Goal: Task Accomplishment & Management: Manage account settings

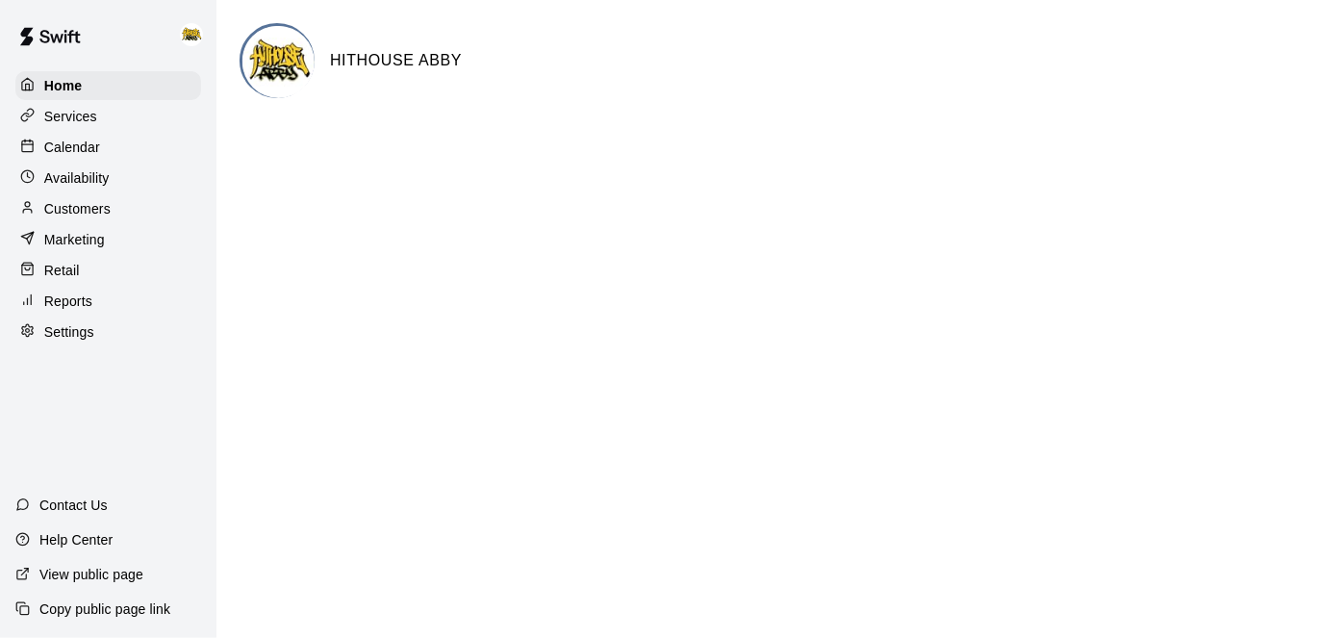
click at [94, 143] on p "Calendar" at bounding box center [72, 147] width 56 height 19
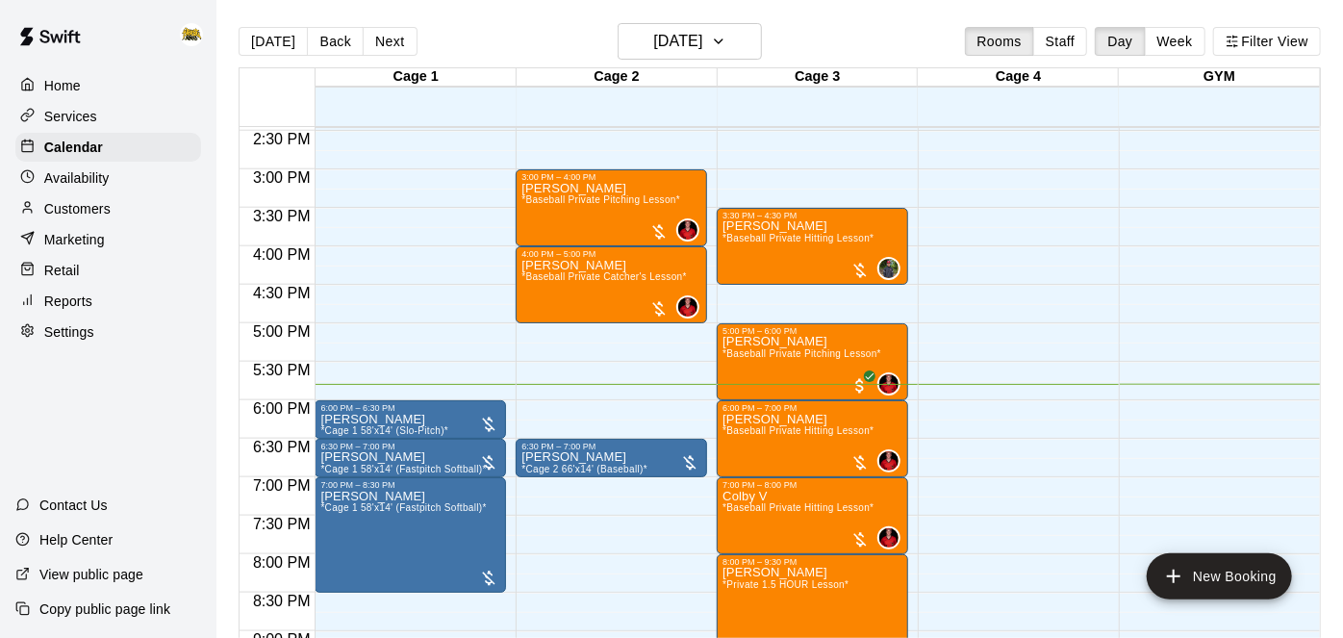
scroll to position [1113, 0]
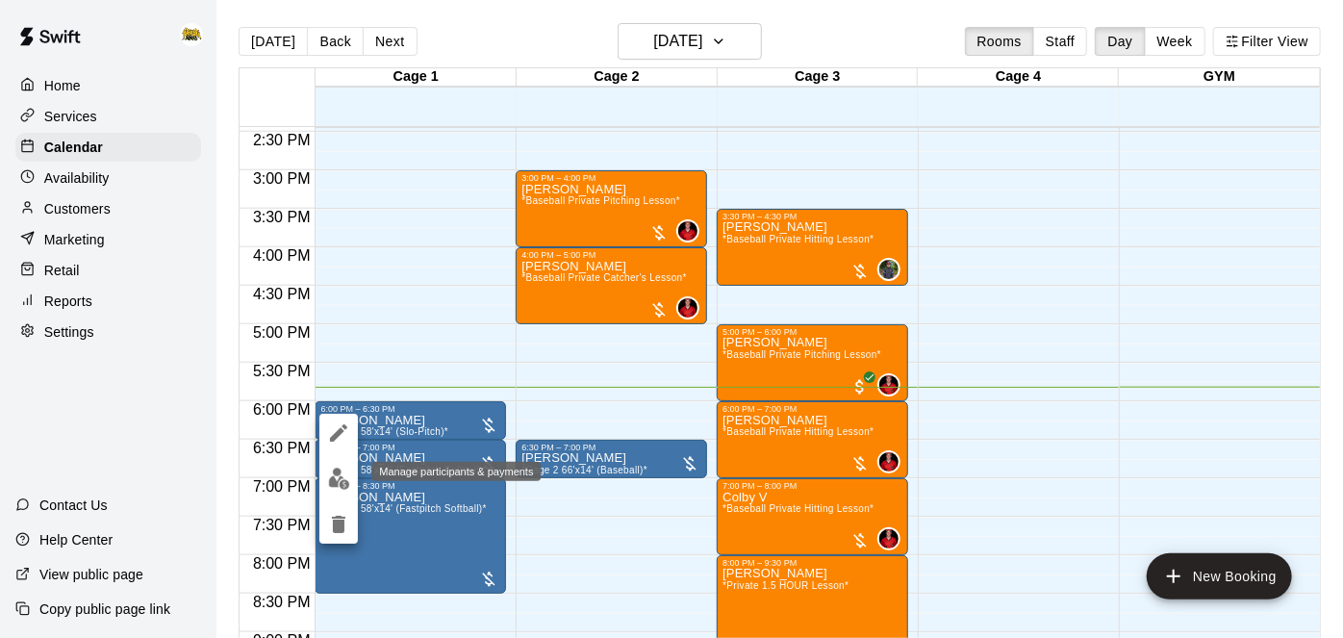
click at [332, 478] on img "edit" at bounding box center [339, 479] width 22 height 22
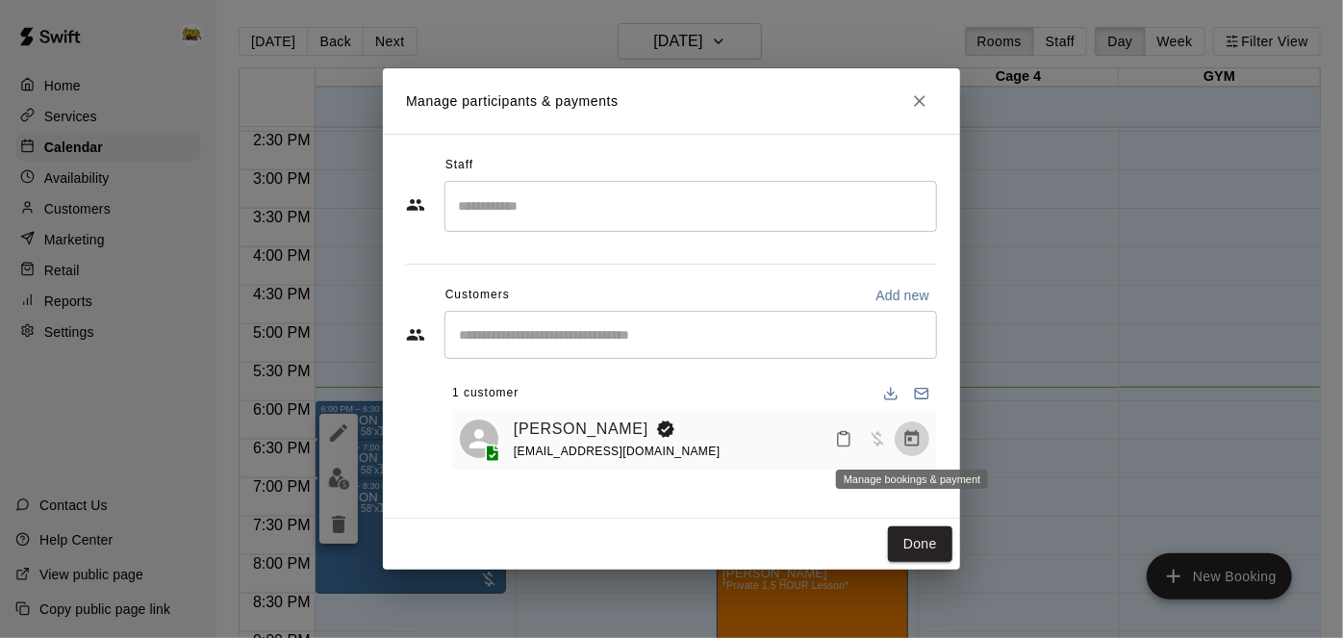
click at [908, 438] on icon "Manage bookings & payment" at bounding box center [912, 438] width 19 height 19
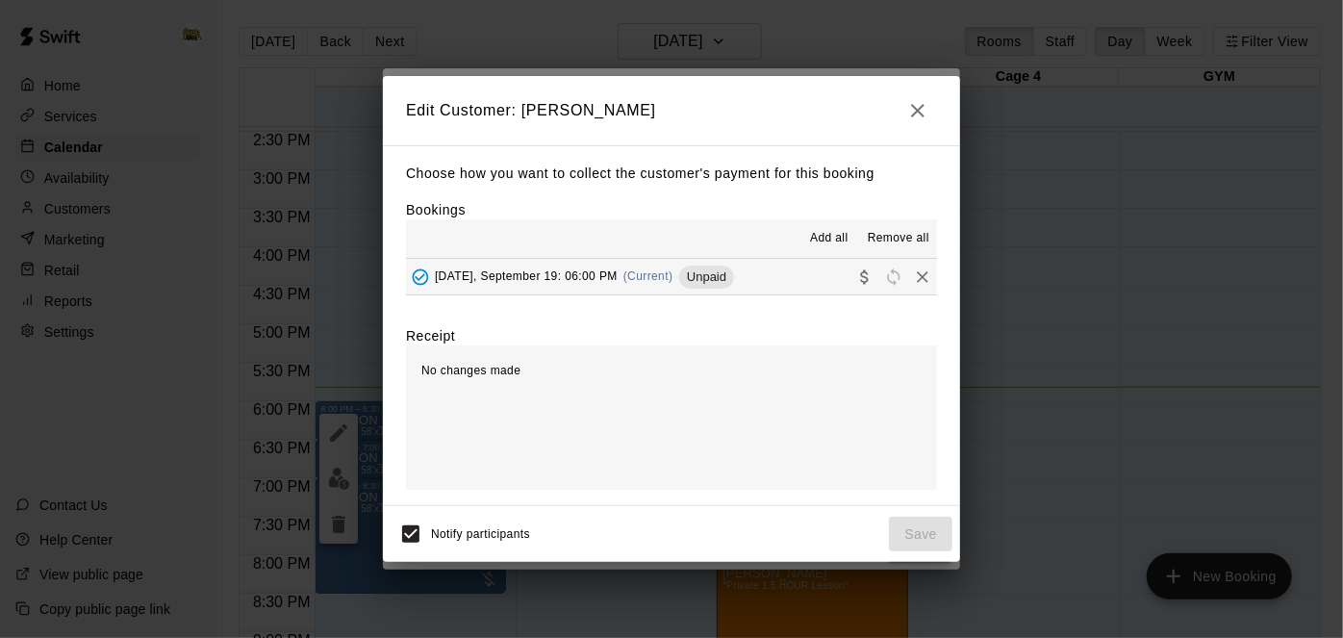
click at [759, 265] on button "Friday, September 19: 06:00 PM (Current) Unpaid" at bounding box center [671, 277] width 531 height 36
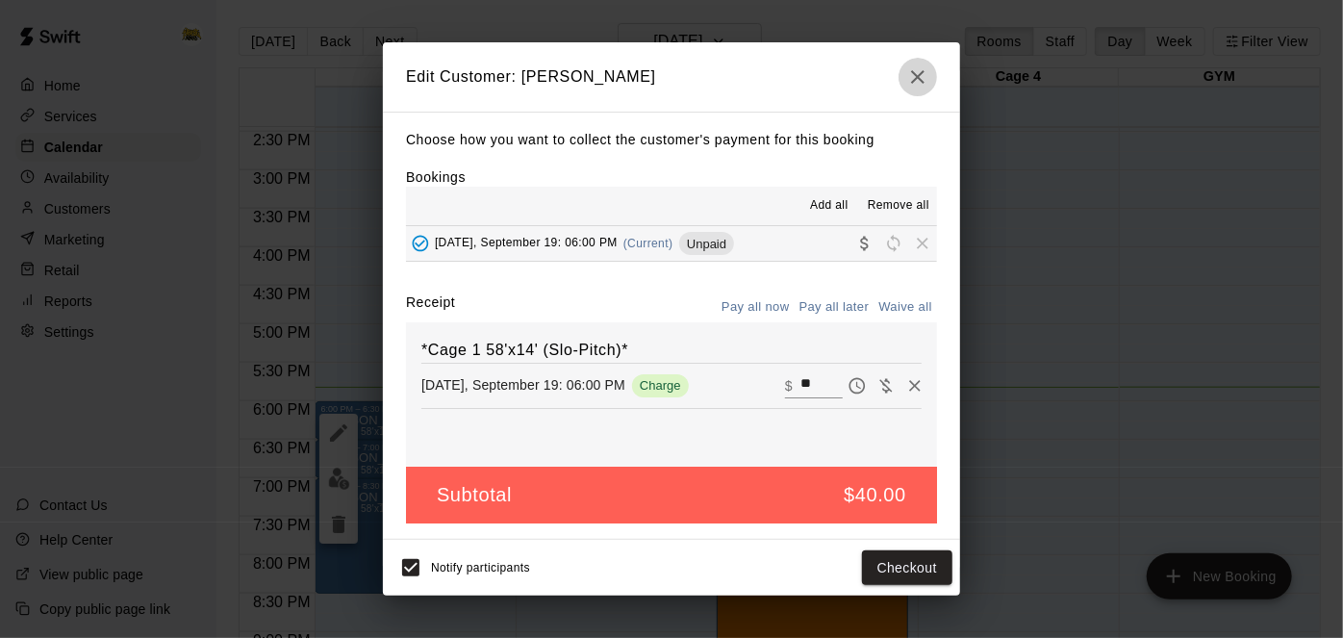
click at [918, 83] on icon "button" at bounding box center [918, 76] width 23 height 23
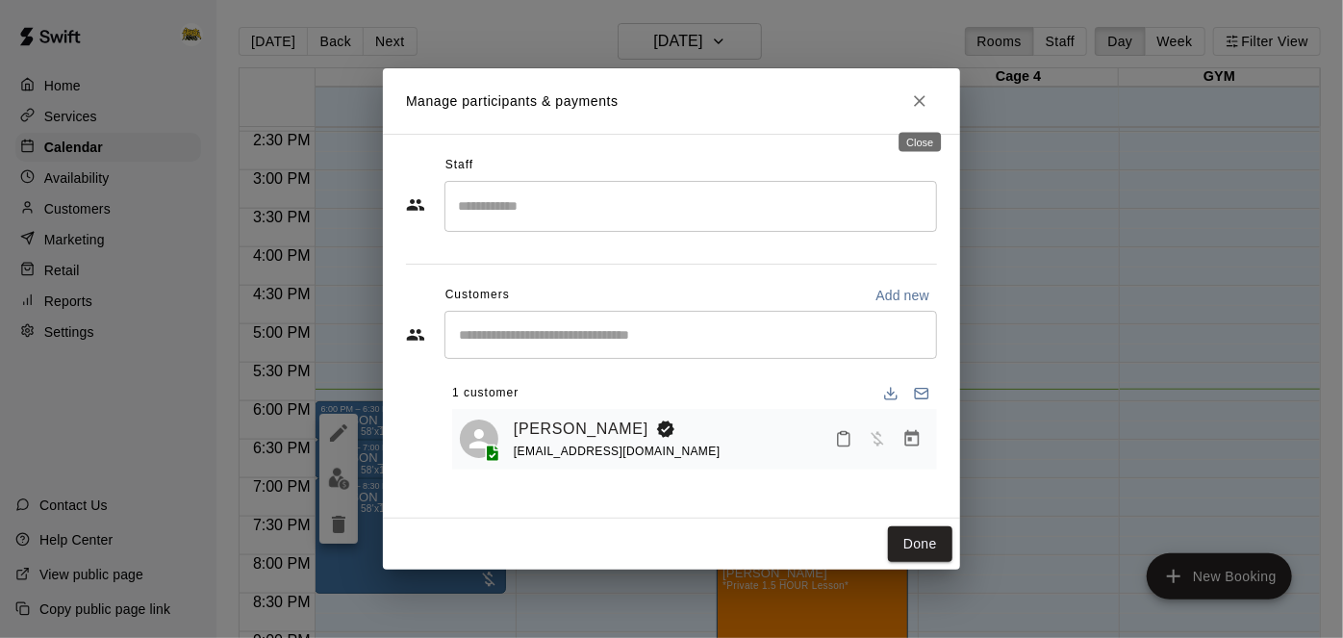
click at [918, 84] on button "Close" at bounding box center [920, 101] width 35 height 35
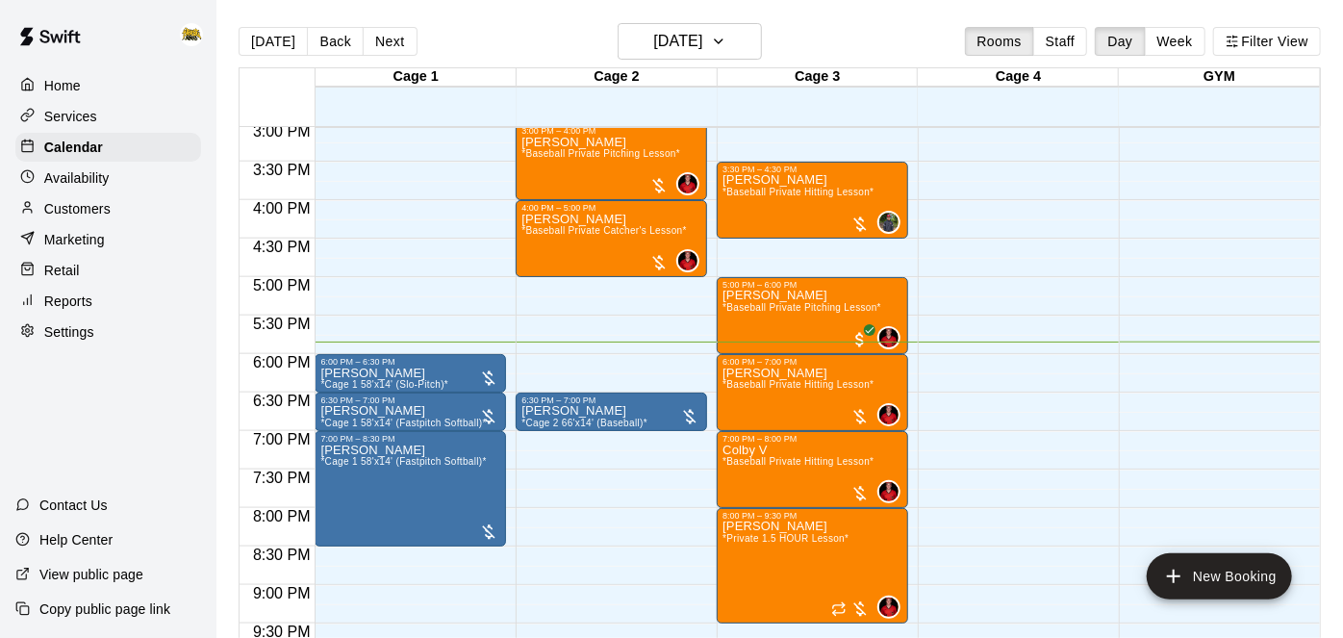
scroll to position [1163, 0]
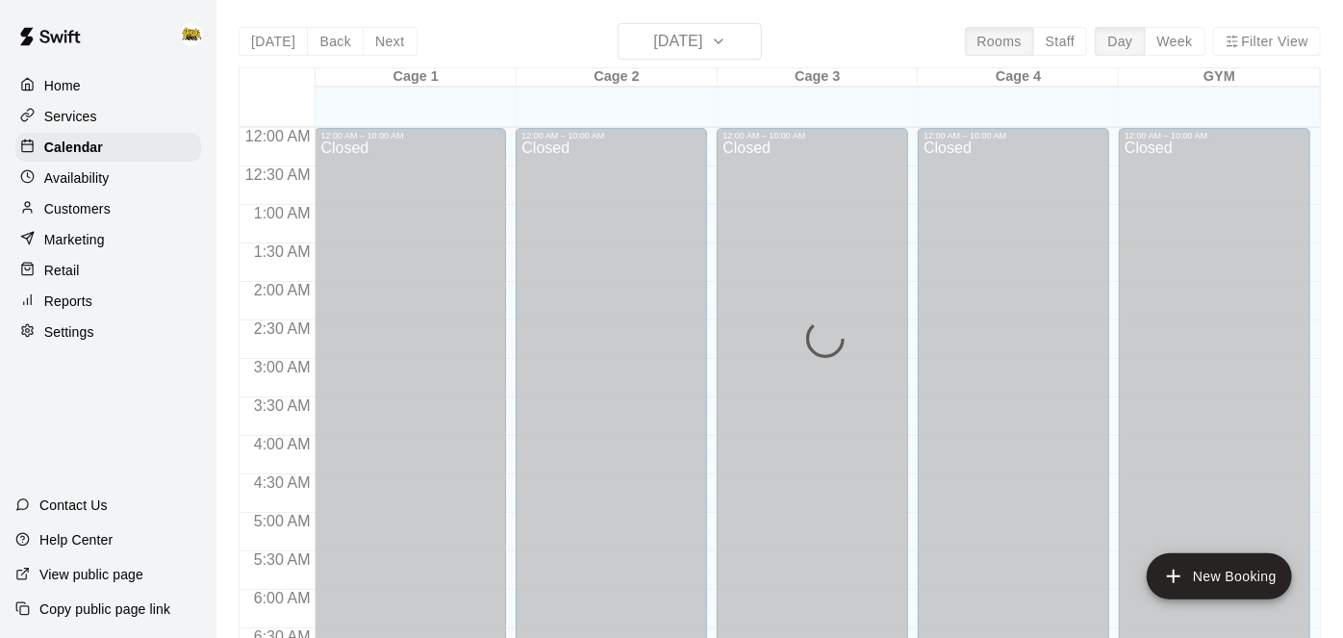
scroll to position [1257, 0]
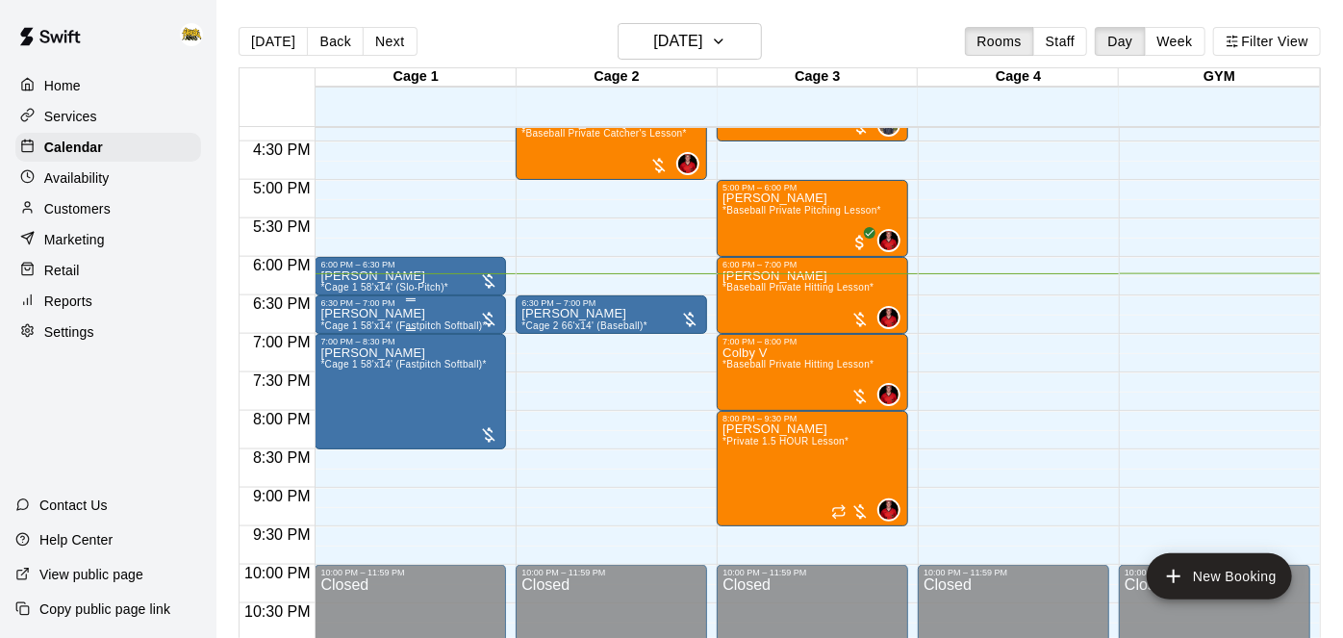
click at [438, 318] on div "[PERSON_NAME] *Cage 1 58'x14' (Fastpitch Softball)*" at bounding box center [403, 627] width 166 height 638
click at [340, 427] on icon "delete" at bounding box center [338, 418] width 23 height 23
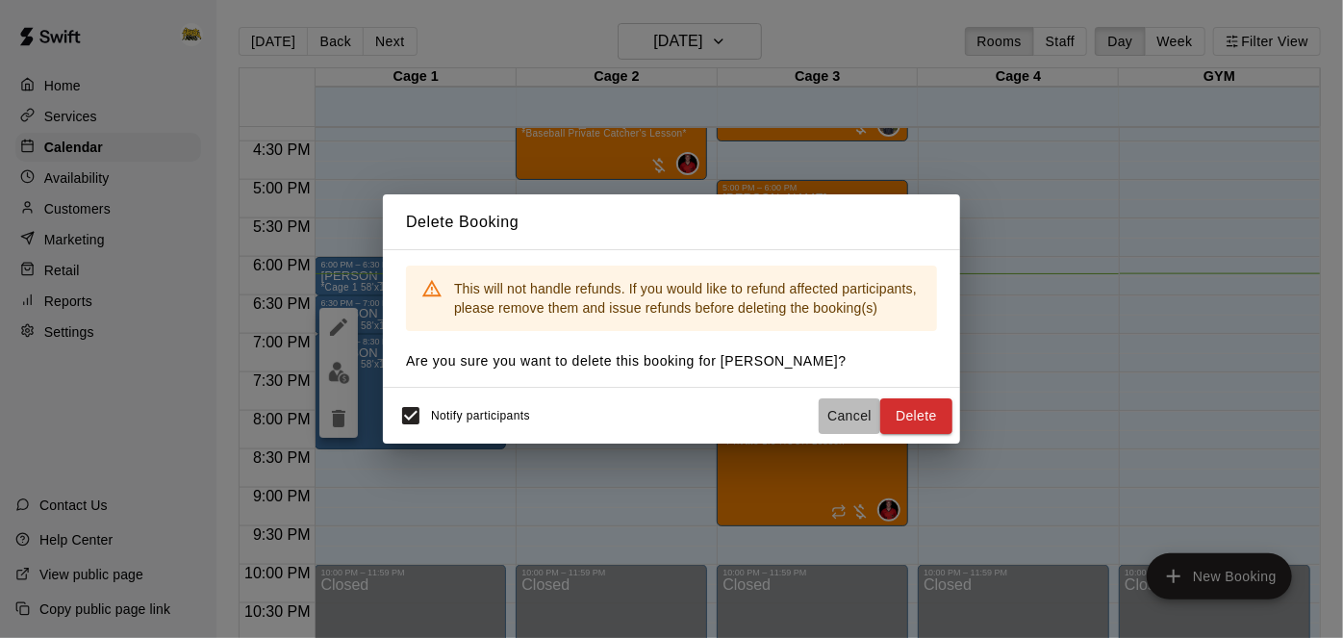
click at [848, 415] on button "Cancel" at bounding box center [850, 416] width 62 height 36
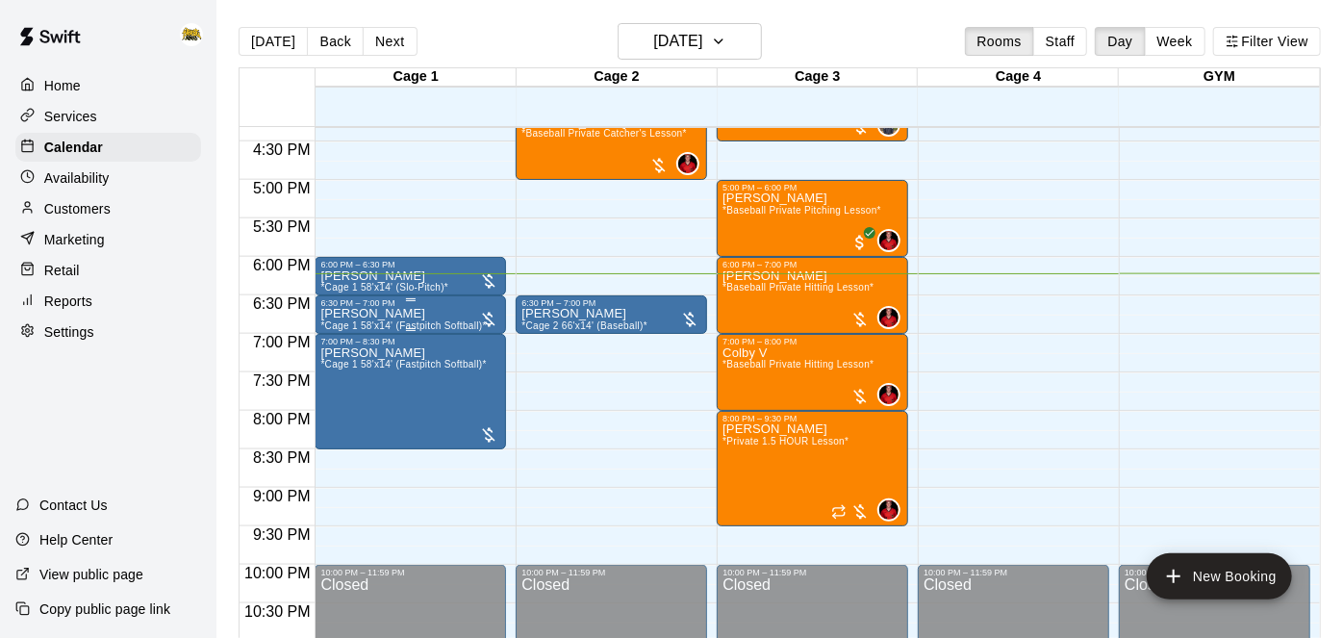
click at [462, 321] on span "*Cage 1 58'x14' (Fastpitch Softball)*" at bounding box center [403, 325] width 166 height 11
click at [339, 352] on button "edit" at bounding box center [339, 339] width 38 height 38
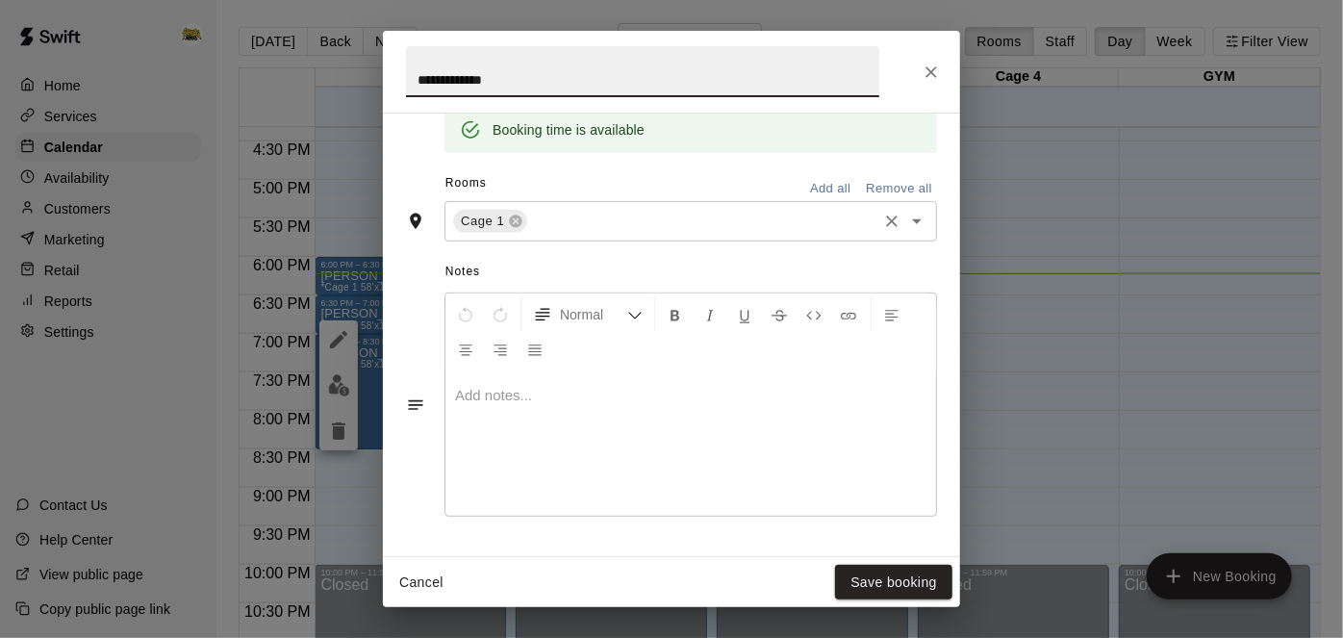
scroll to position [396, 0]
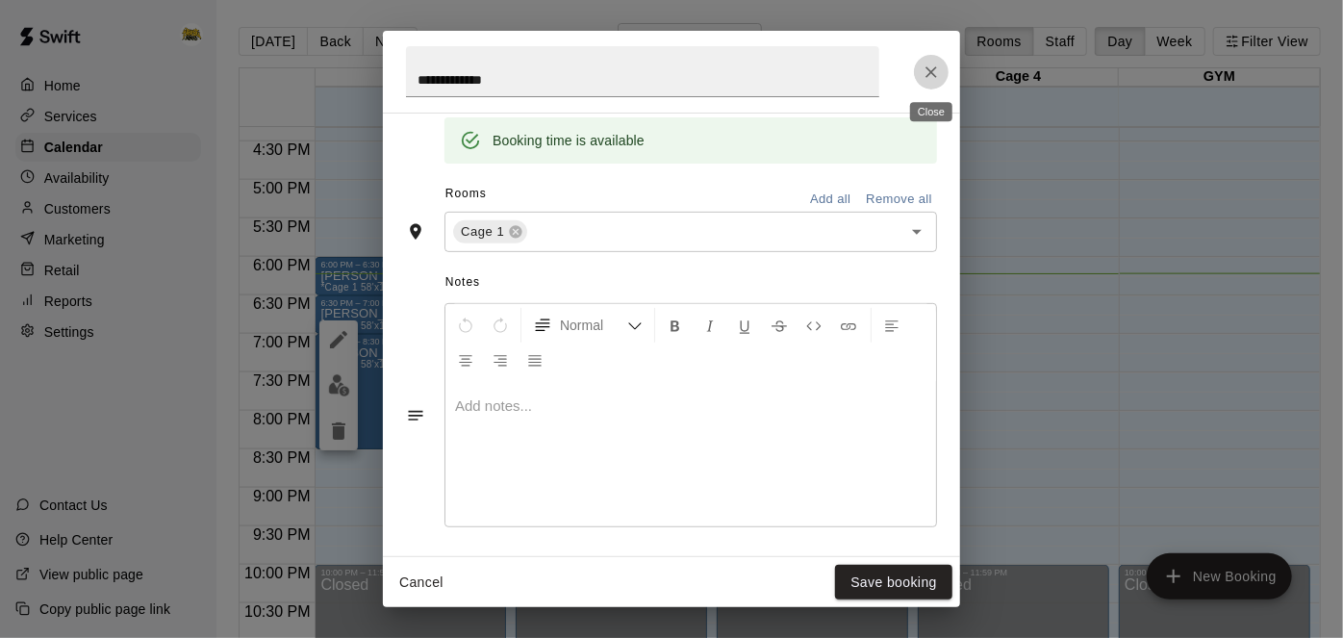
click at [934, 71] on icon "Close" at bounding box center [931, 72] width 19 height 19
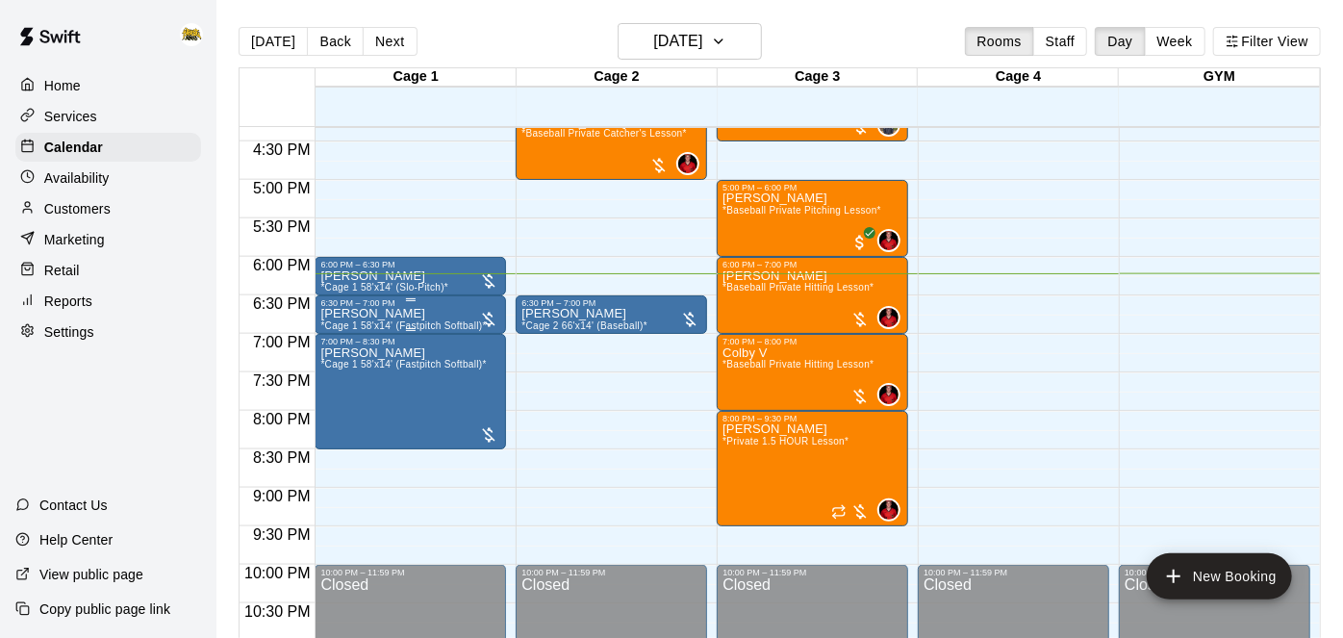
click at [439, 318] on div "[PERSON_NAME] *Cage 1 58'x14' (Fastpitch Softball)*" at bounding box center [403, 627] width 166 height 638
click at [332, 422] on icon "delete" at bounding box center [338, 418] width 23 height 23
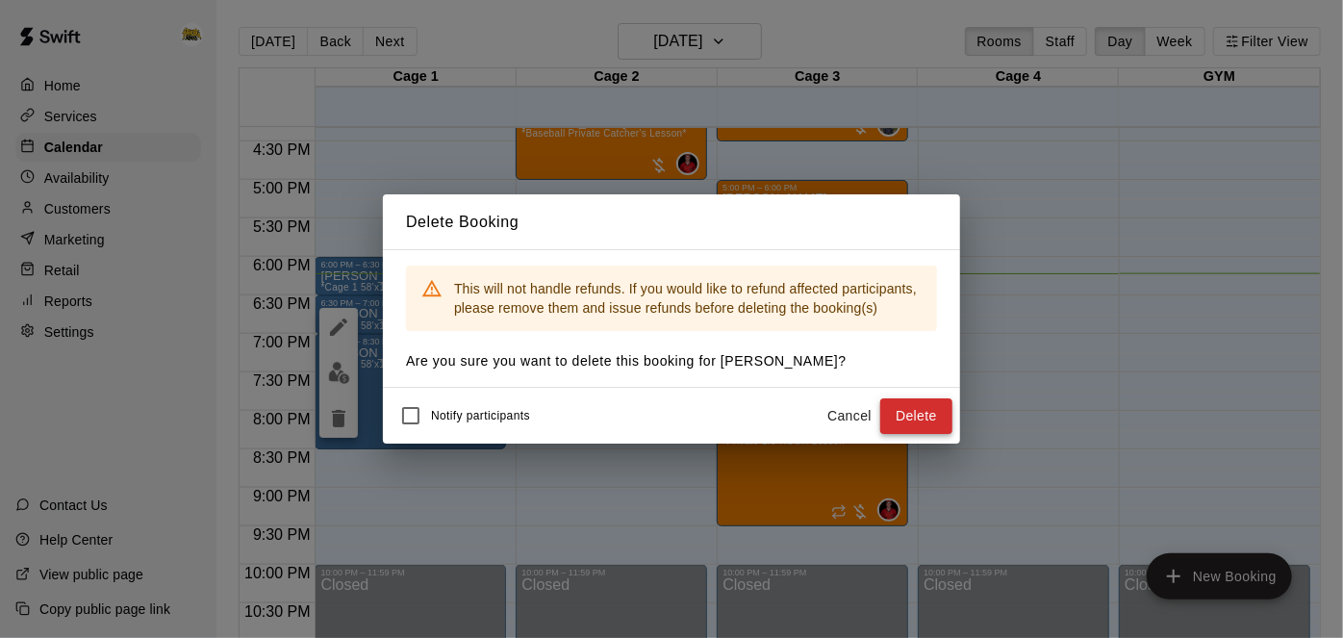
click at [912, 423] on button "Delete" at bounding box center [917, 416] width 72 height 36
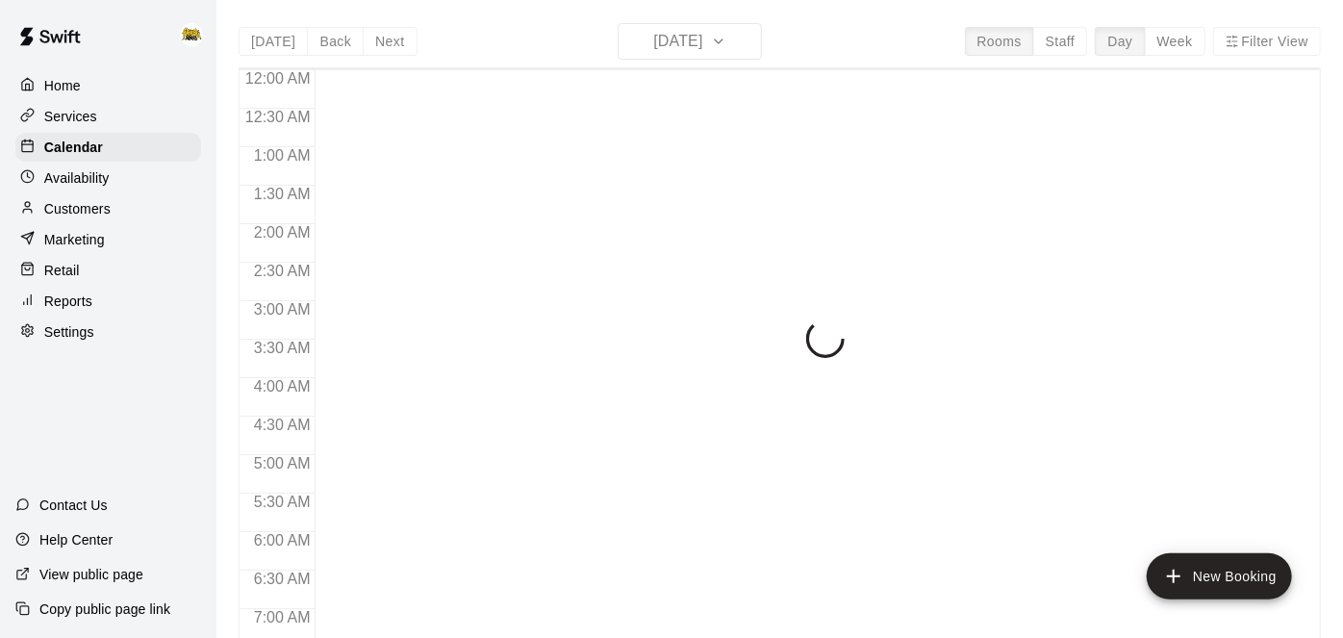
scroll to position [1257, 0]
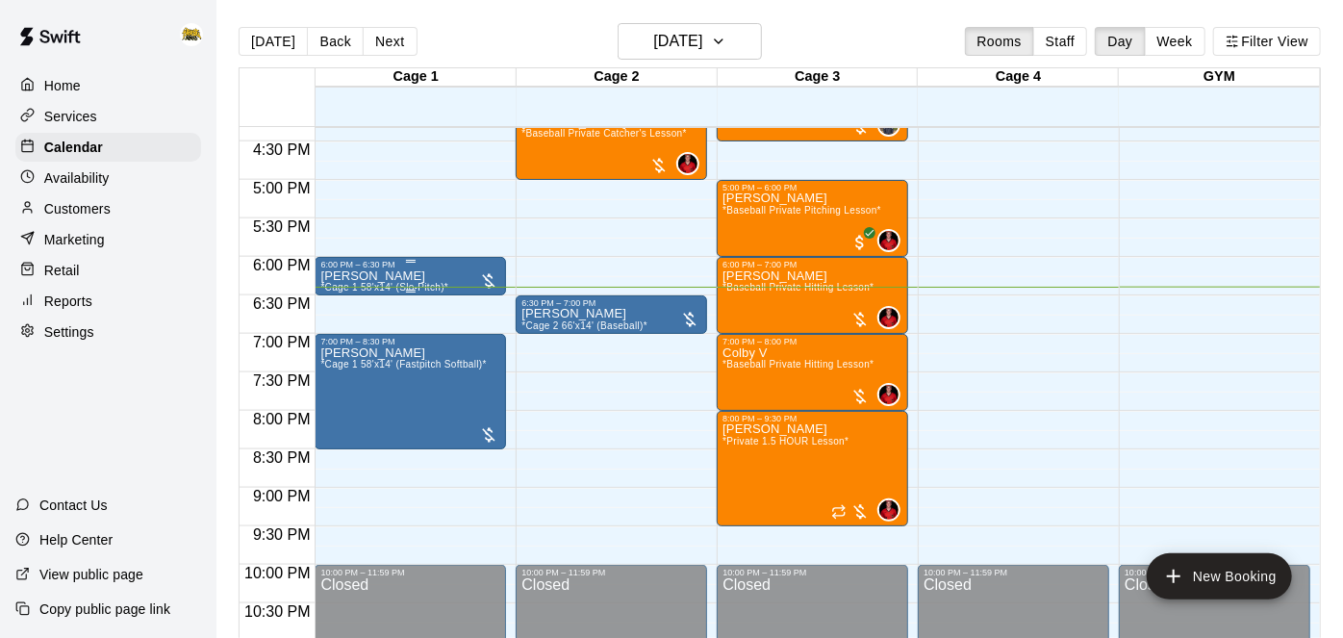
click at [447, 274] on div "Deanna Koochin *Cage 1 58'x14' (Slo-Pitch)*" at bounding box center [410, 588] width 180 height 638
click at [392, 324] on div at bounding box center [671, 319] width 1343 height 638
click at [393, 286] on span "*Cage 1 58'x14' (Slo-Pitch)*" at bounding box center [384, 287] width 128 height 11
click at [408, 292] on div at bounding box center [671, 319] width 1343 height 638
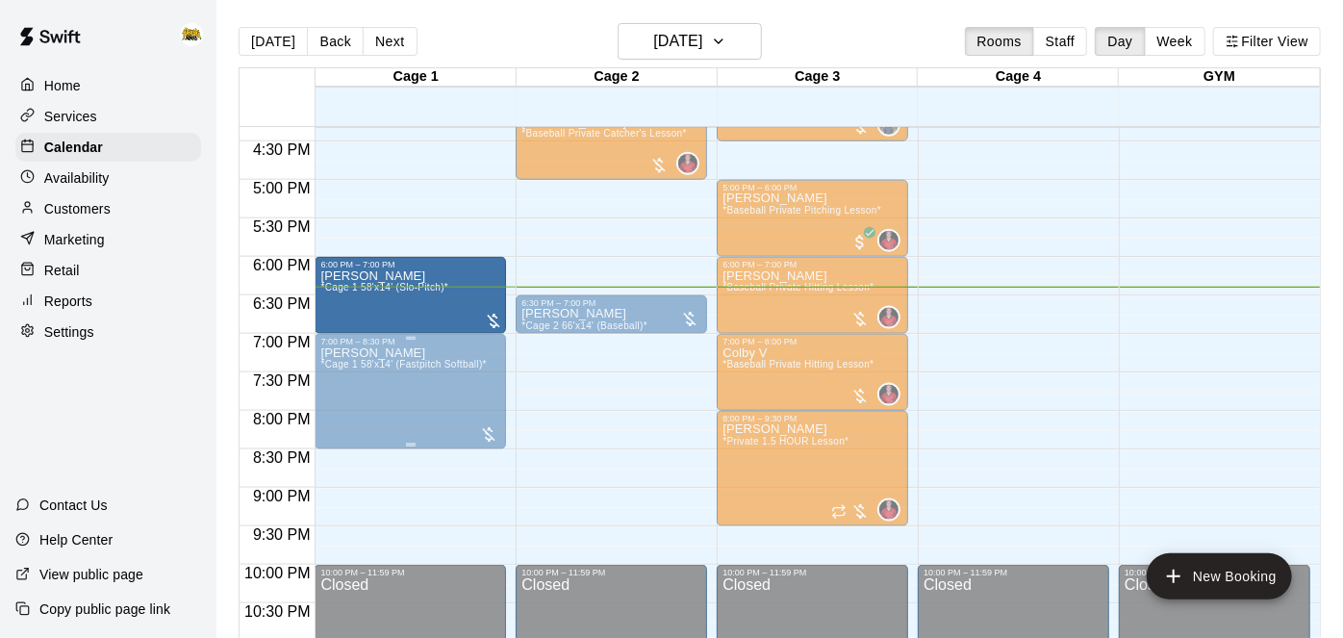
drag, startPoint x: 408, startPoint y: 290, endPoint x: 413, endPoint y: 337, distance: 47.4
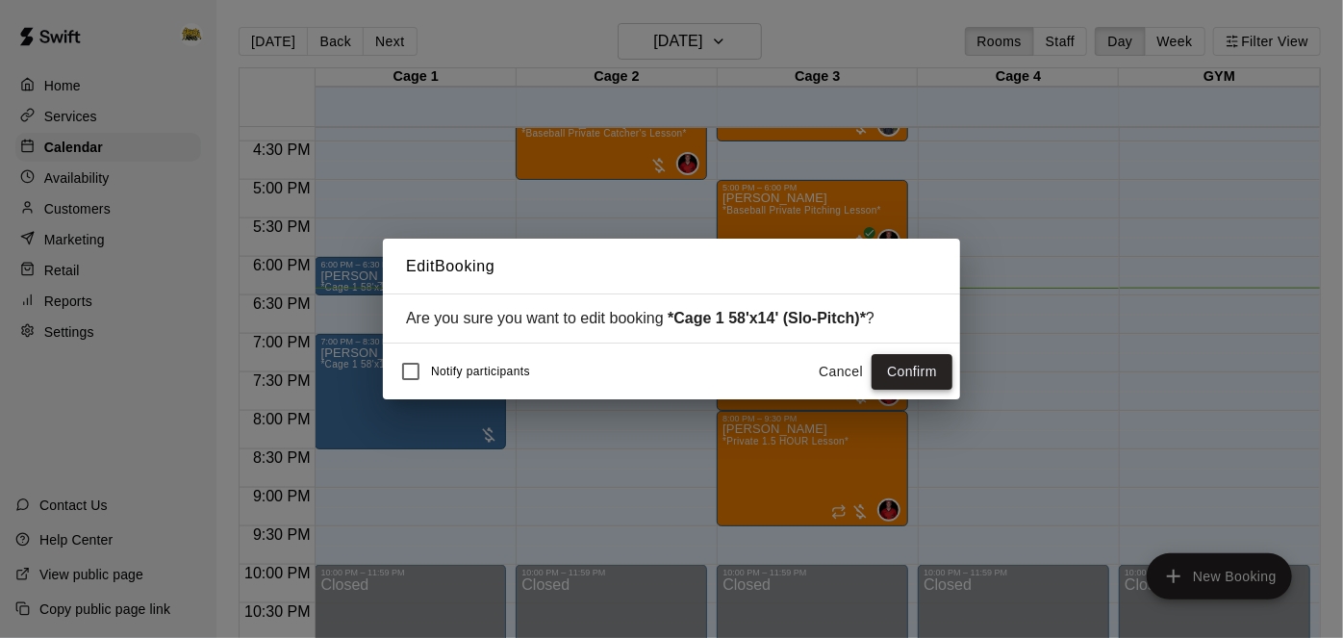
click at [898, 378] on button "Confirm" at bounding box center [912, 372] width 81 height 36
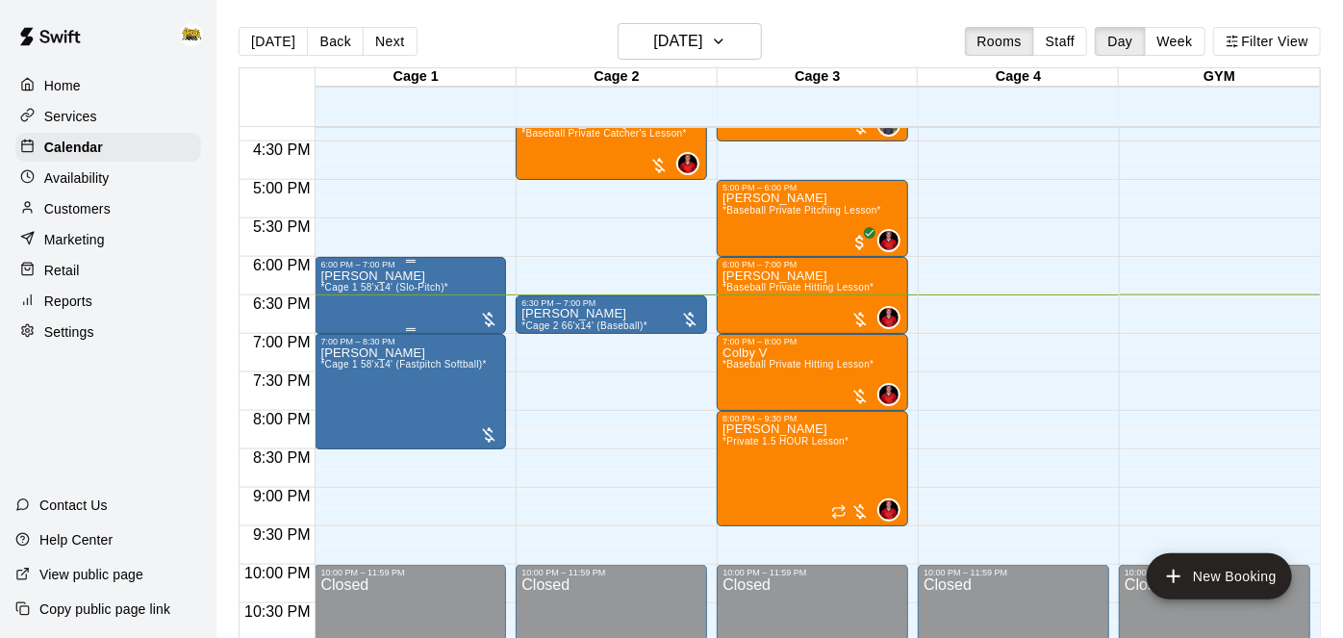
click at [435, 307] on div "Deanna Koochin *Cage 1 58'x14' (Slo-Pitch)*" at bounding box center [384, 588] width 128 height 638
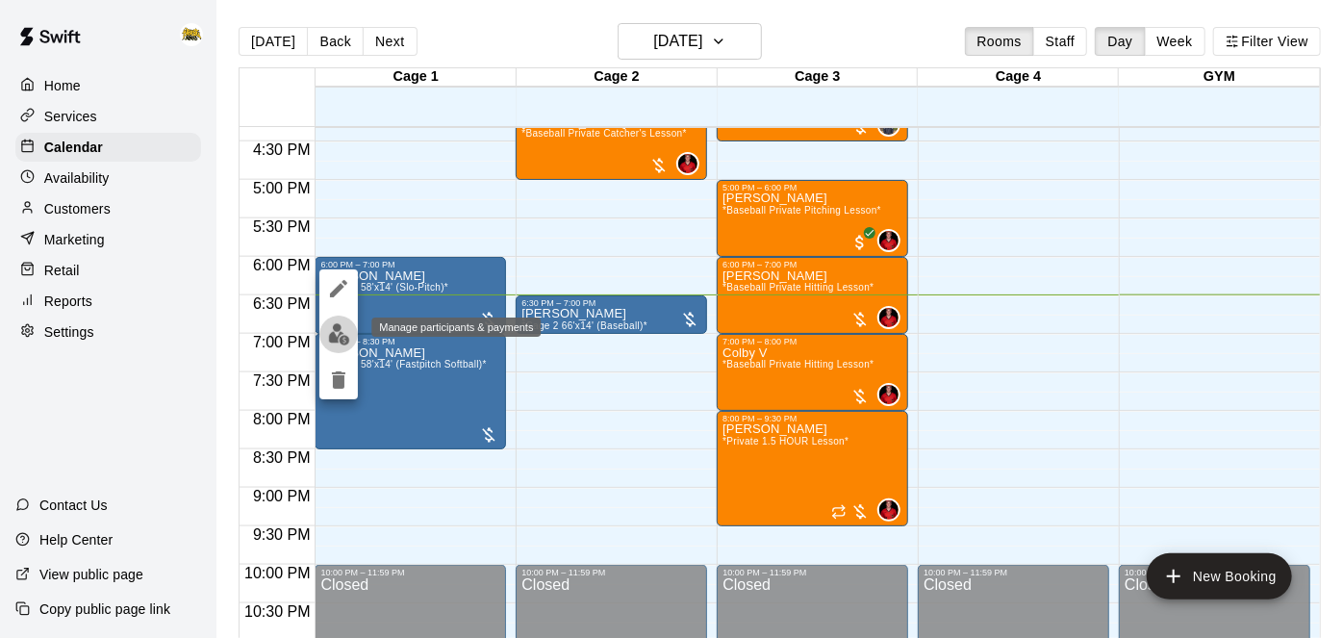
click at [333, 342] on img "edit" at bounding box center [339, 334] width 22 height 22
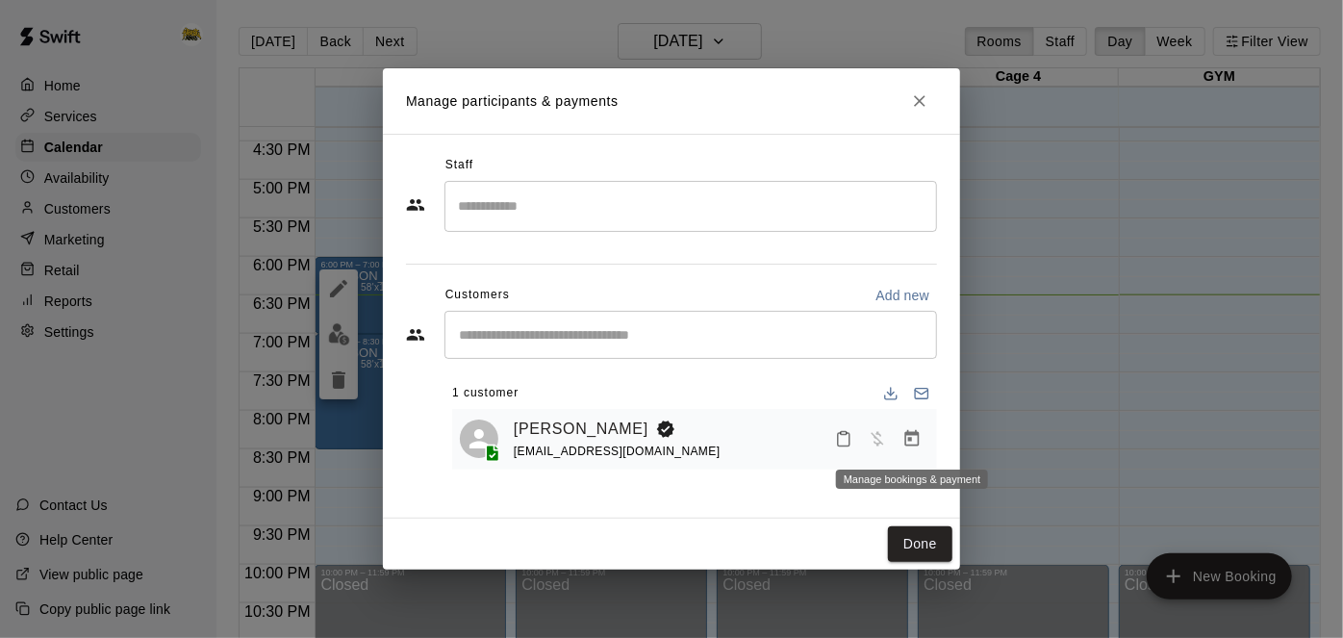
click at [906, 435] on icon "Manage bookings & payment" at bounding box center [913, 438] width 14 height 16
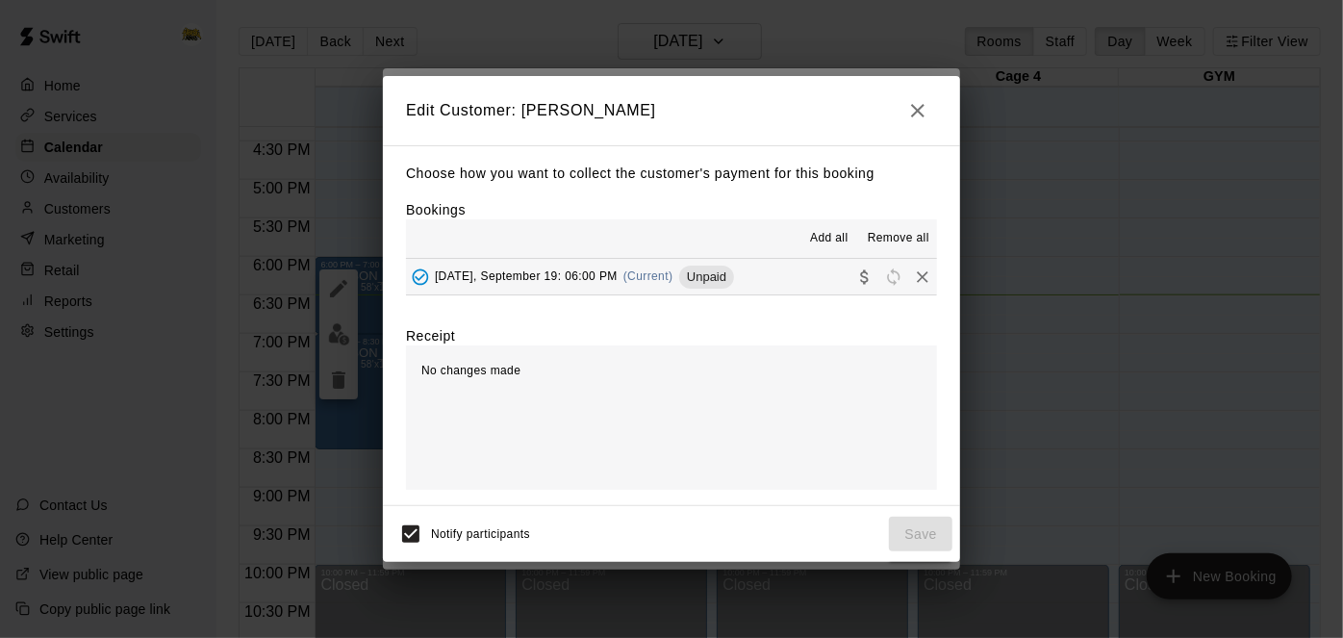
click at [757, 276] on button "Friday, September 19: 06:00 PM (Current) Unpaid" at bounding box center [671, 277] width 531 height 36
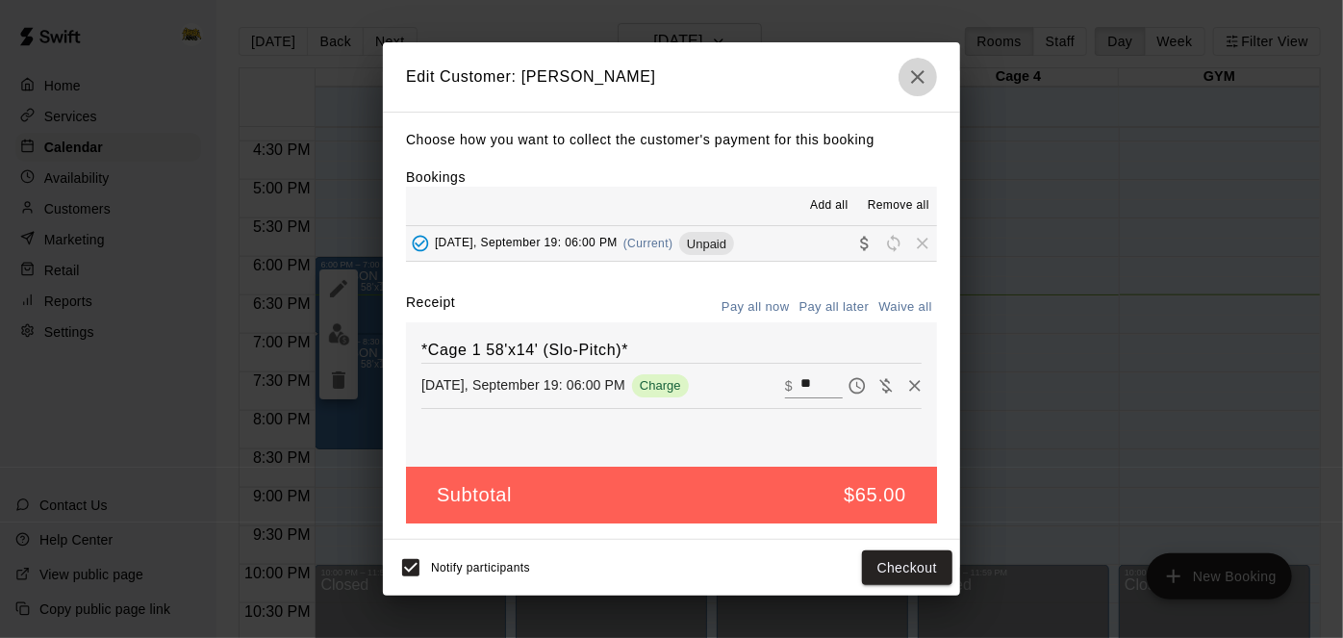
click at [921, 77] on icon "button" at bounding box center [918, 76] width 23 height 23
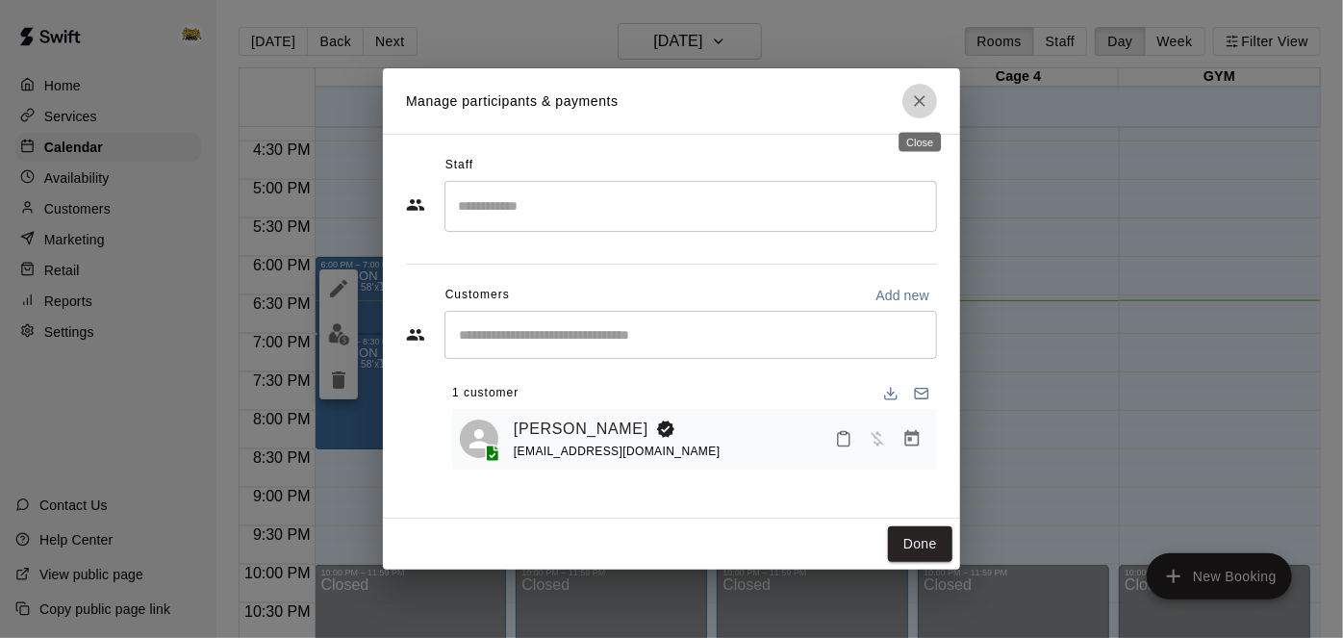
click at [921, 102] on icon "Close" at bounding box center [920, 101] width 12 height 12
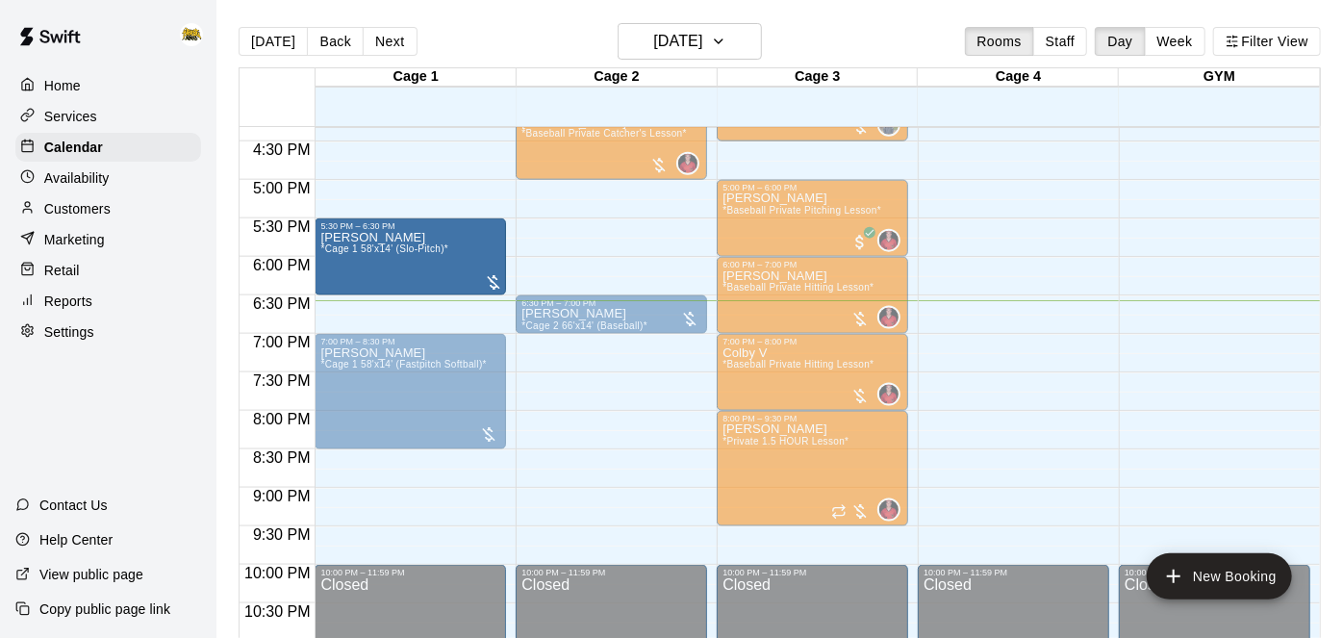
drag, startPoint x: 412, startPoint y: 325, endPoint x: 409, endPoint y: 298, distance: 27.1
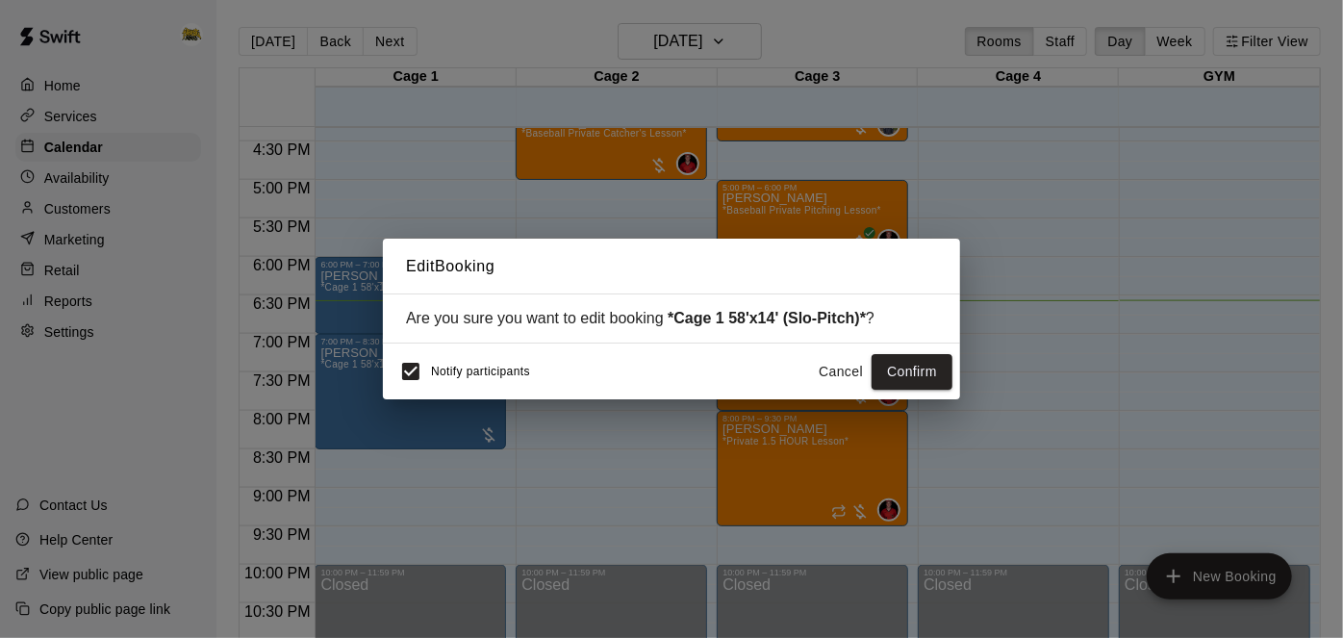
click at [831, 377] on button "Cancel" at bounding box center [841, 372] width 62 height 36
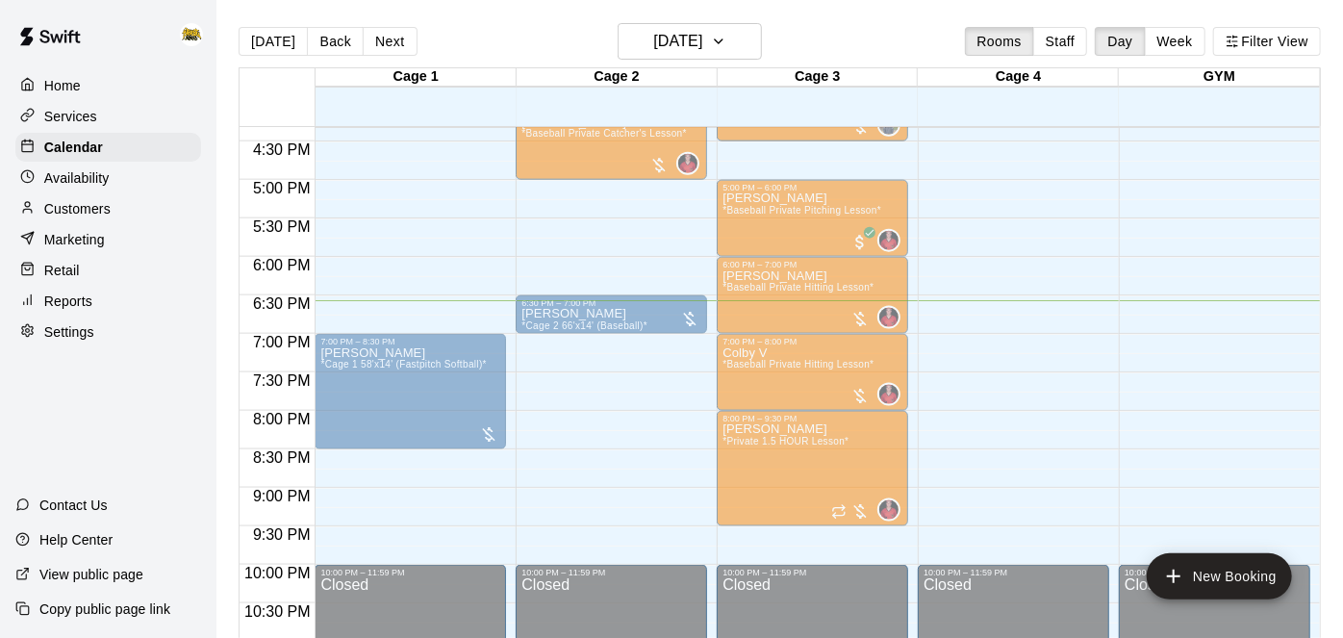
click at [409, 328] on div "6:00 PM – 7:00 PM Deanna Koochin *Cage 1 58'x14' (Slo-Pitch)*" at bounding box center [410, 295] width 180 height 71
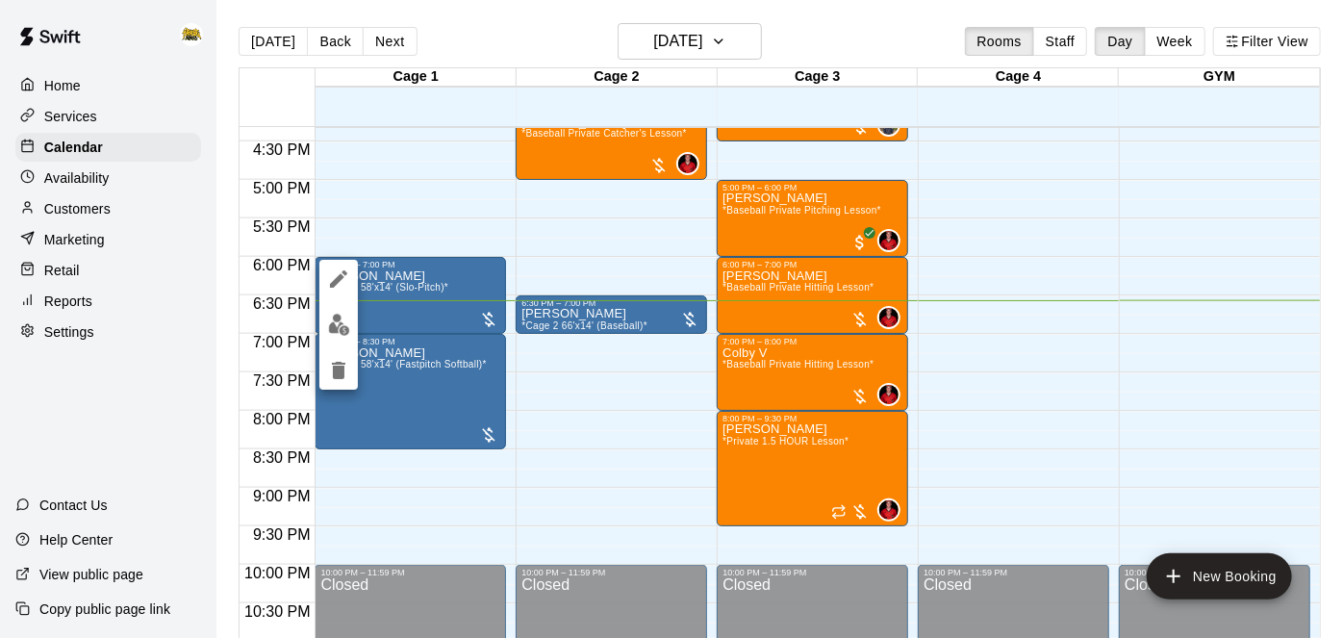
click at [409, 328] on div at bounding box center [671, 319] width 1343 height 638
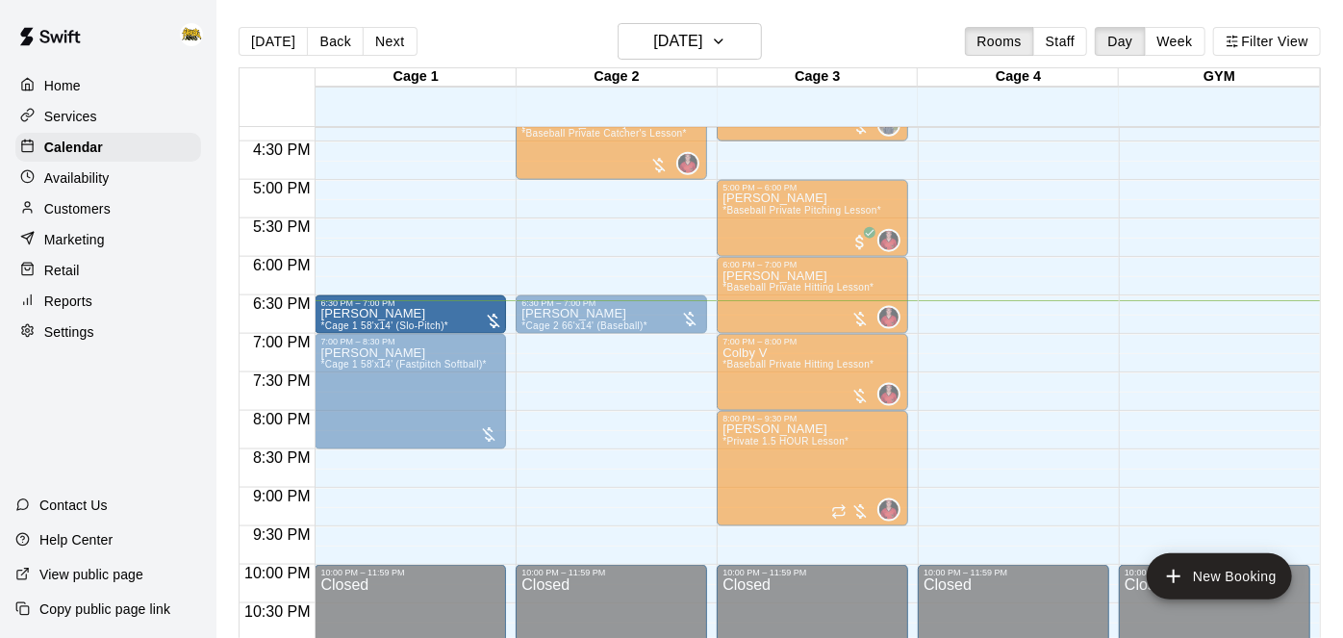
drag, startPoint x: 407, startPoint y: 261, endPoint x: 408, endPoint y: 301, distance: 40.4
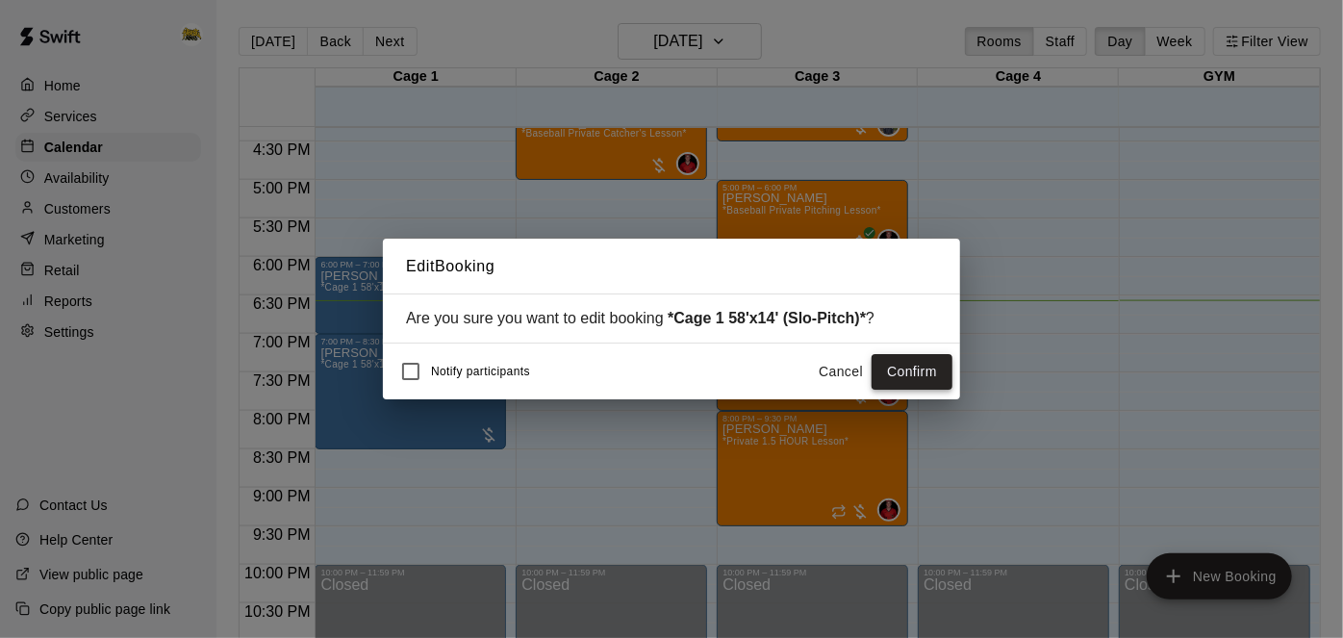
click at [920, 367] on button "Confirm" at bounding box center [912, 372] width 81 height 36
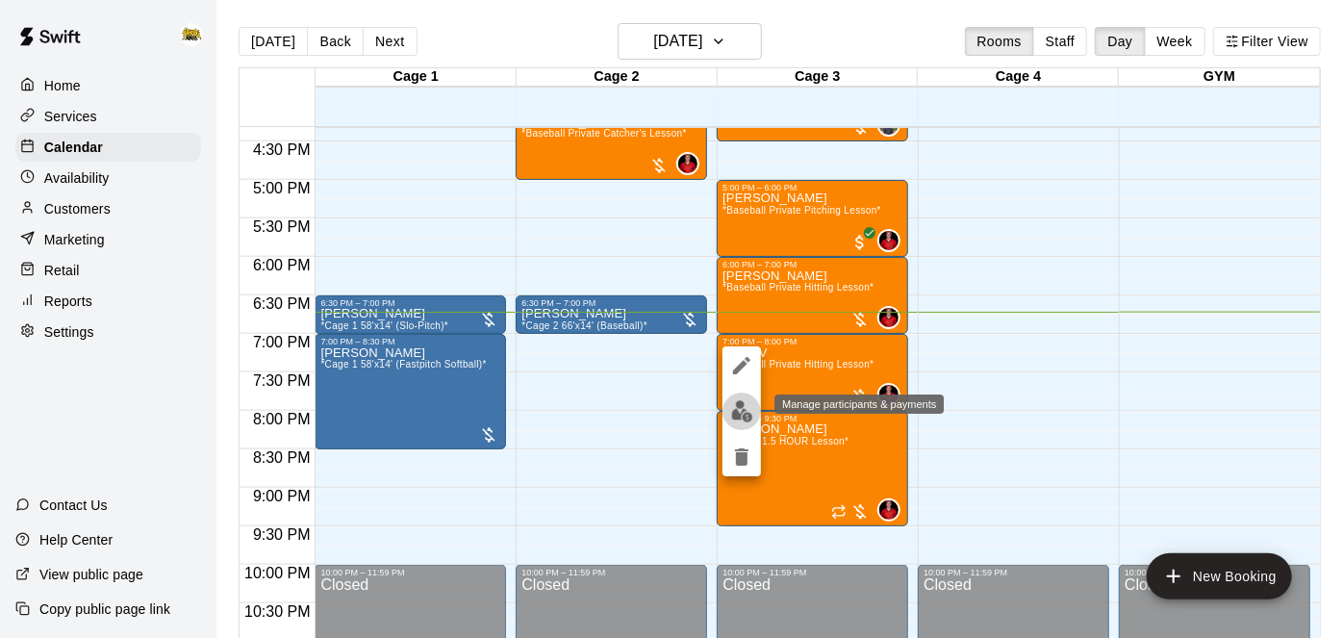
click at [737, 416] on img "edit" at bounding box center [742, 411] width 22 height 22
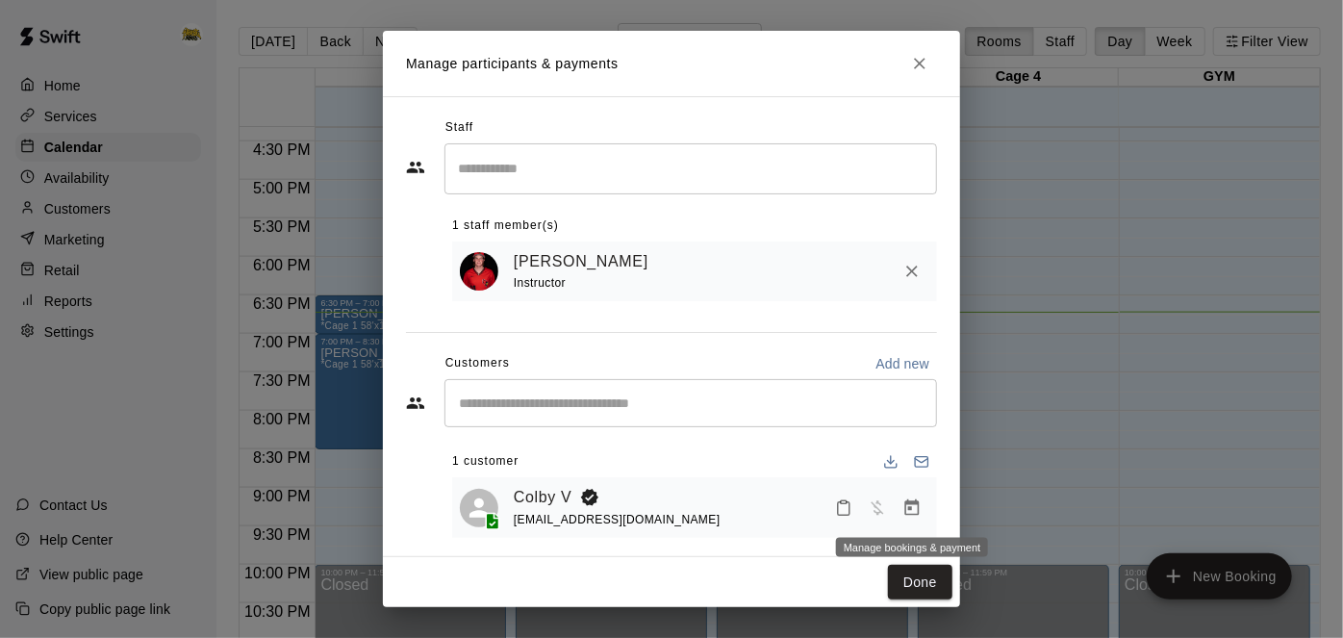
click at [916, 512] on icon "Manage bookings & payment" at bounding box center [913, 507] width 14 height 16
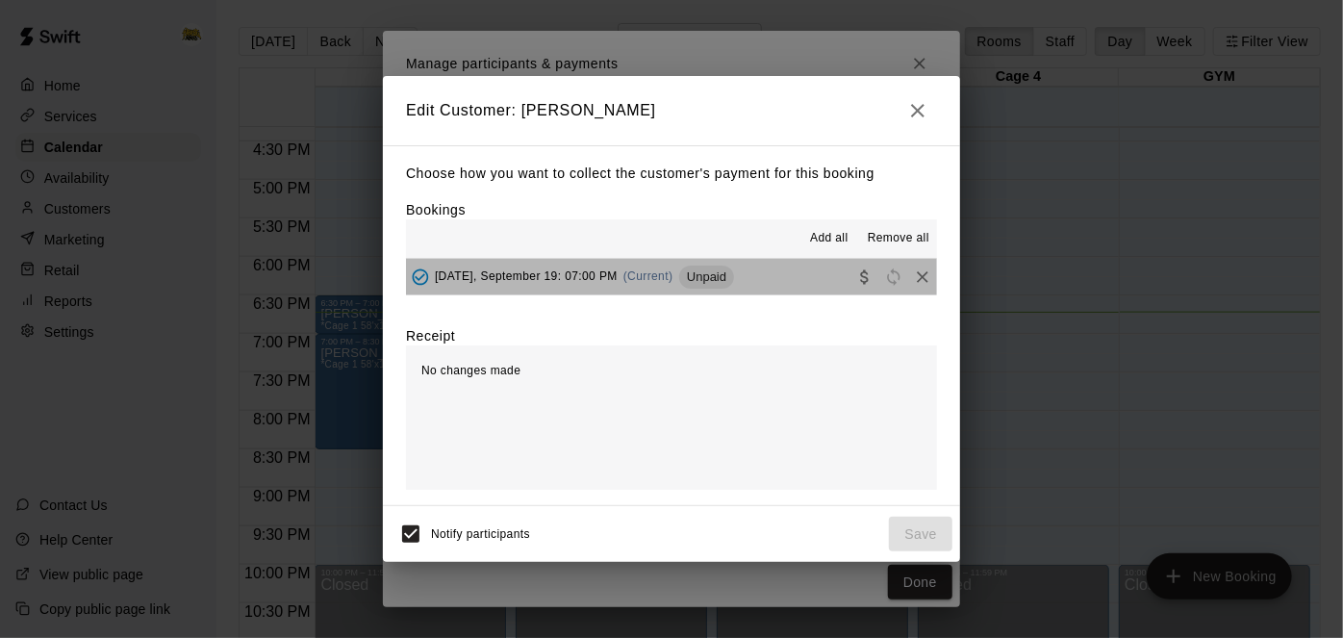
click at [768, 282] on button "Friday, September 19: 07:00 PM (Current) Unpaid" at bounding box center [671, 277] width 531 height 36
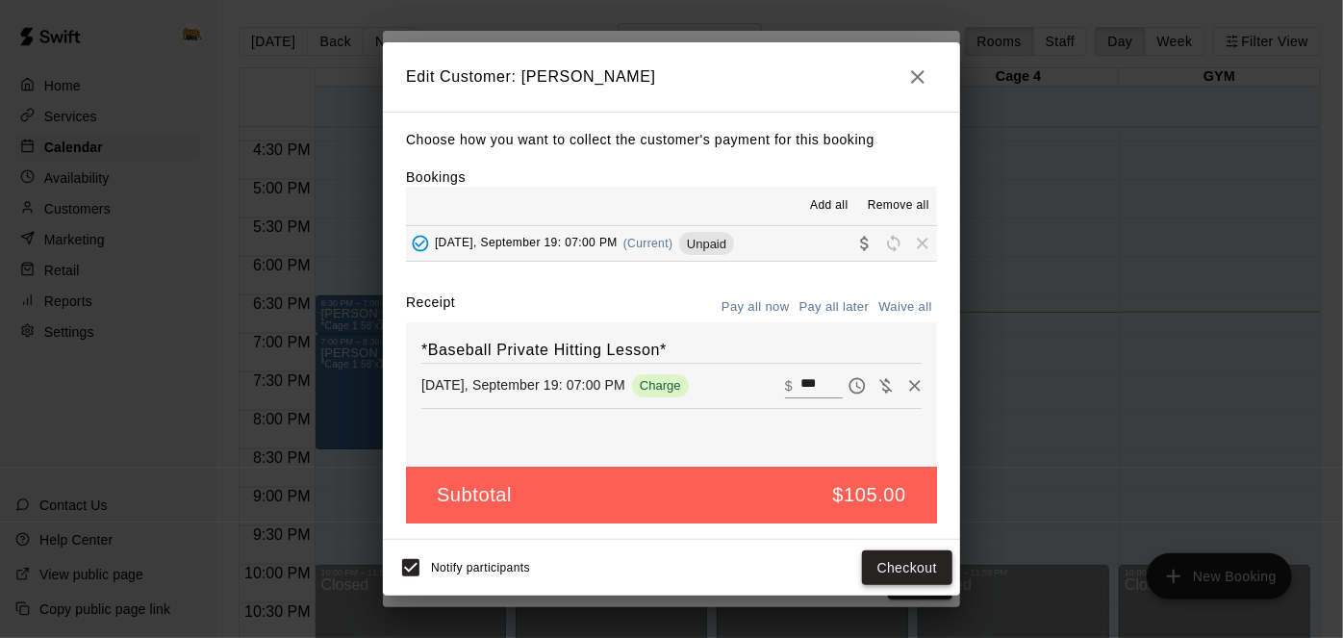
click at [921, 565] on button "Checkout" at bounding box center [907, 568] width 90 height 36
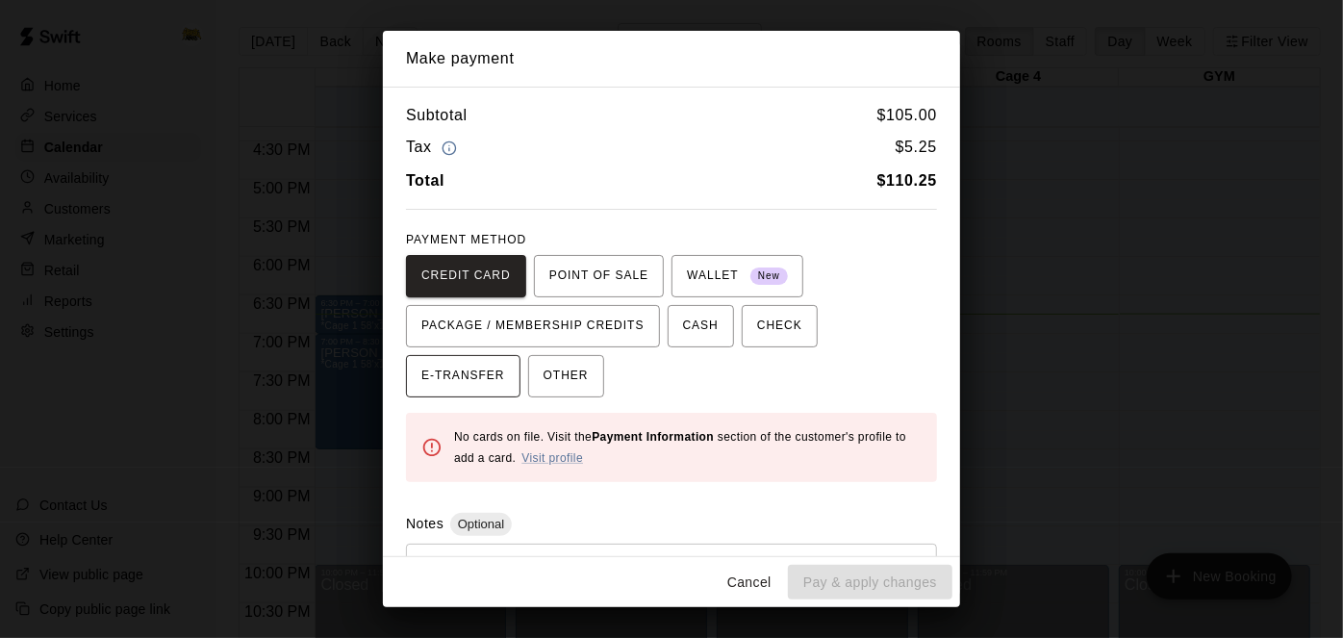
scroll to position [89, 0]
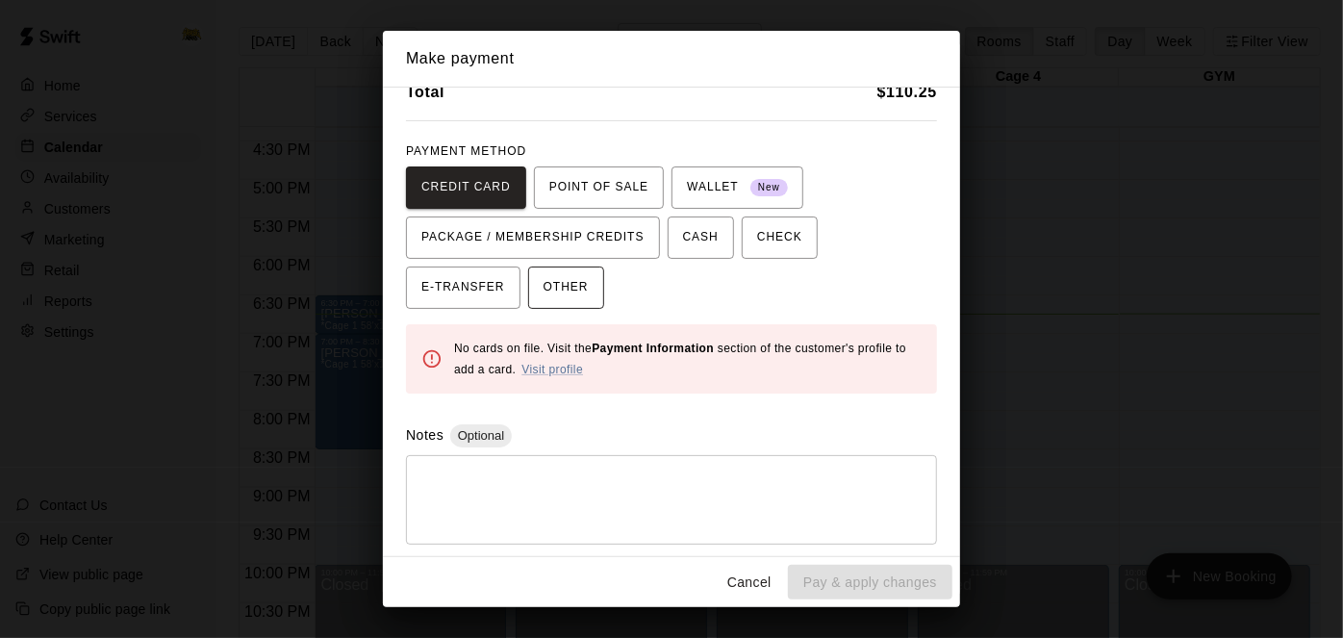
click at [544, 295] on span "OTHER" at bounding box center [566, 287] width 45 height 31
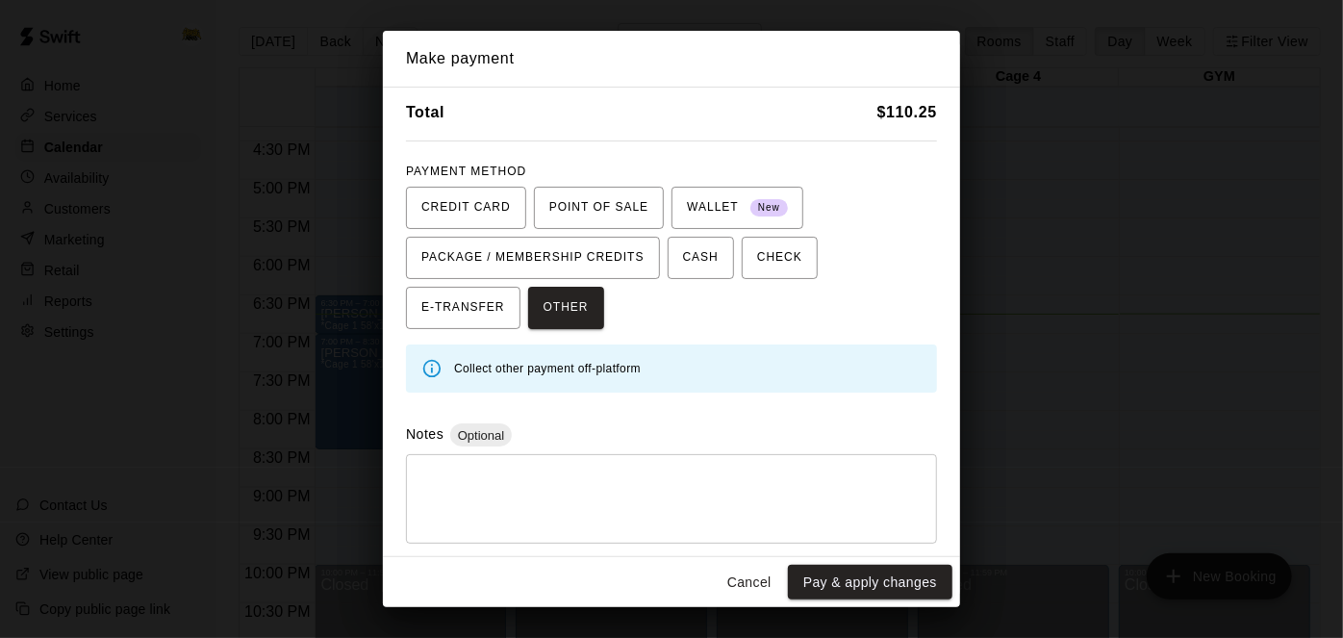
click at [547, 489] on textarea at bounding box center [672, 500] width 504 height 58
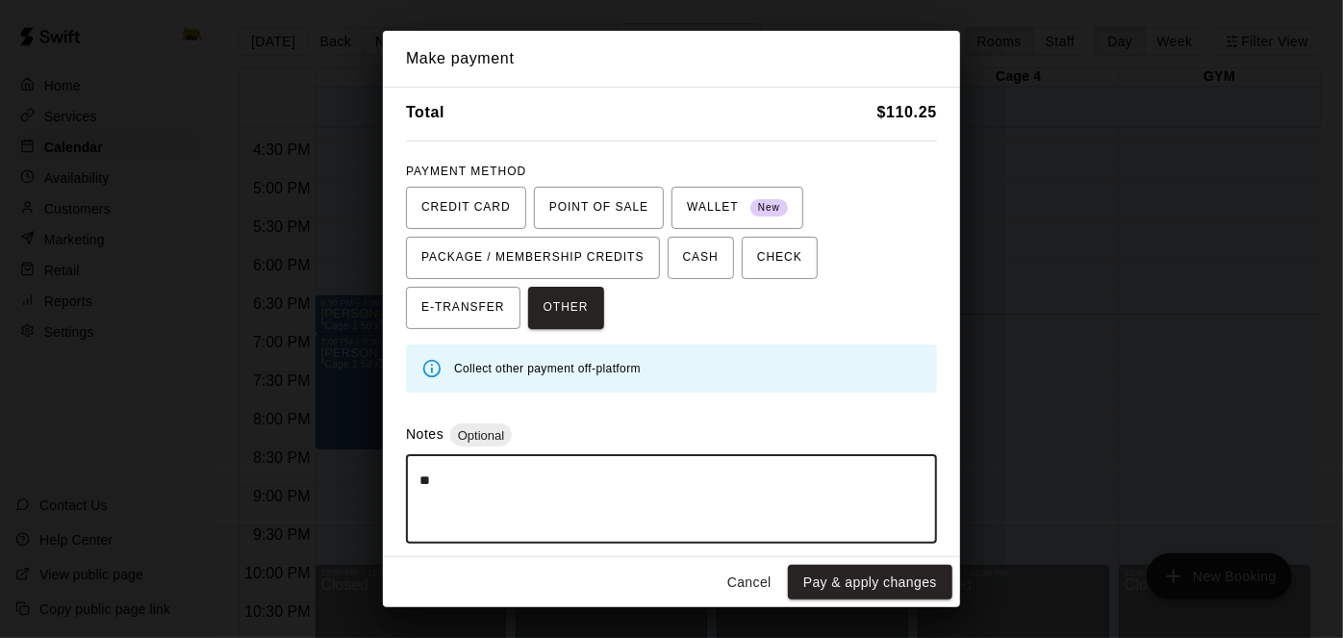
type textarea "*"
type textarea "**********"
click at [883, 578] on button "Pay & apply changes" at bounding box center [870, 583] width 165 height 36
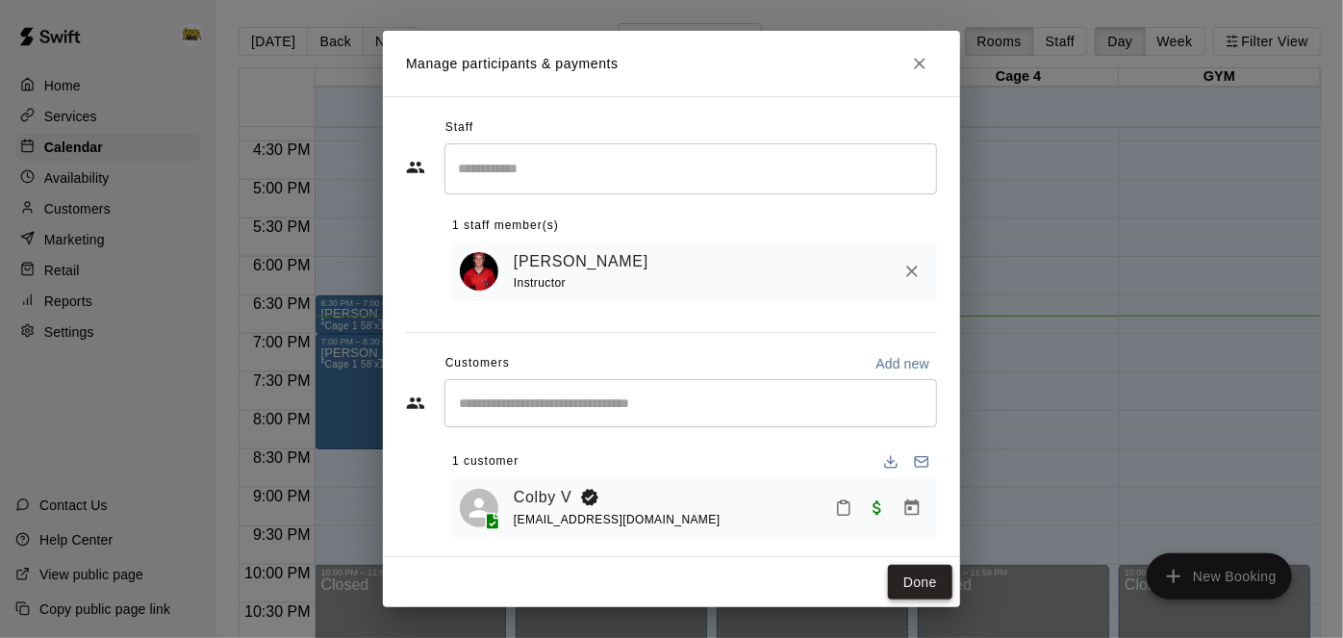
click at [933, 588] on button "Done" at bounding box center [920, 583] width 64 height 36
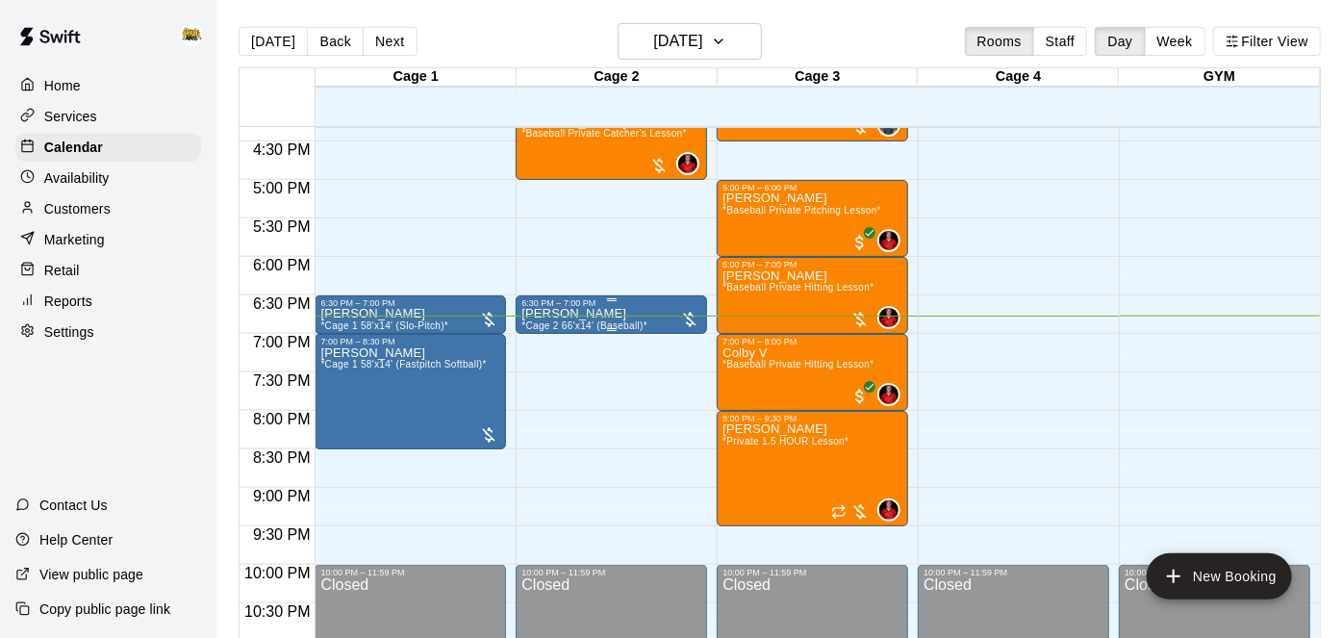
click at [633, 309] on div "Nolan Dekkers *Cage 2 66'x14' (Baseball)*" at bounding box center [585, 627] width 126 height 638
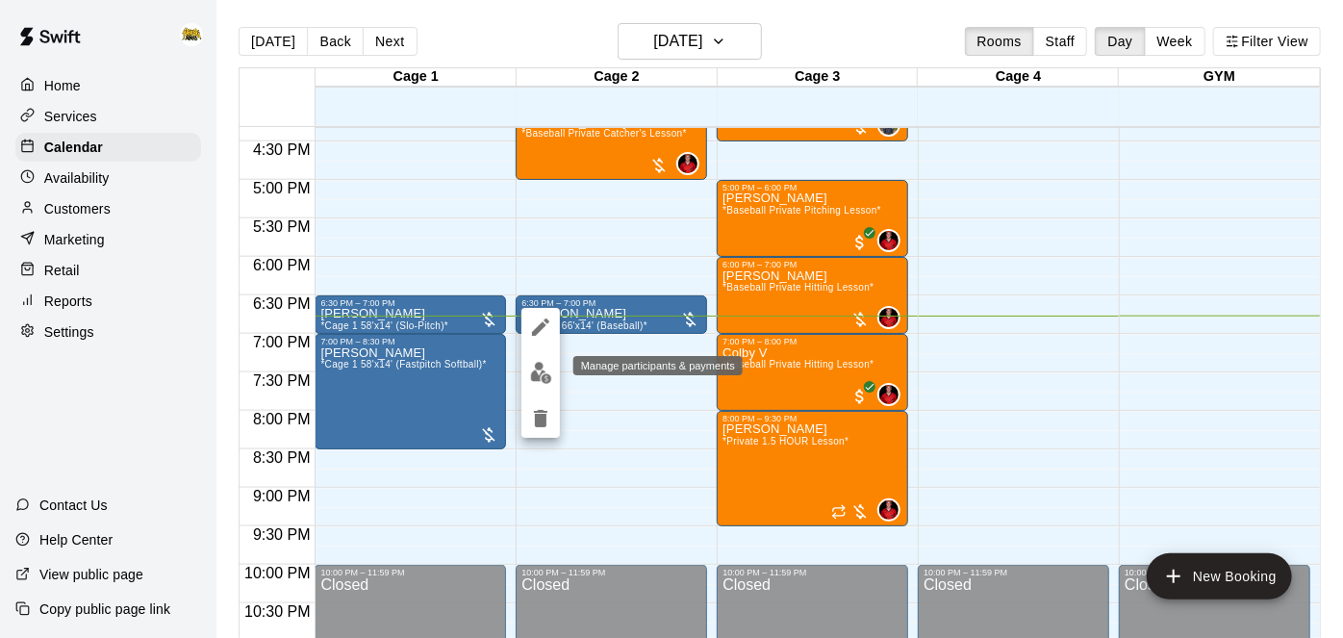
click at [540, 367] on img "edit" at bounding box center [541, 373] width 22 height 22
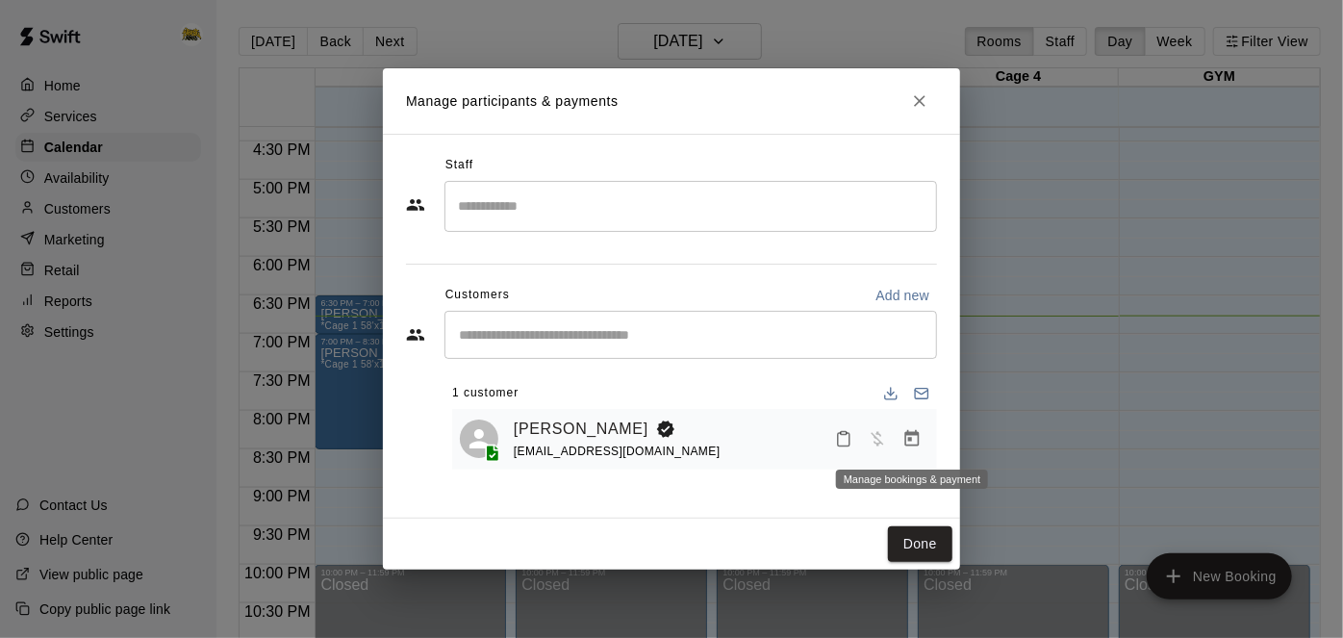
click at [908, 436] on icon "Manage bookings & payment" at bounding box center [912, 438] width 19 height 19
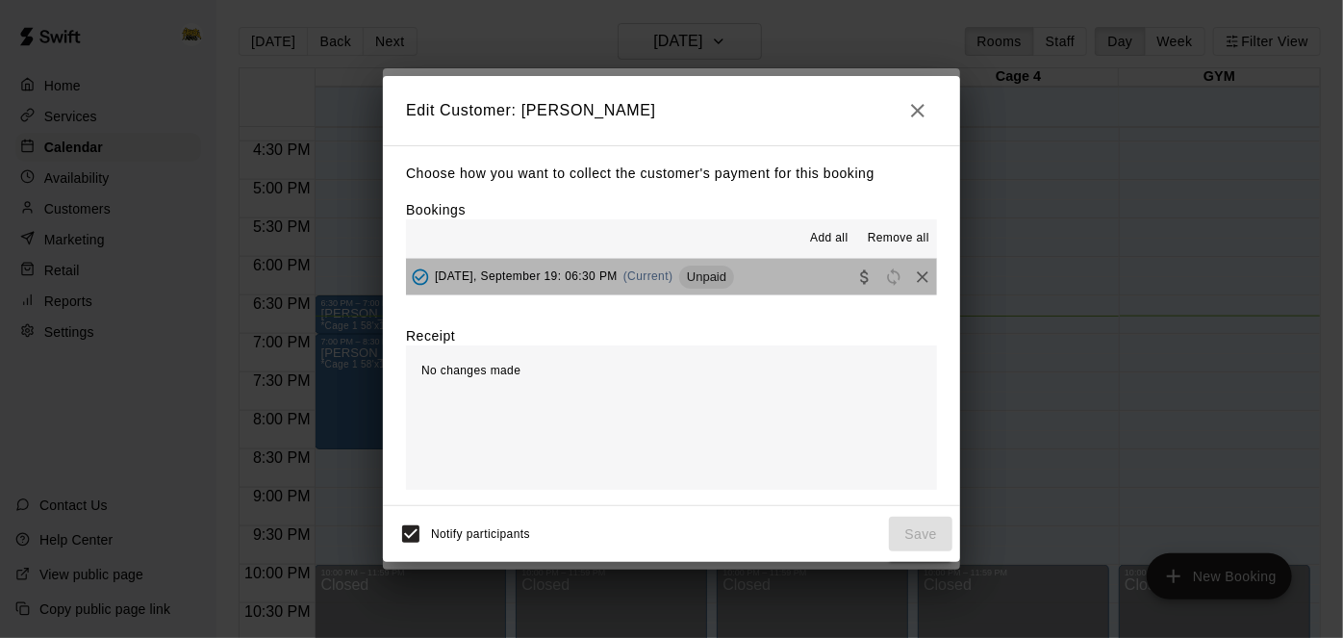
click at [813, 286] on button "Friday, September 19: 06:30 PM (Current) Unpaid" at bounding box center [671, 277] width 531 height 36
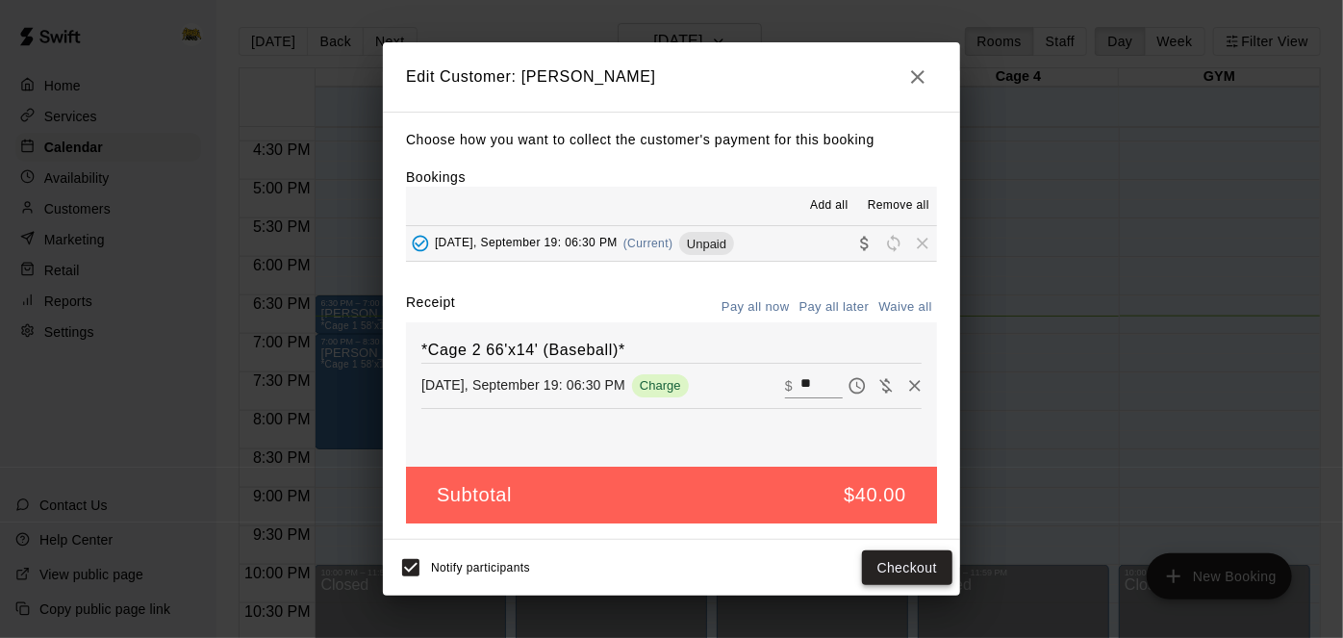
click at [922, 576] on button "Checkout" at bounding box center [907, 568] width 90 height 36
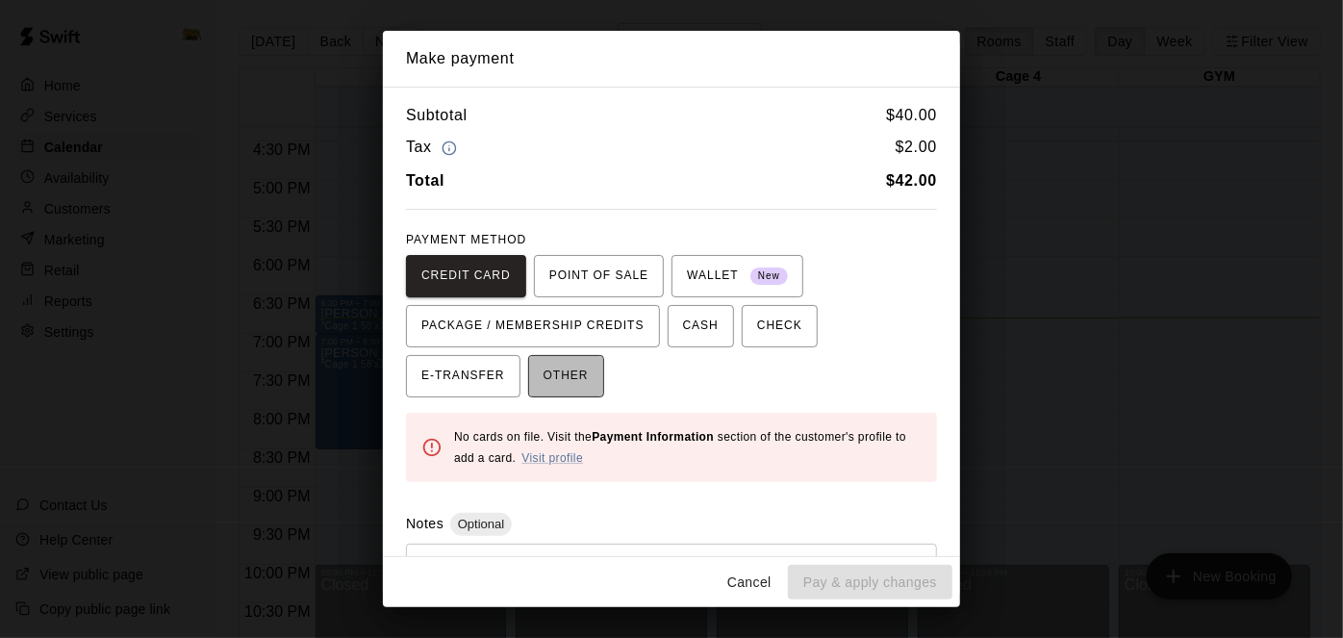
click at [528, 371] on button "OTHER" at bounding box center [566, 376] width 76 height 42
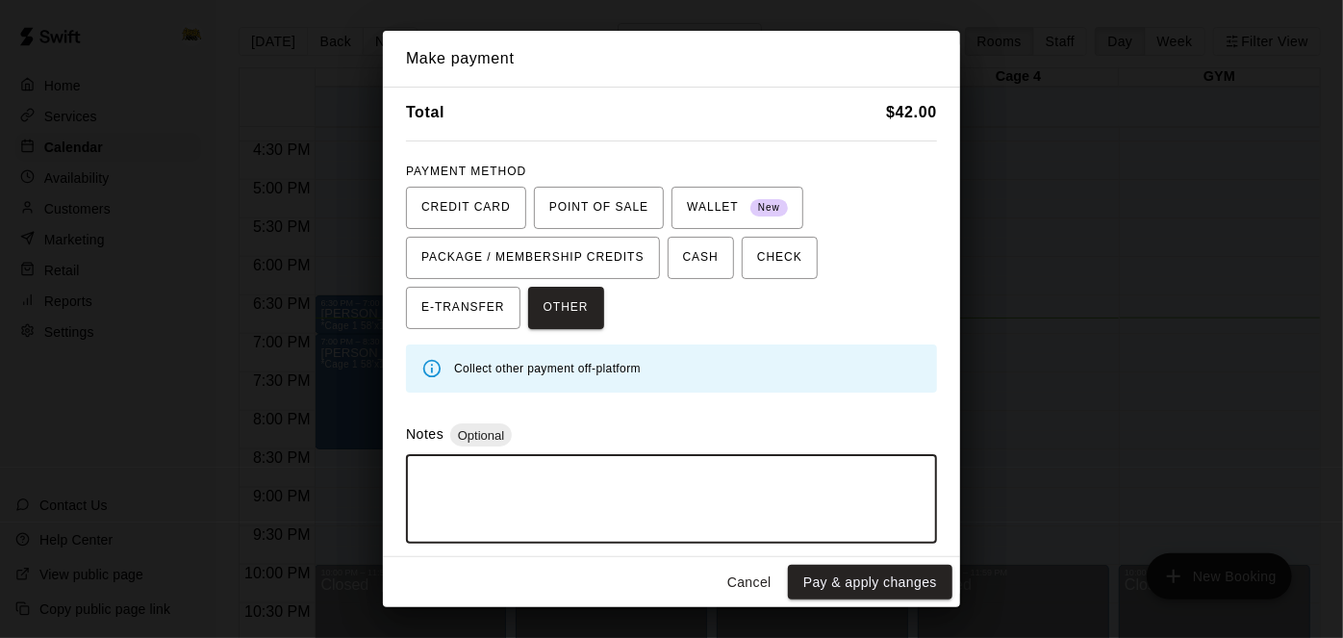
click at [628, 493] on textarea at bounding box center [672, 500] width 504 height 58
type textarea "*"
type textarea "**********"
click at [898, 582] on button "Pay & apply changes" at bounding box center [870, 583] width 165 height 36
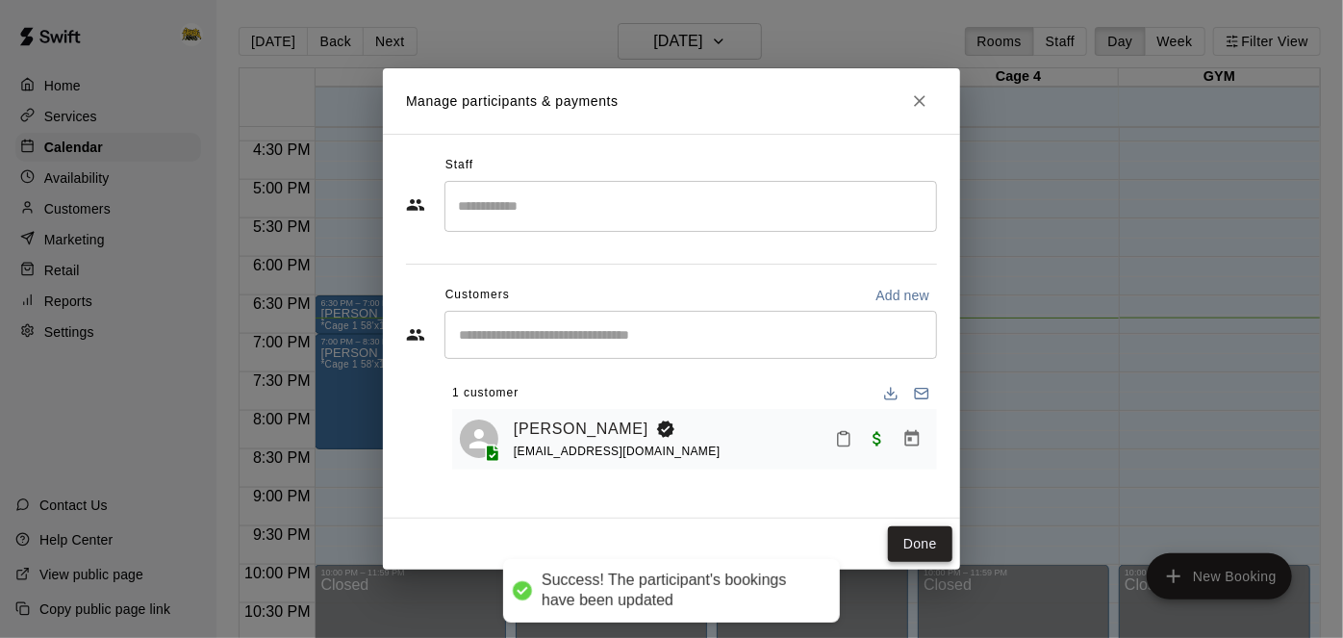
click at [919, 545] on button "Done" at bounding box center [920, 544] width 64 height 36
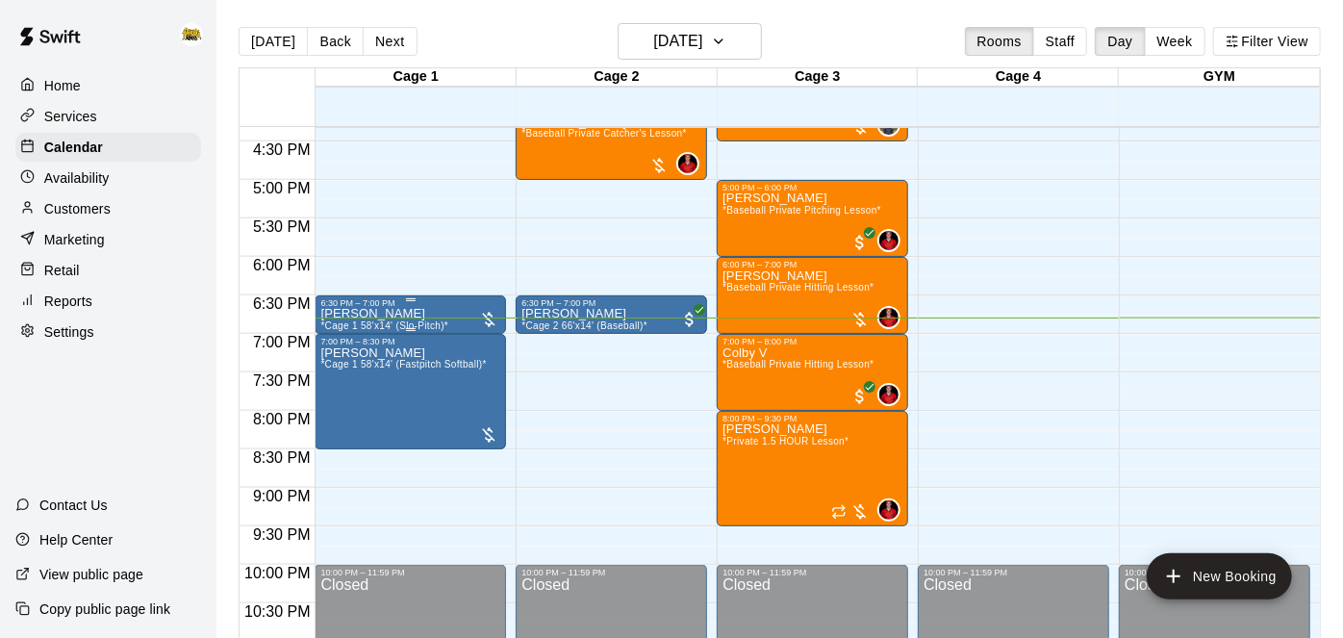
click at [448, 322] on div "Deanna Koochin *Cage 1 58'x14' (Slo-Pitch)*" at bounding box center [410, 627] width 180 height 638
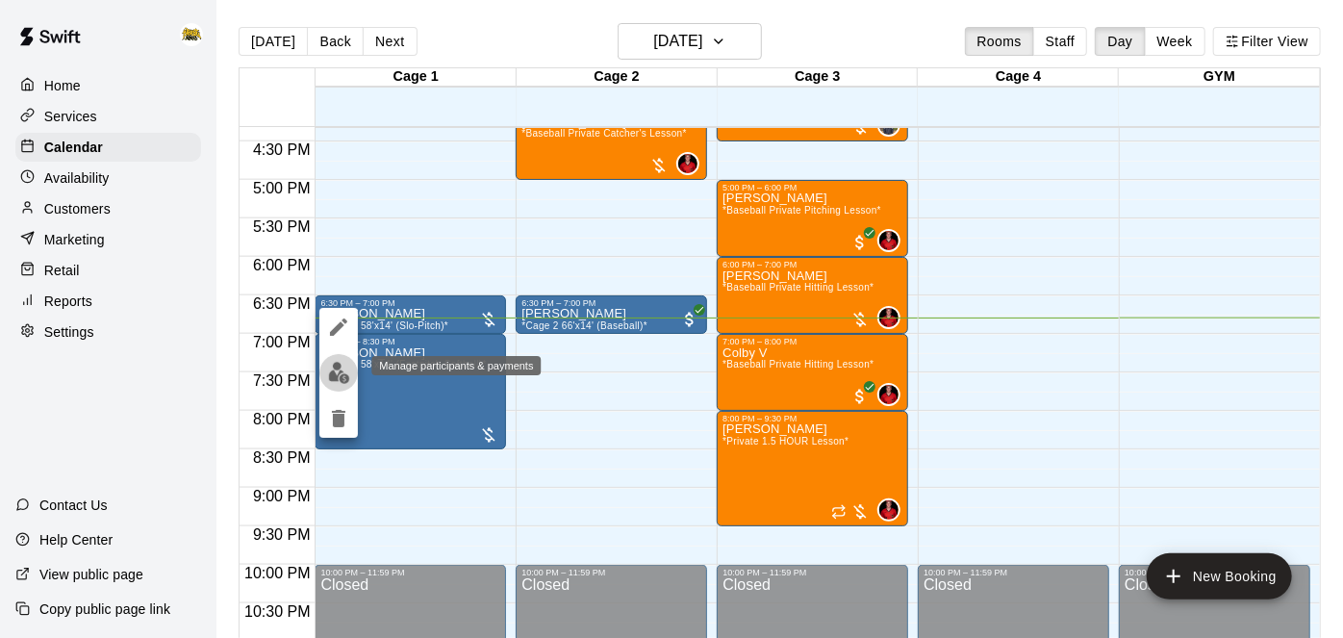
click at [337, 374] on img "edit" at bounding box center [339, 373] width 22 height 22
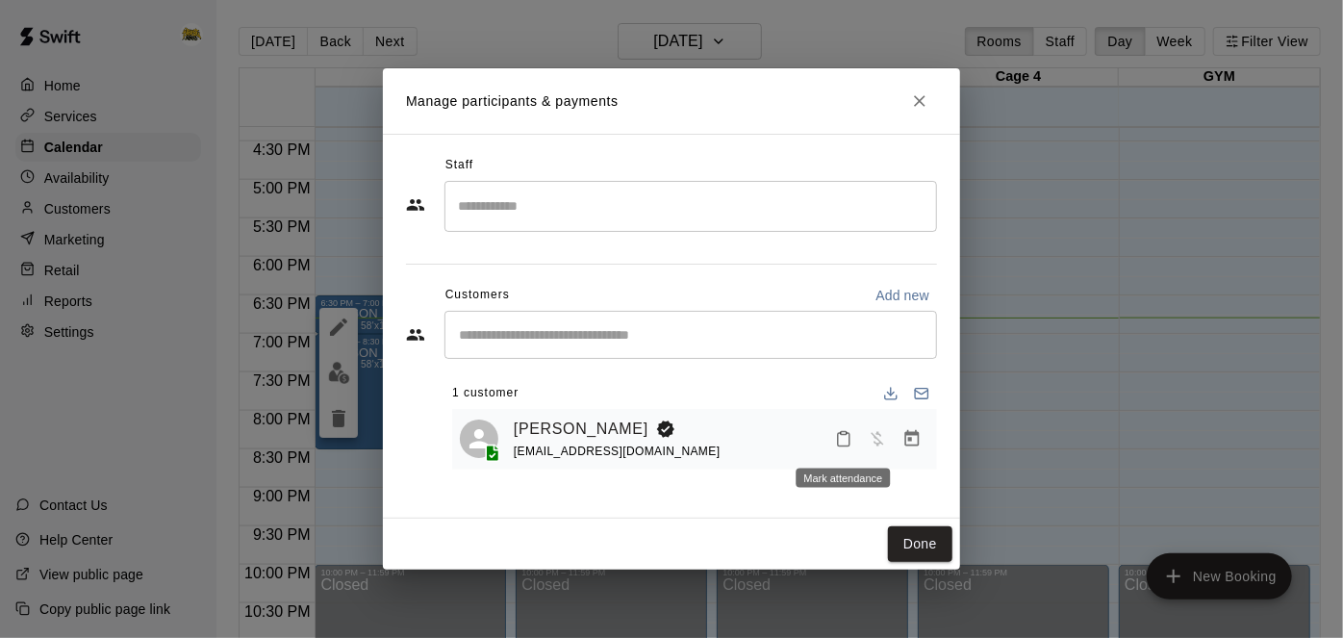
click at [844, 444] on icon "Mark attendance" at bounding box center [843, 438] width 17 height 17
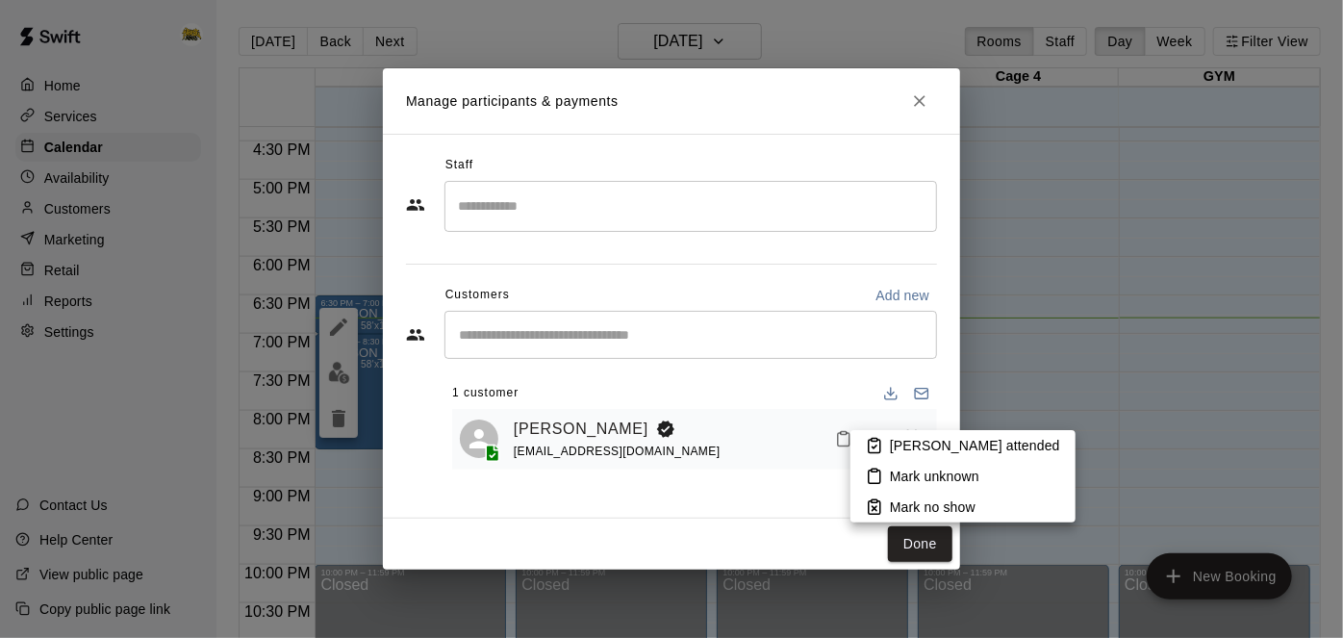
click at [876, 448] on icon at bounding box center [874, 445] width 17 height 17
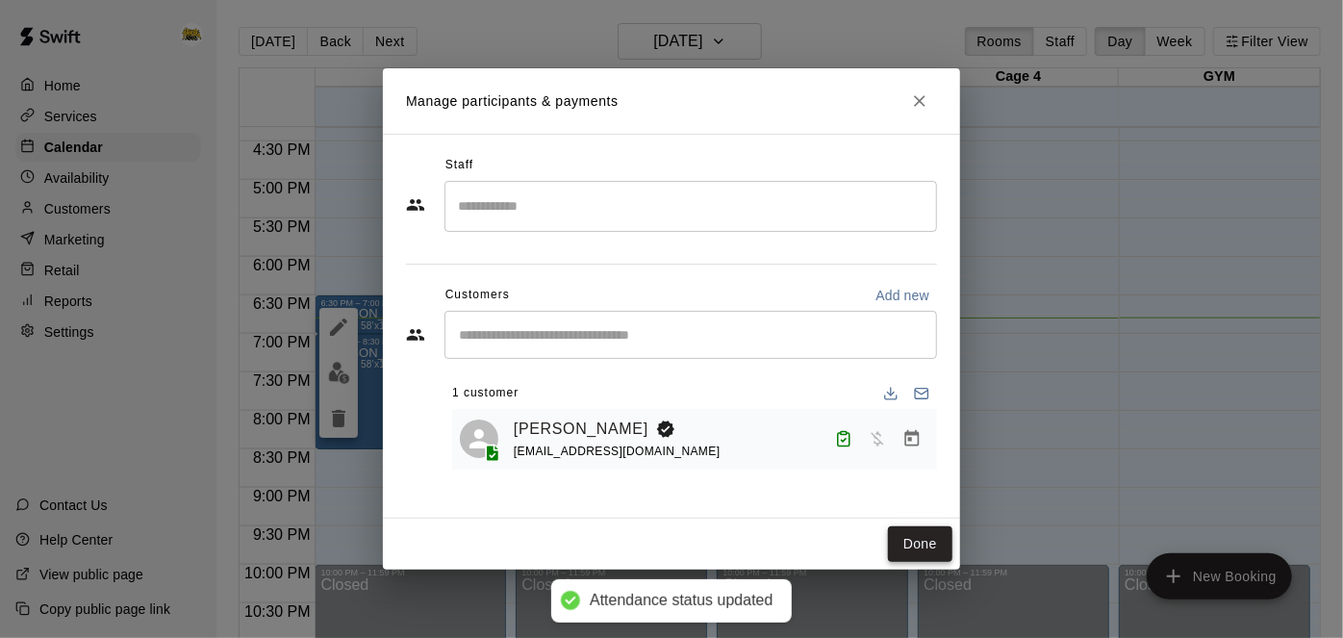
click at [927, 557] on button "Done" at bounding box center [920, 544] width 64 height 36
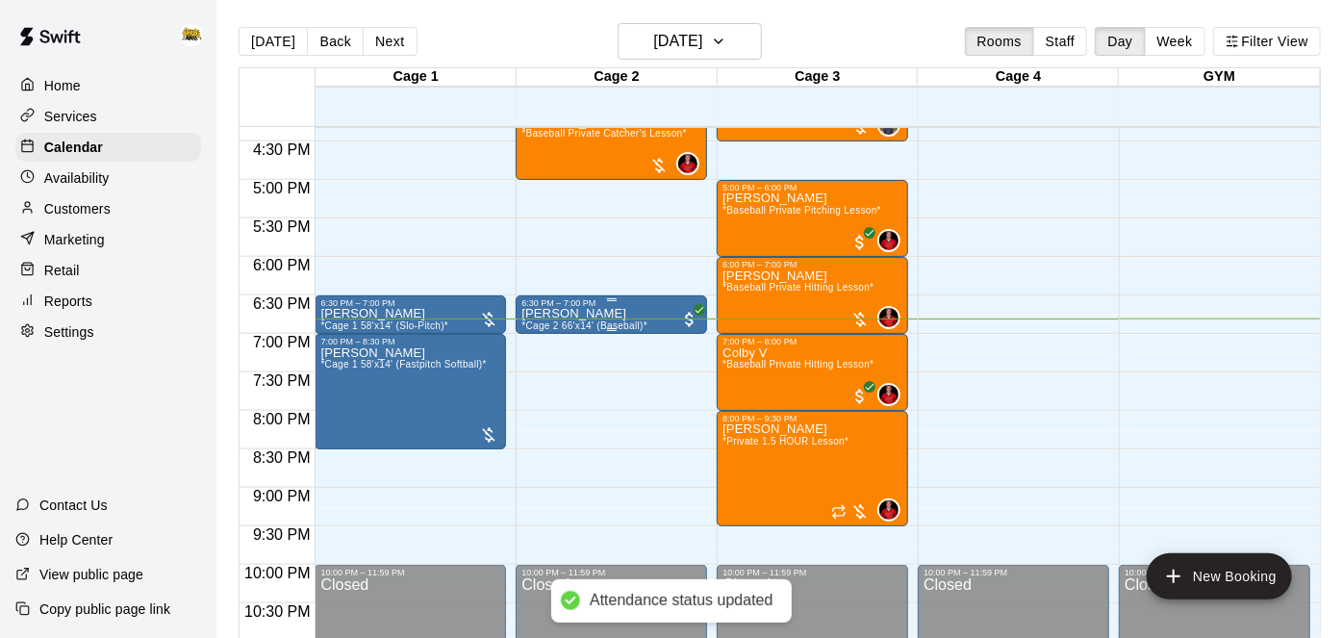
click at [621, 316] on div "Nolan Dekkers *Cage 2 66'x14' (Baseball)*" at bounding box center [585, 627] width 126 height 638
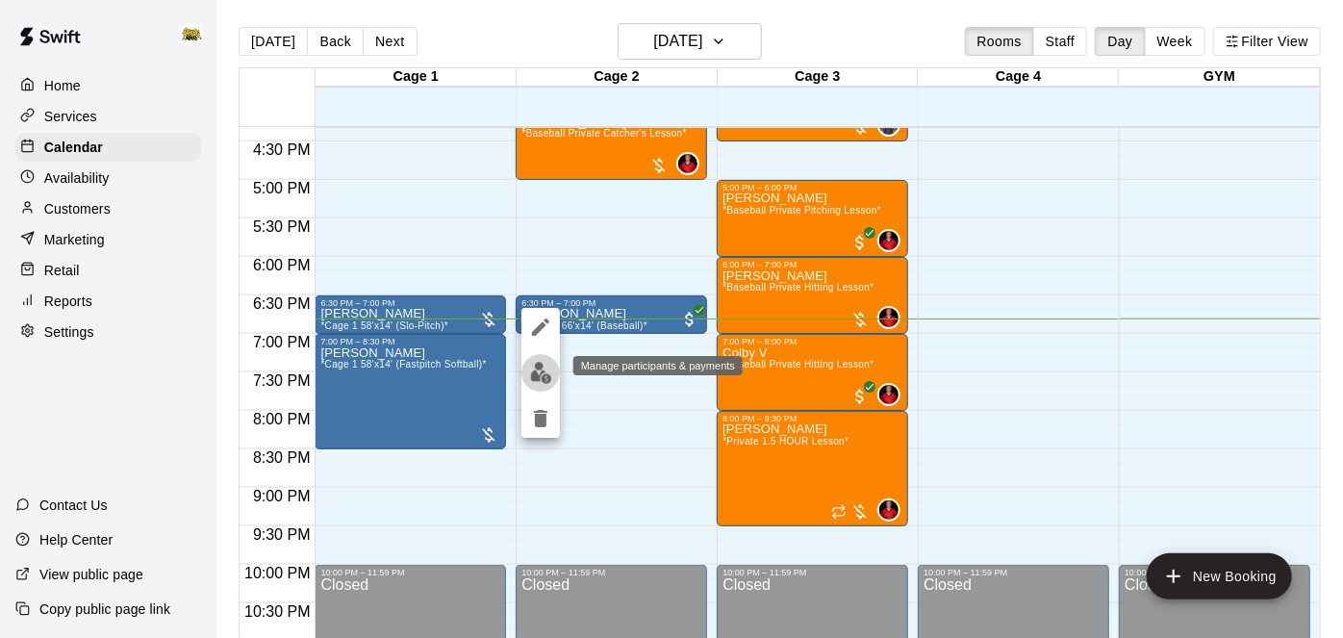
click at [531, 385] on button "edit" at bounding box center [541, 373] width 38 height 38
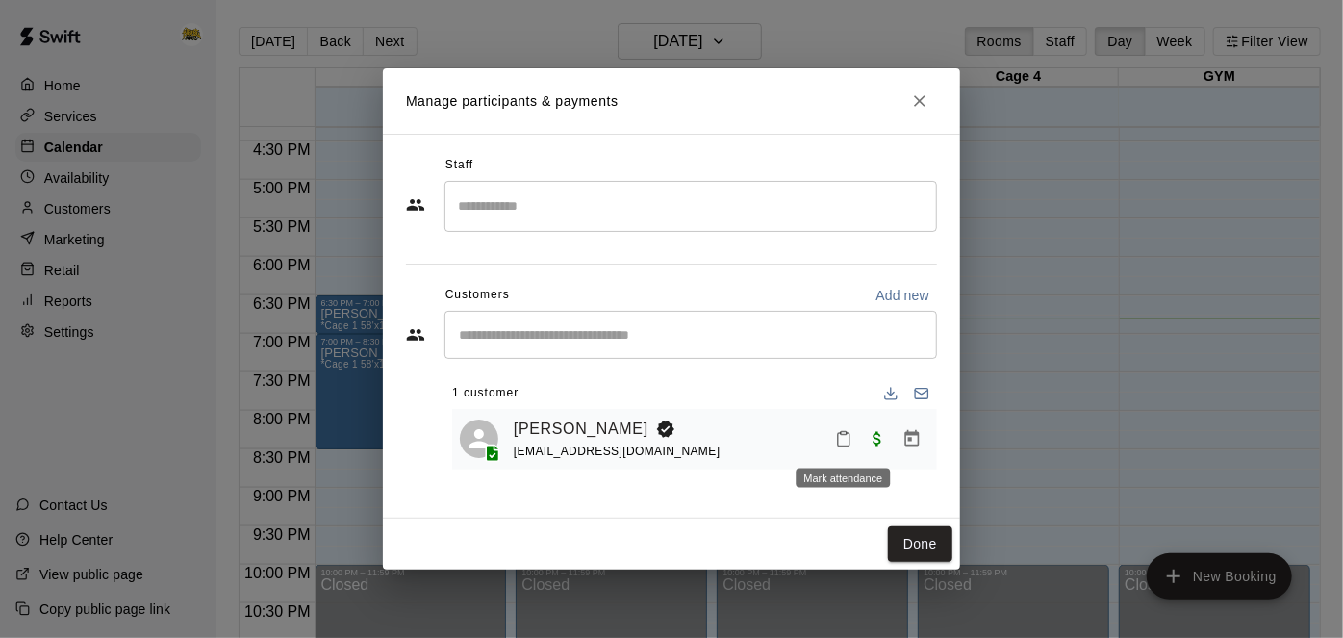
click at [842, 440] on icon "Mark attendance" at bounding box center [843, 438] width 17 height 17
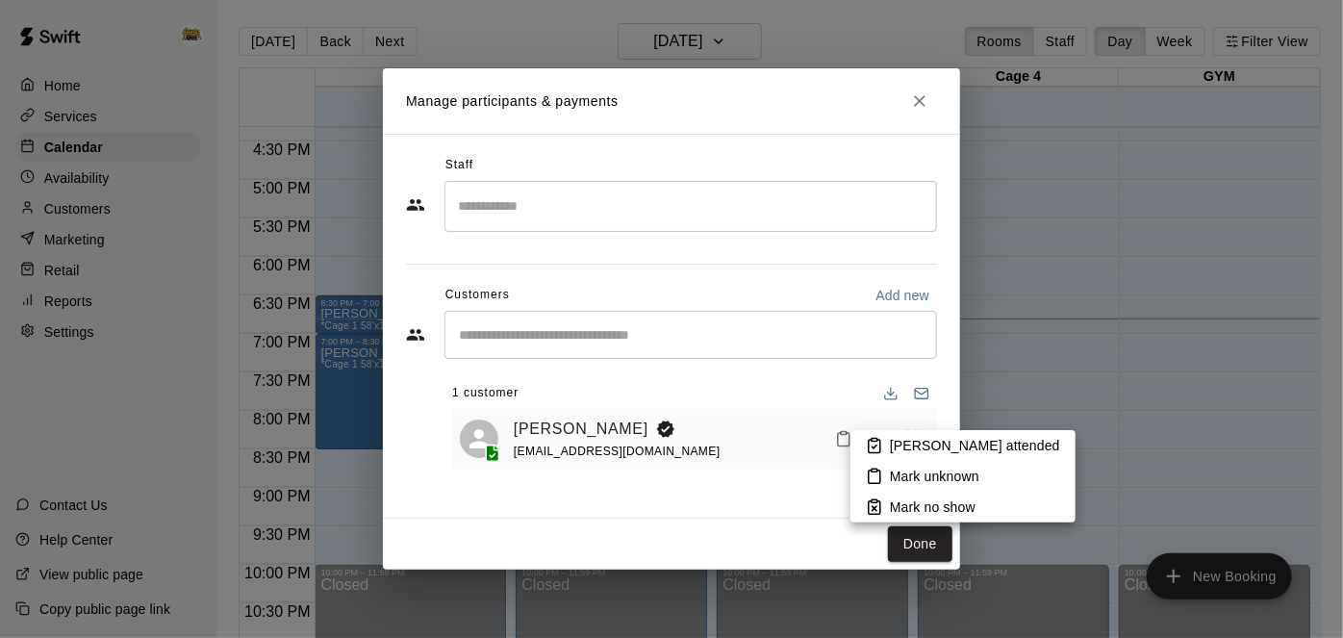
click at [871, 442] on icon at bounding box center [874, 445] width 17 height 17
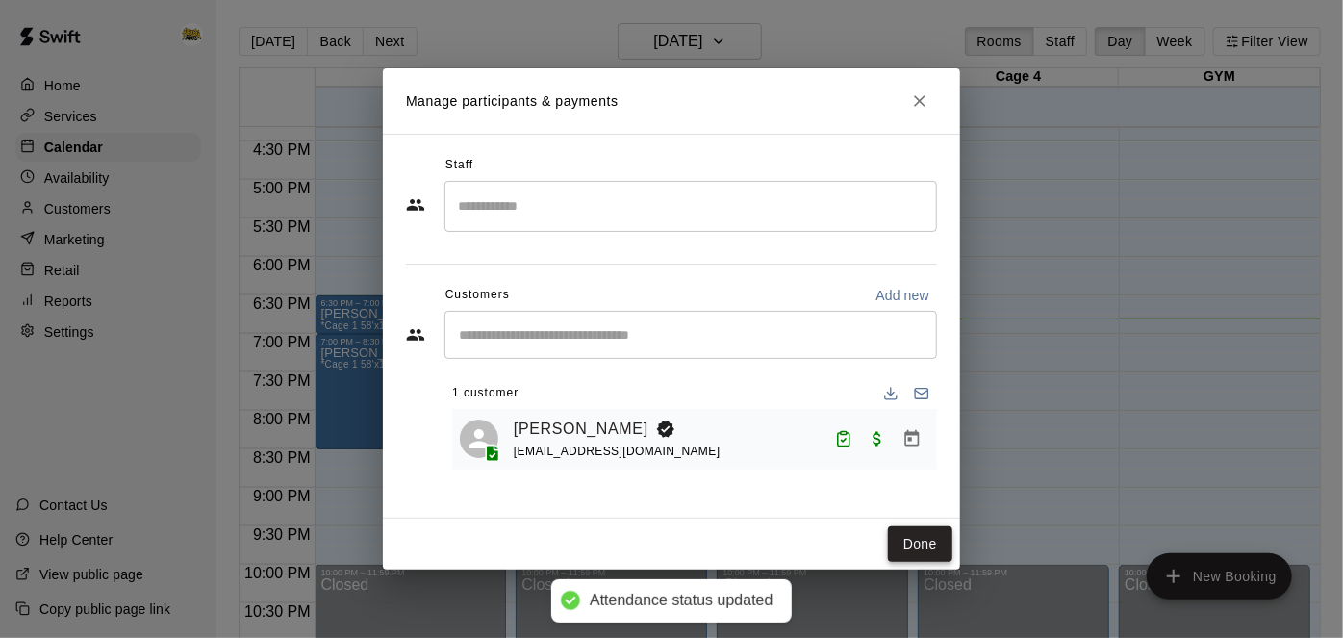
click at [930, 554] on button "Done" at bounding box center [920, 544] width 64 height 36
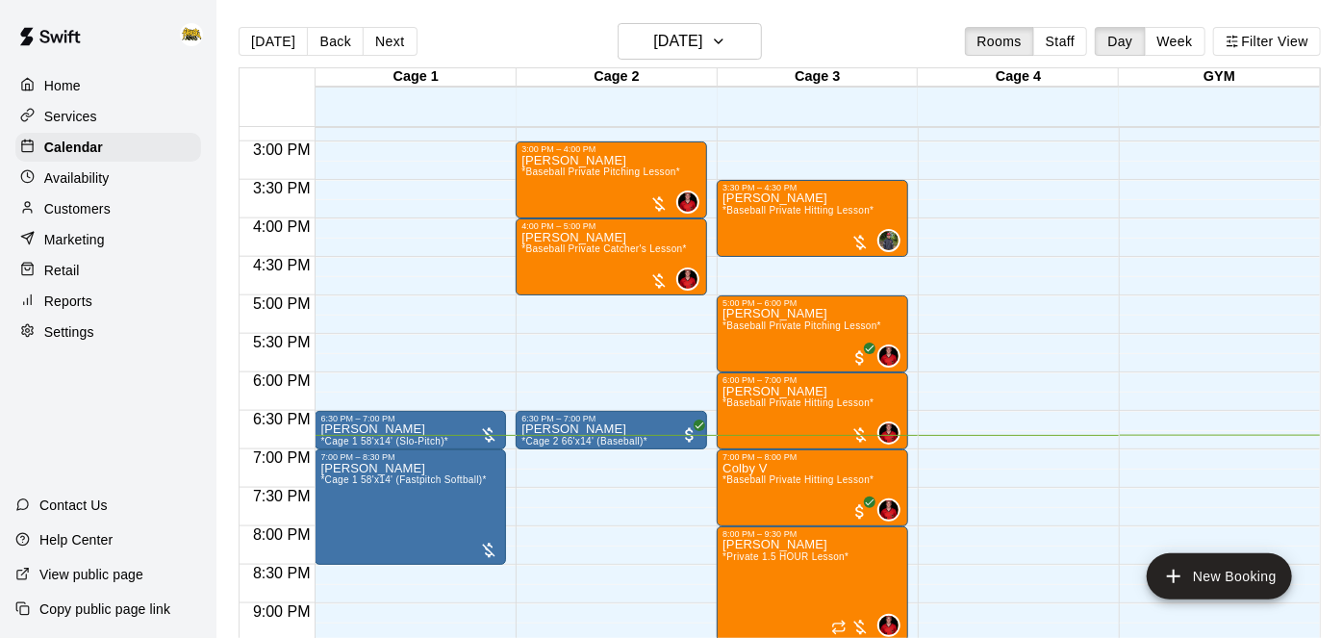
scroll to position [1132, 0]
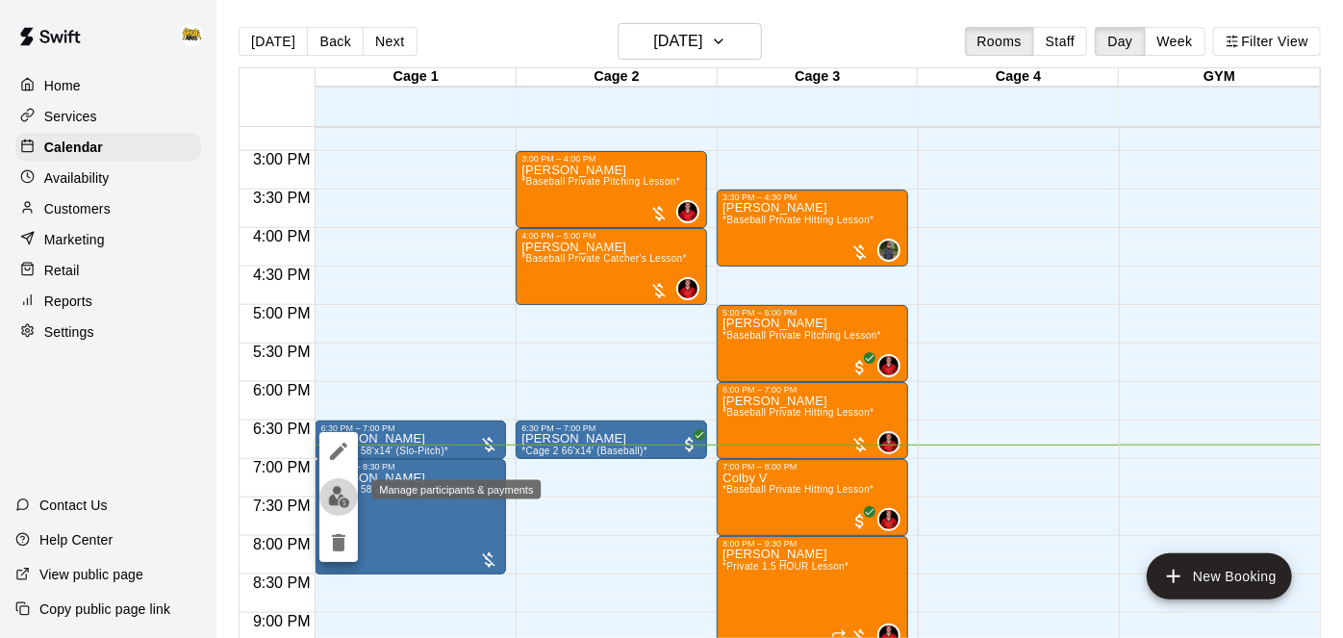
click at [334, 493] on img "edit" at bounding box center [339, 497] width 22 height 22
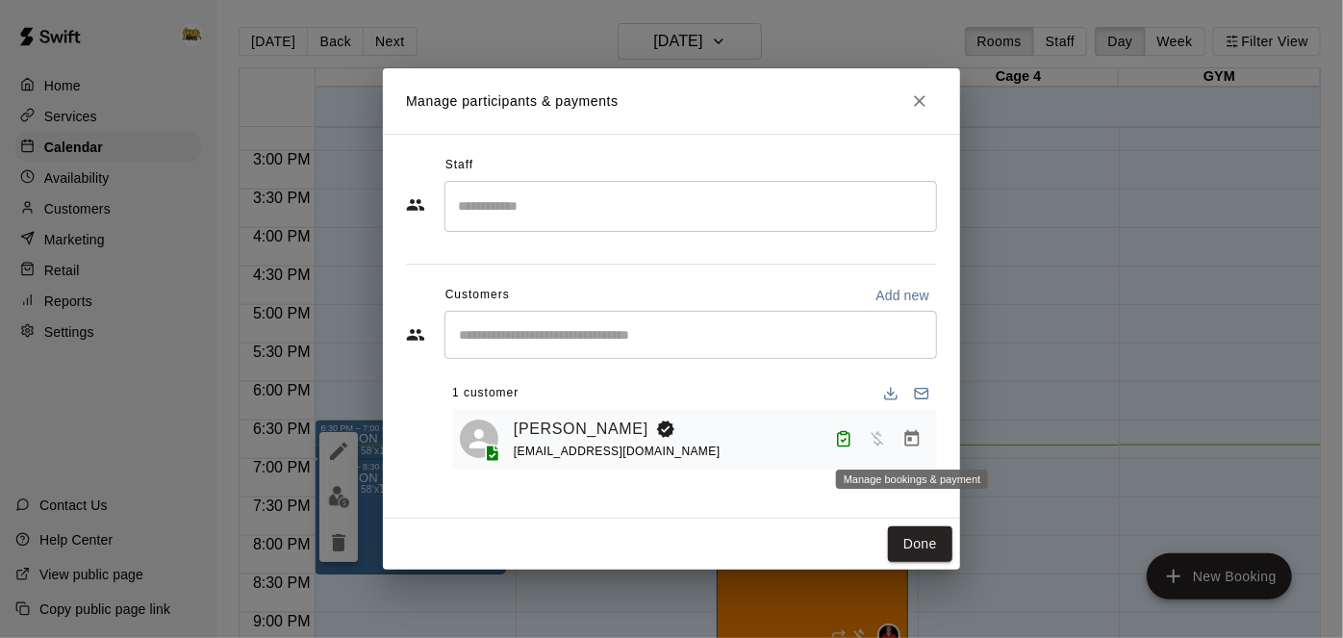
click at [916, 440] on icon "Manage bookings & payment" at bounding box center [912, 438] width 19 height 19
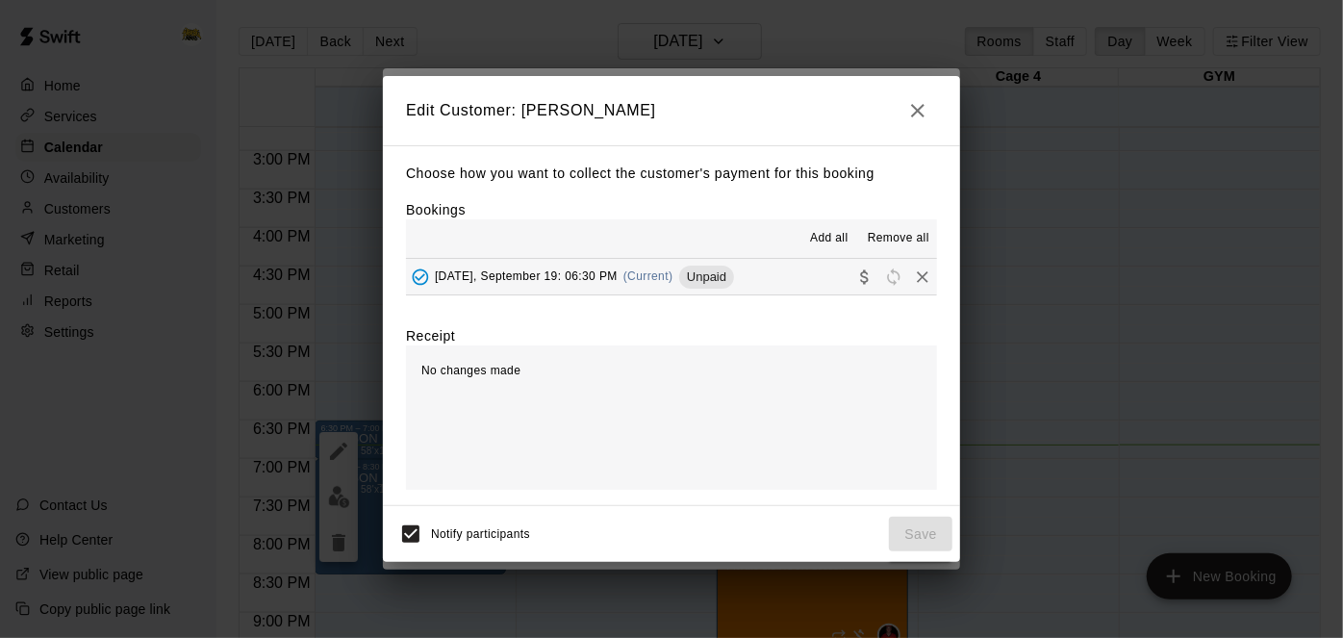
click at [773, 272] on button "Friday, September 19: 06:30 PM (Current) Unpaid" at bounding box center [671, 277] width 531 height 36
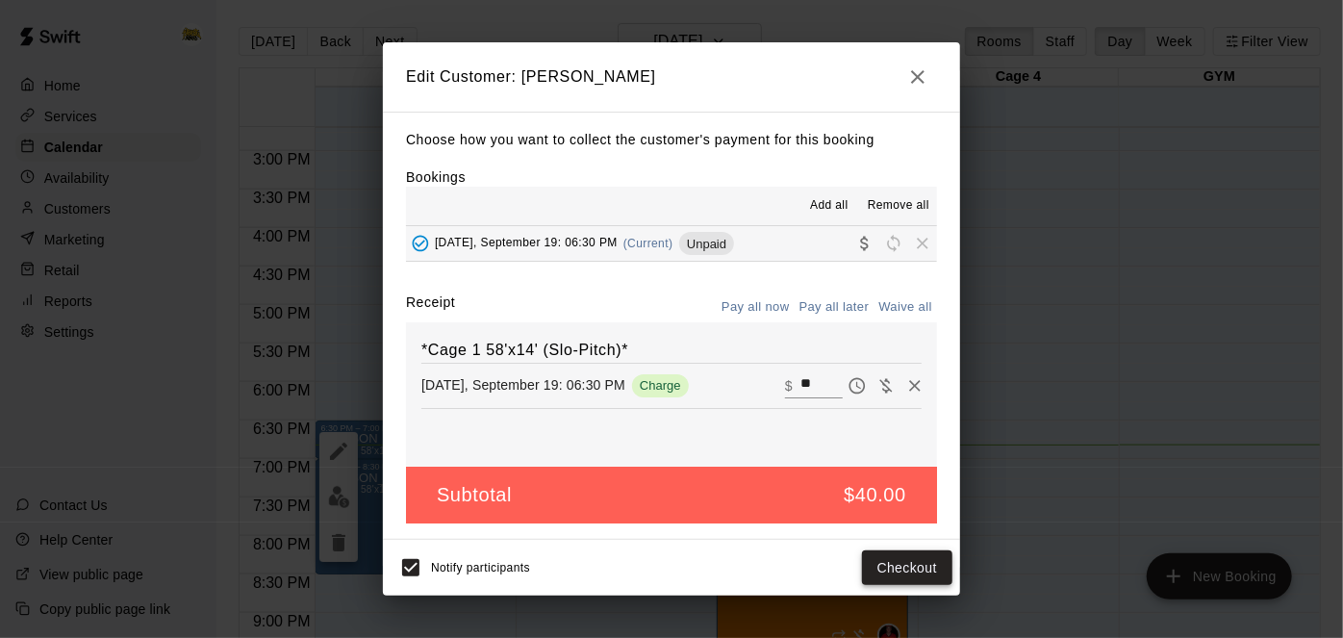
click at [908, 560] on button "Checkout" at bounding box center [907, 568] width 90 height 36
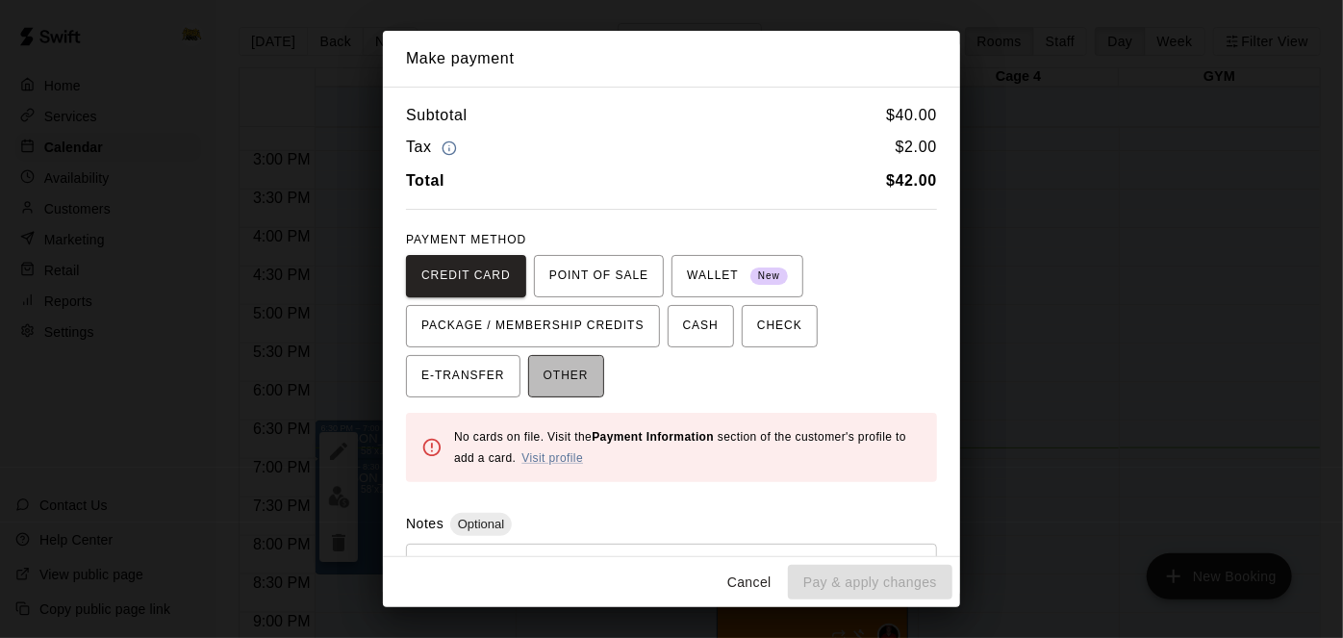
click at [544, 377] on span "OTHER" at bounding box center [566, 376] width 45 height 31
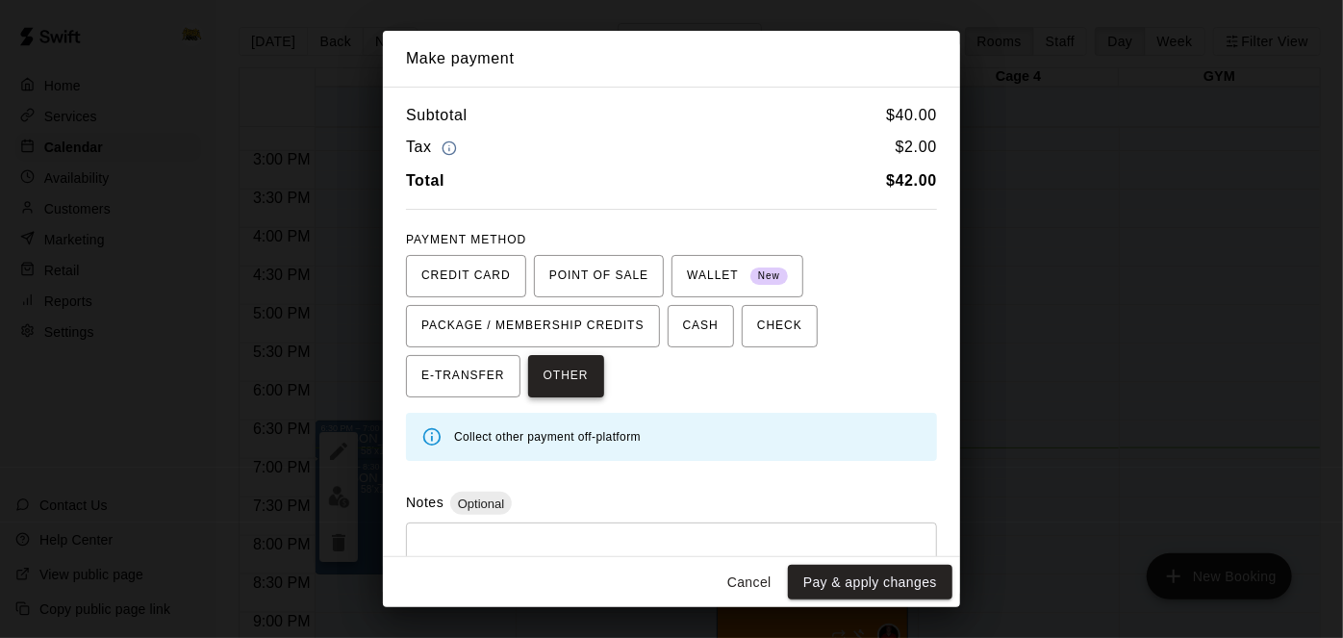
scroll to position [68, 0]
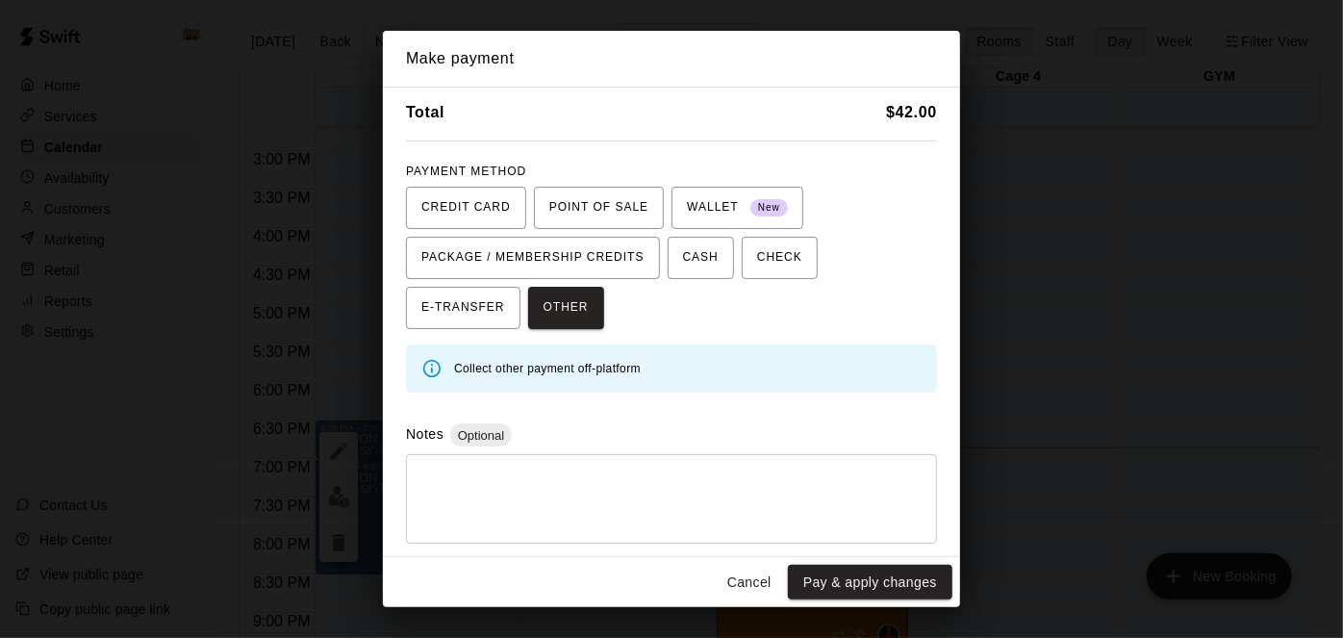
click at [488, 492] on textarea at bounding box center [672, 500] width 504 height 58
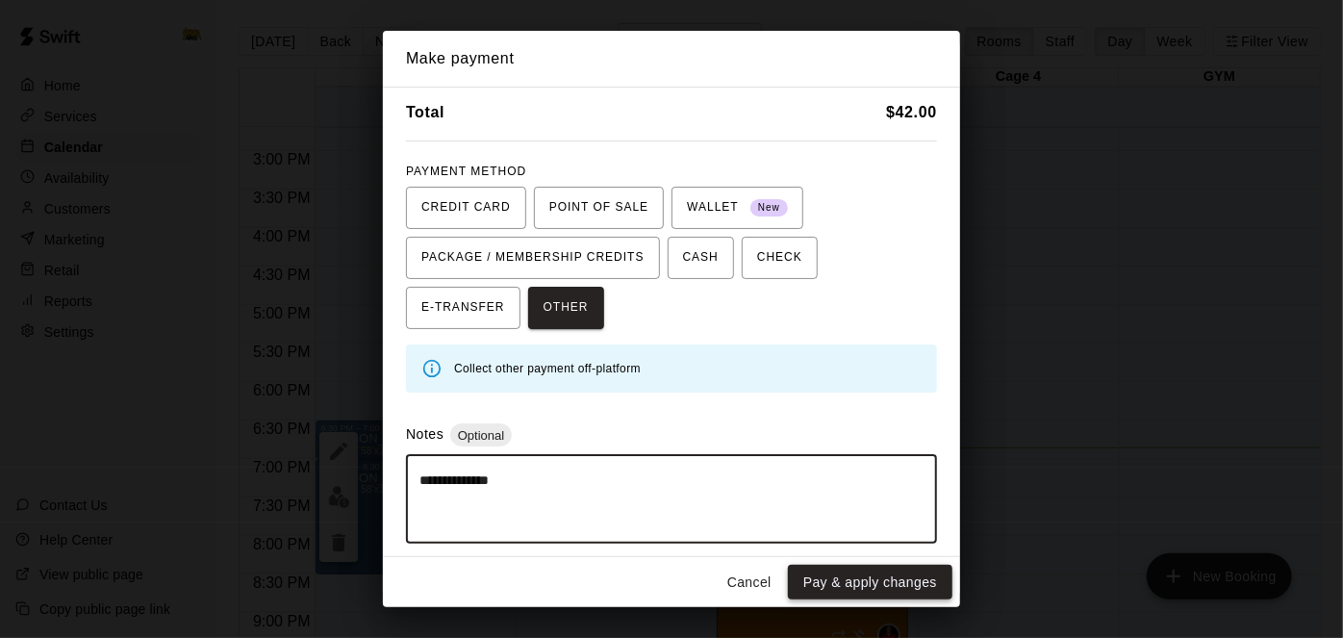
type textarea "**********"
click at [883, 582] on button "Pay & apply changes" at bounding box center [870, 583] width 165 height 36
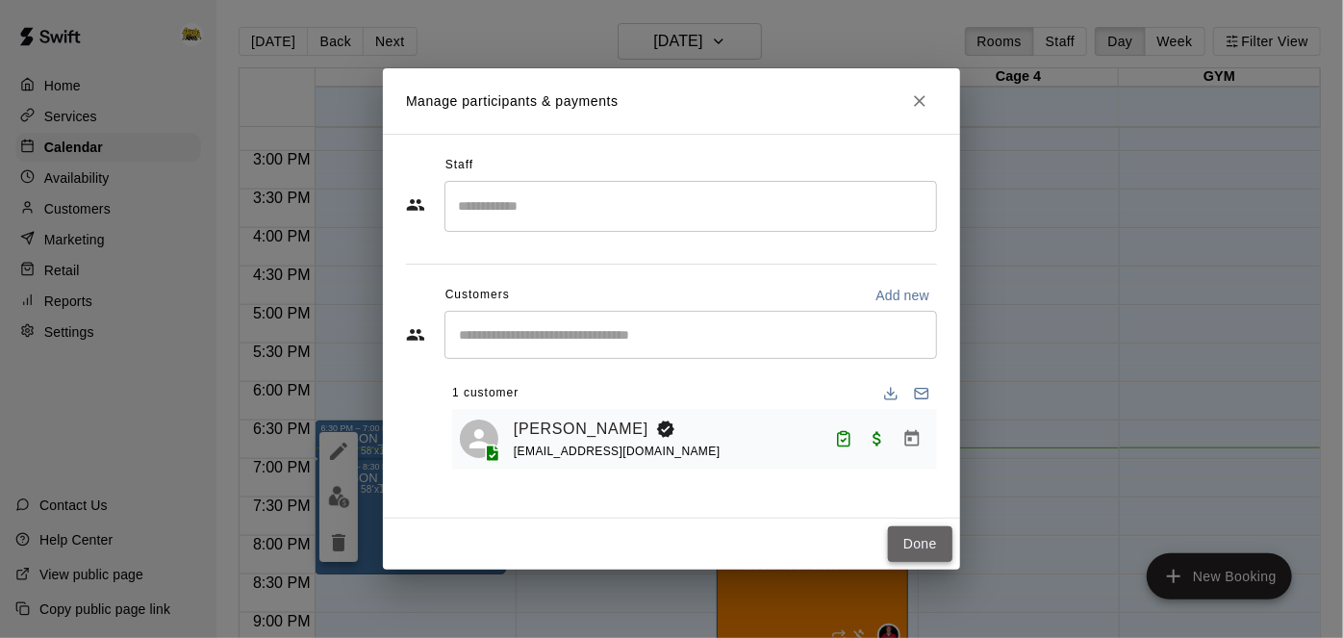
click at [924, 538] on button "Done" at bounding box center [920, 544] width 64 height 36
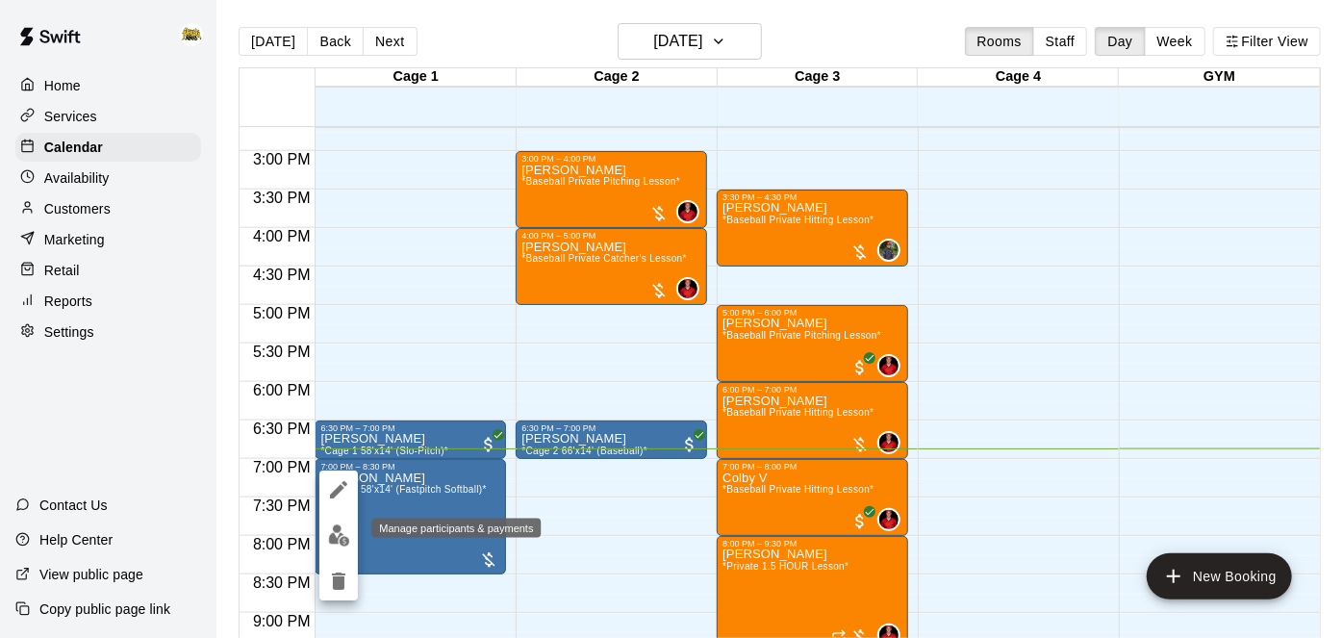
click at [337, 535] on img "edit" at bounding box center [339, 536] width 22 height 22
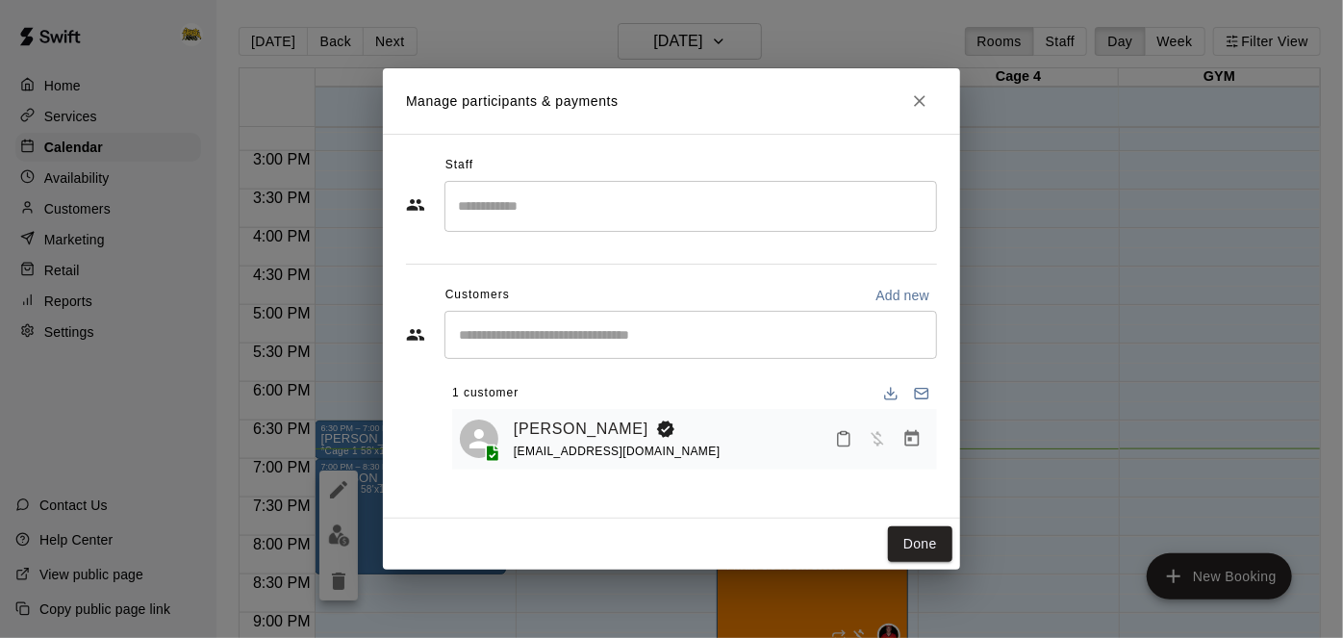
click at [912, 436] on icon "Manage bookings & payment" at bounding box center [912, 438] width 19 height 19
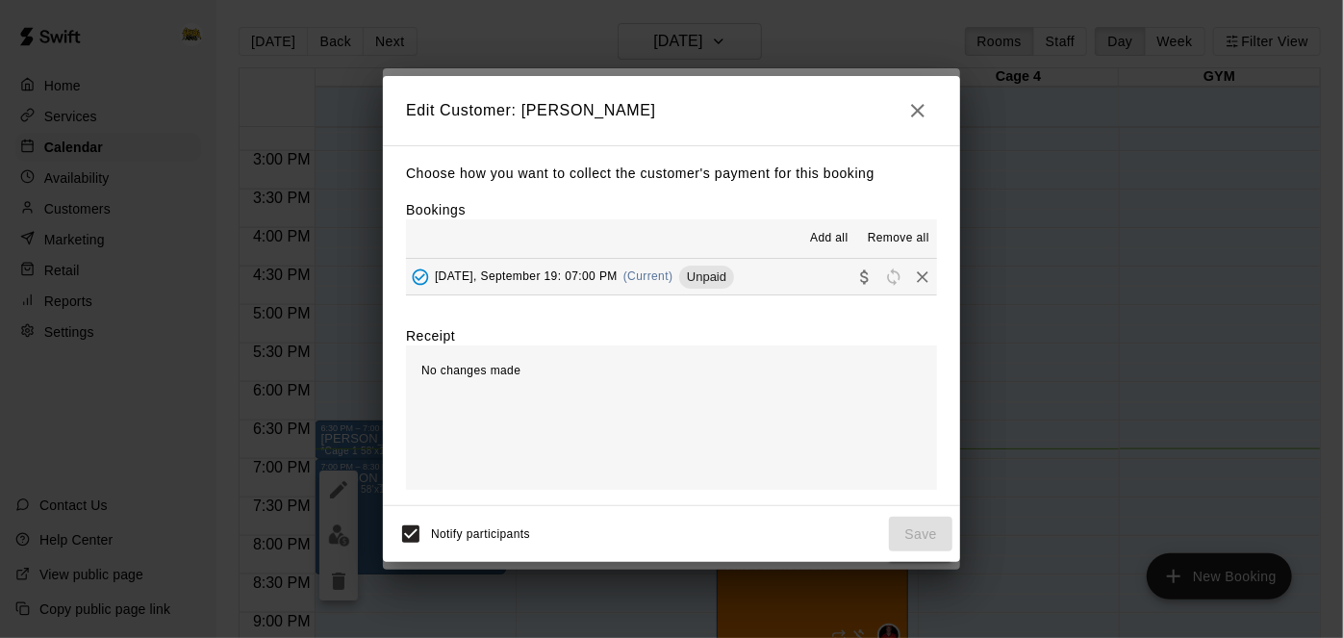
click at [780, 281] on button "Friday, September 19: 07:00 PM (Current) Unpaid" at bounding box center [671, 277] width 531 height 36
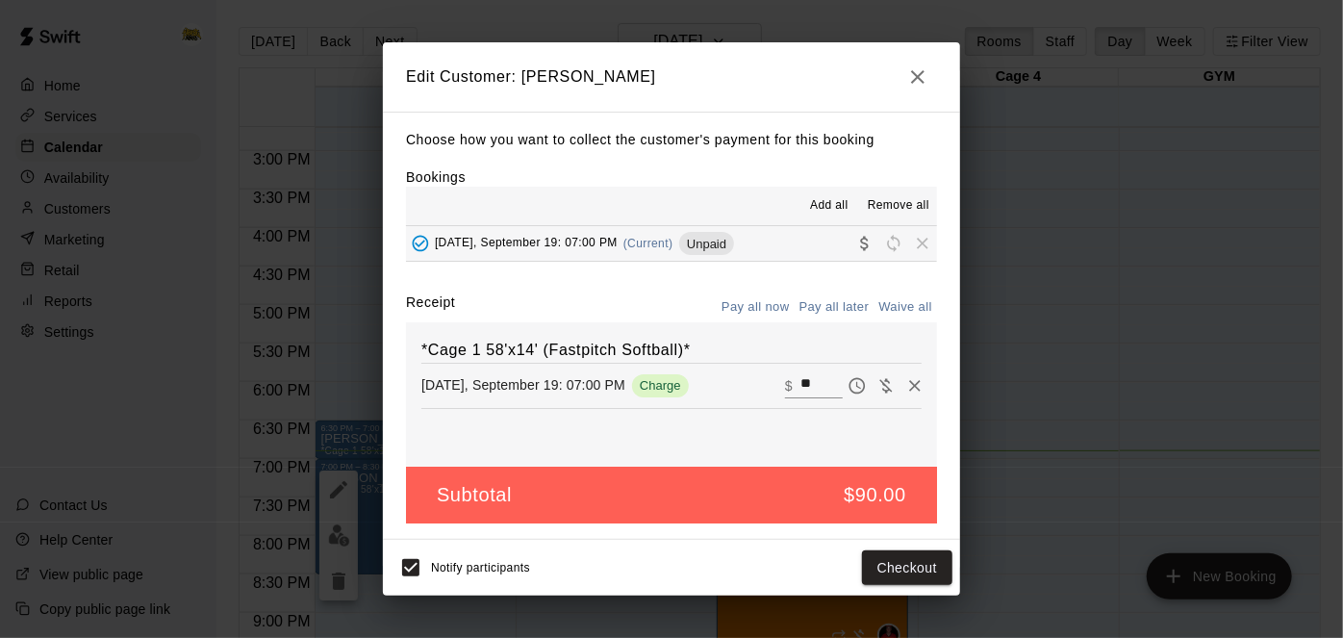
click at [780, 281] on div "Choose how you want to collect the customer's payment for this booking Bookings…" at bounding box center [671, 326] width 577 height 428
click at [918, 79] on icon "button" at bounding box center [918, 76] width 23 height 23
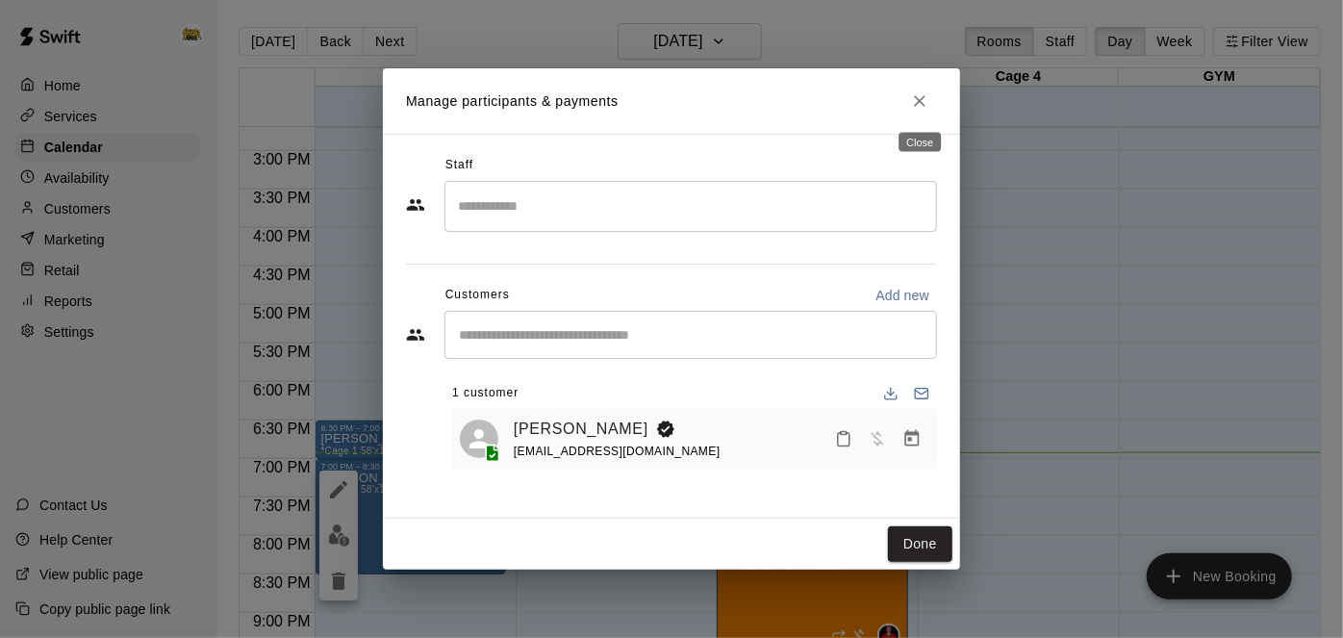
click at [911, 100] on icon "Close" at bounding box center [919, 100] width 19 height 19
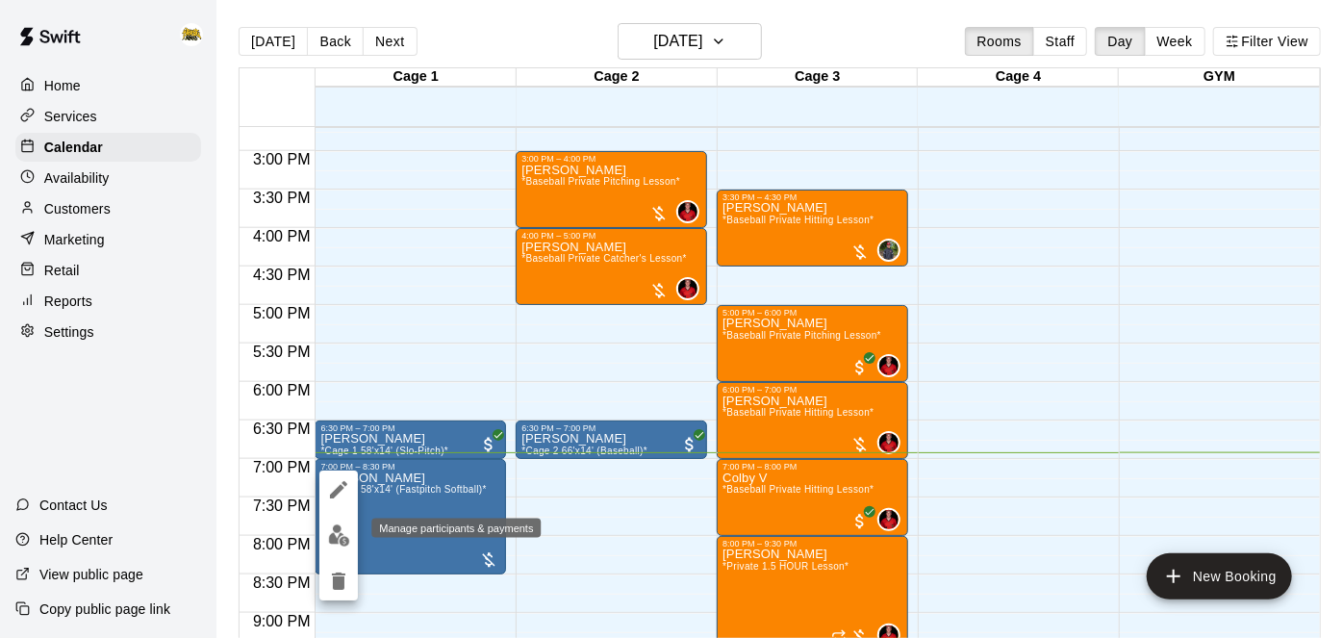
click at [344, 536] on img "edit" at bounding box center [339, 536] width 22 height 22
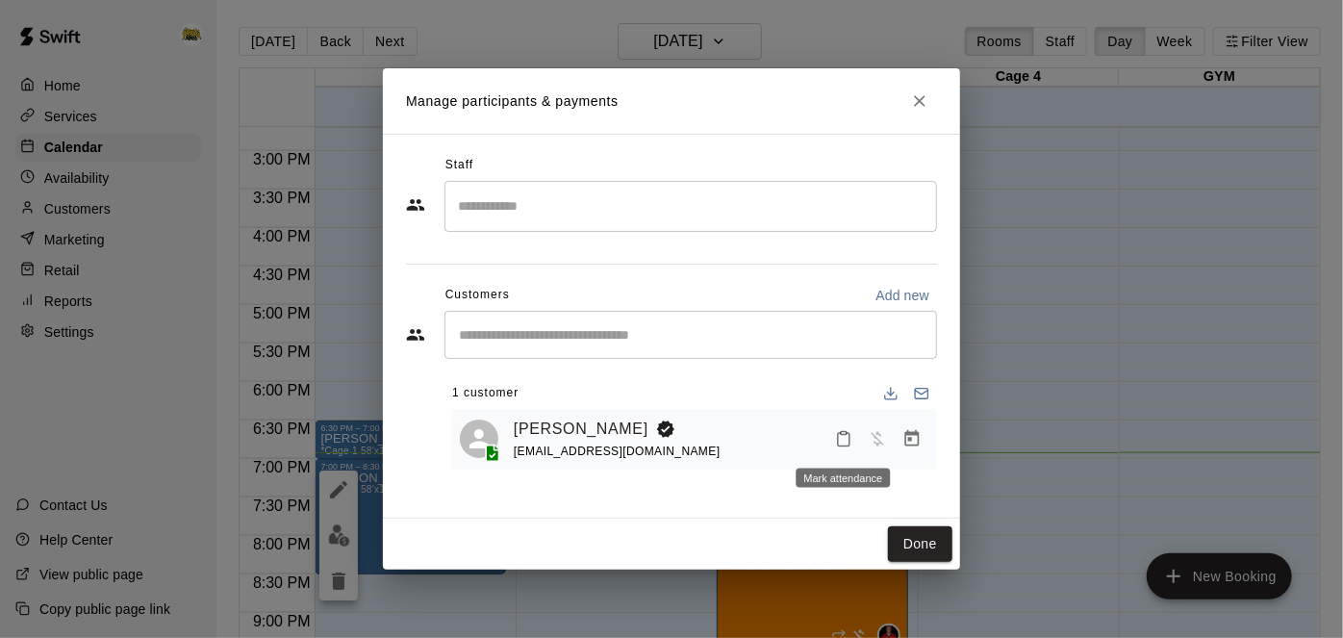
click at [842, 442] on icon "Mark attendance" at bounding box center [843, 438] width 17 height 17
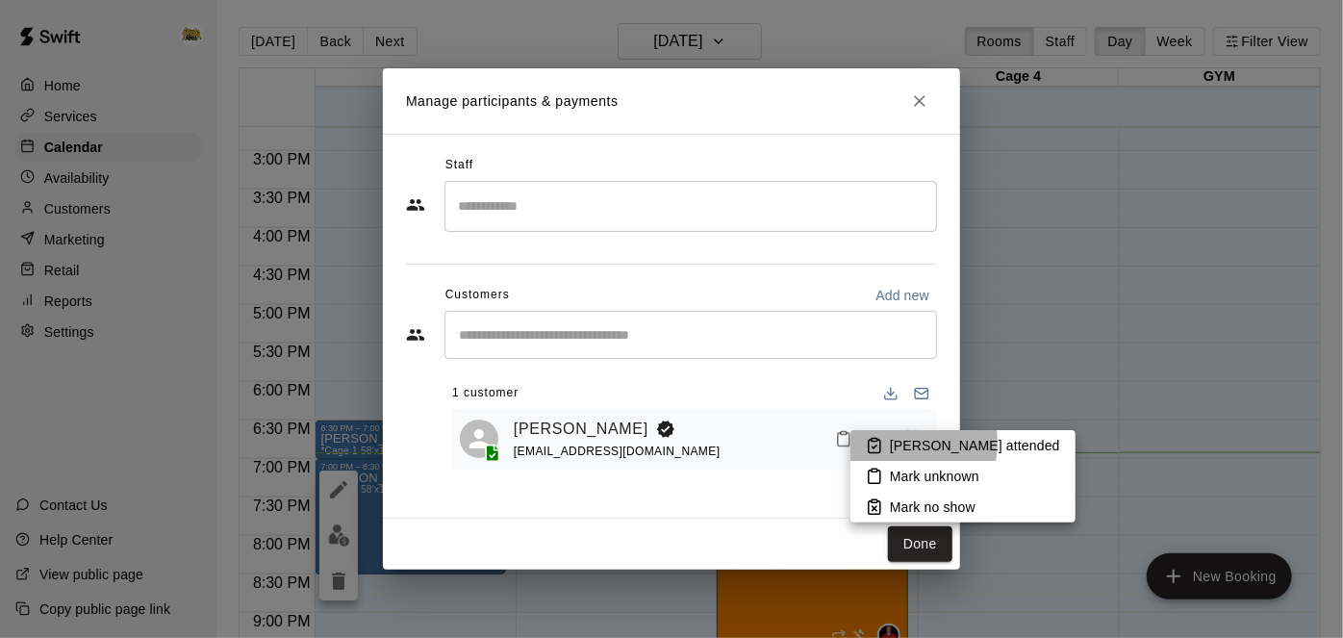
click at [866, 442] on icon at bounding box center [874, 445] width 17 height 17
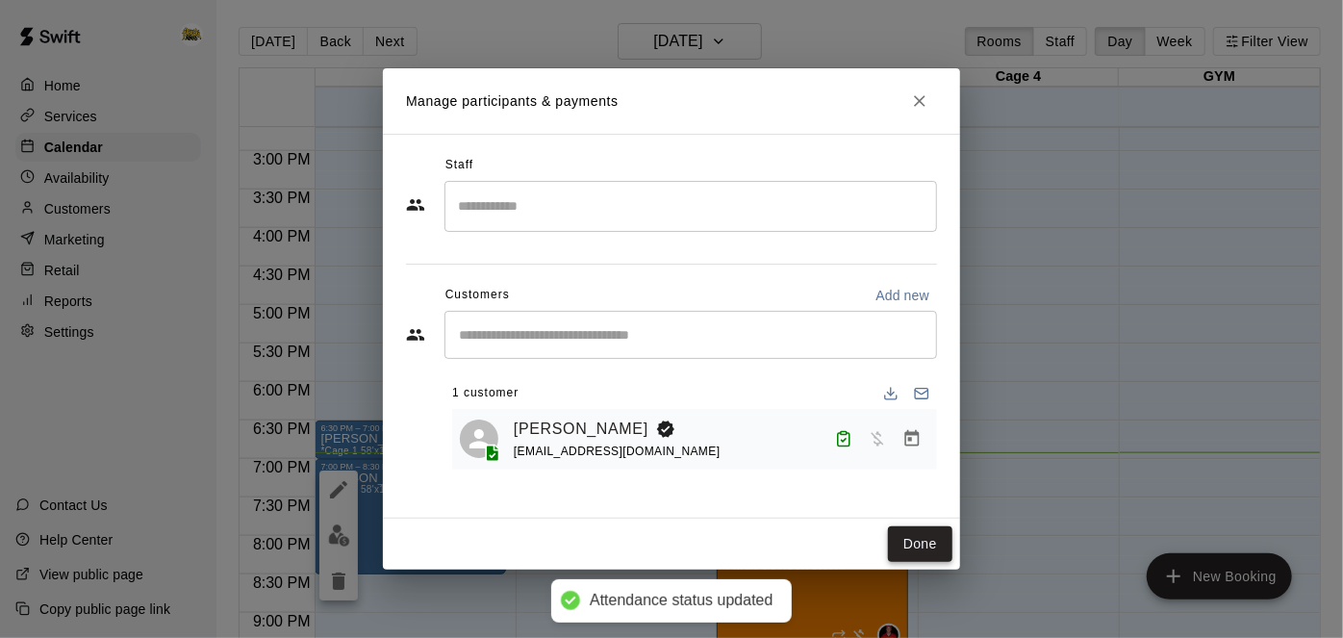
click at [920, 529] on button "Done" at bounding box center [920, 544] width 64 height 36
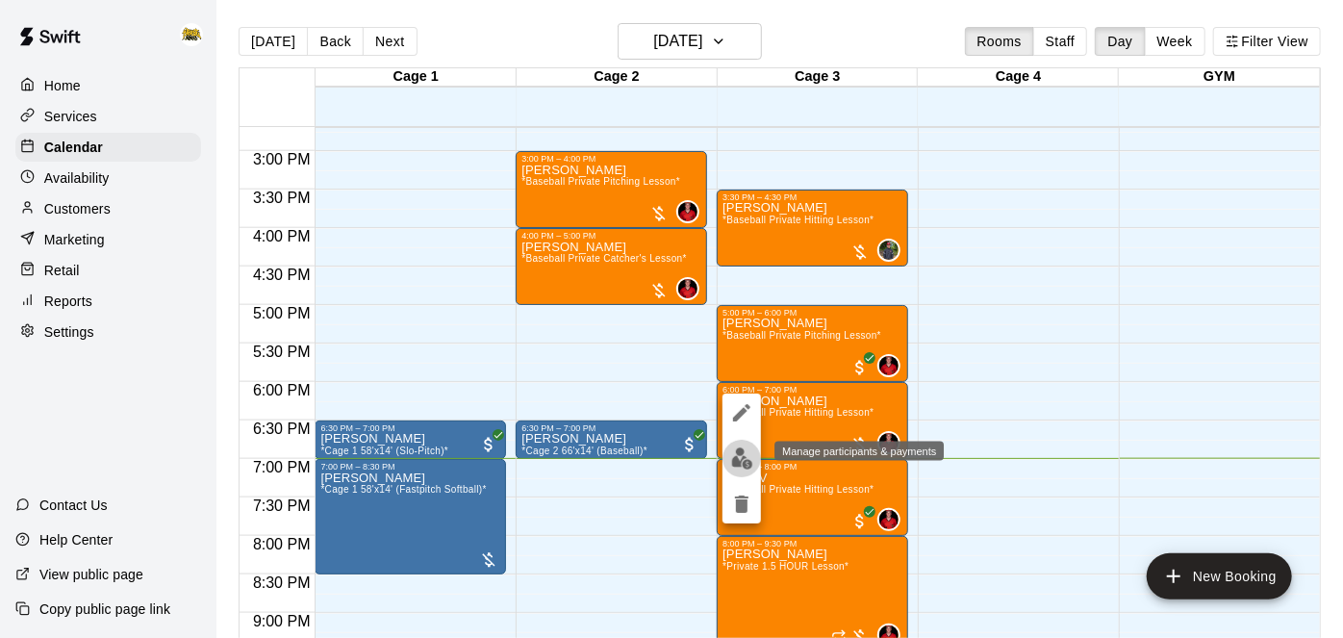
click at [751, 459] on img "edit" at bounding box center [742, 459] width 22 height 22
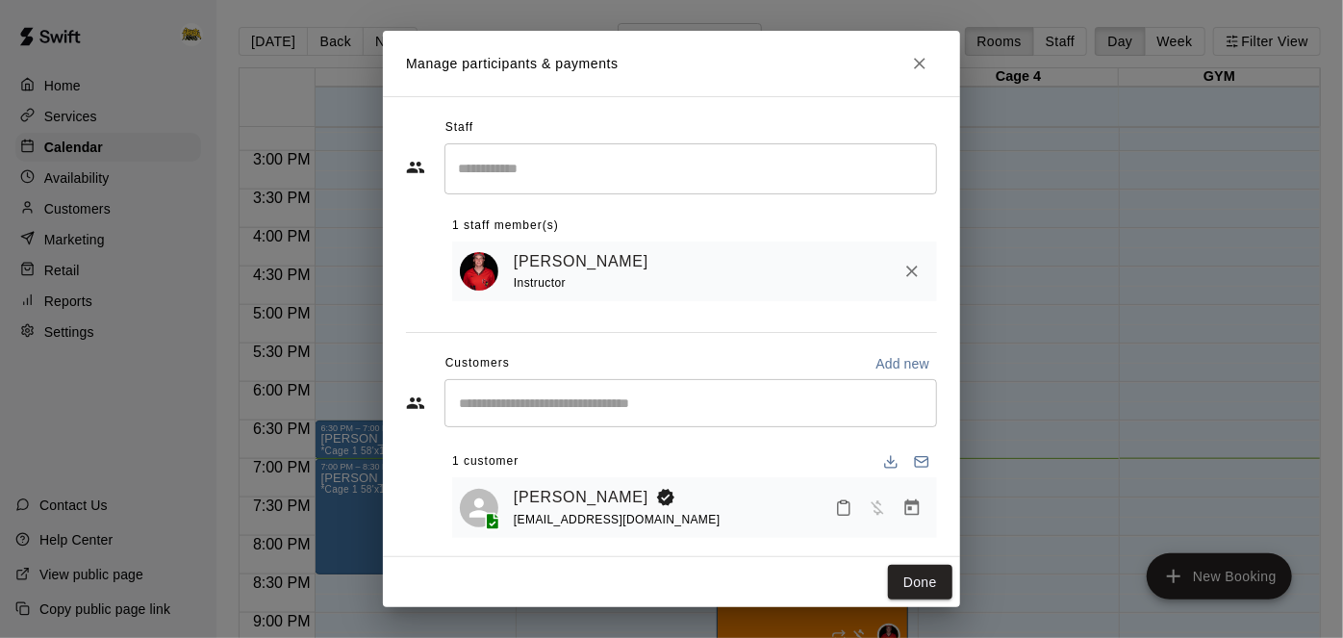
scroll to position [11, 0]
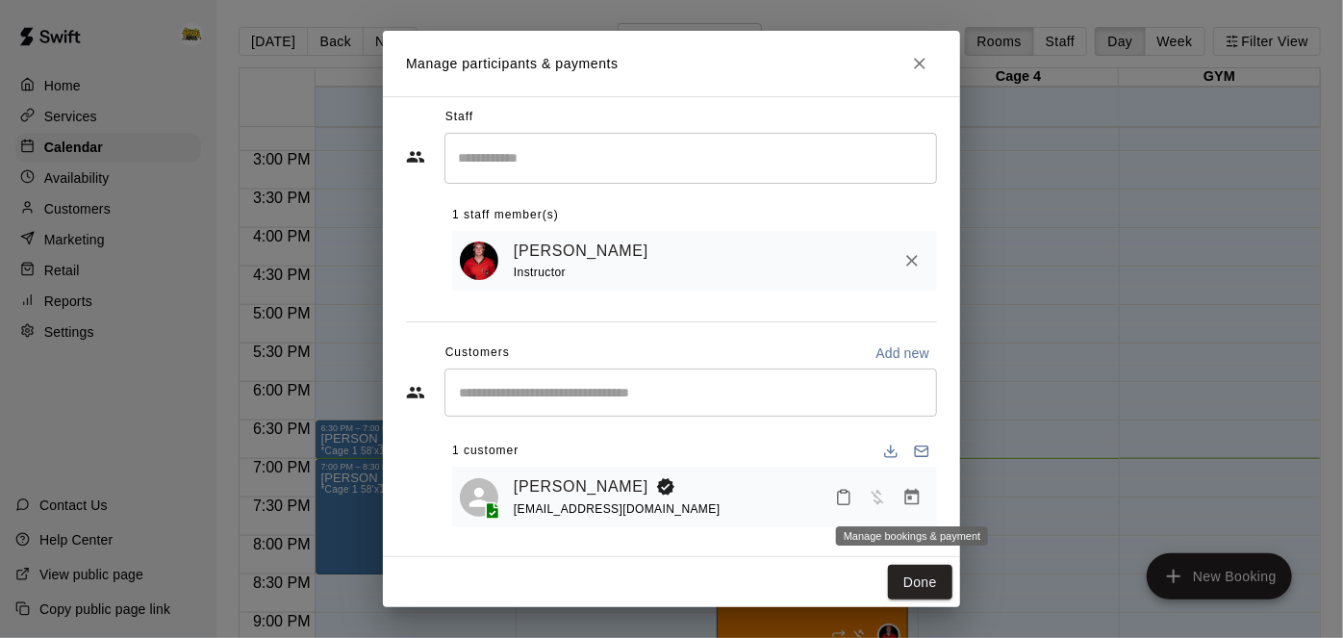
click at [906, 506] on button "Manage bookings & payment" at bounding box center [912, 497] width 35 height 35
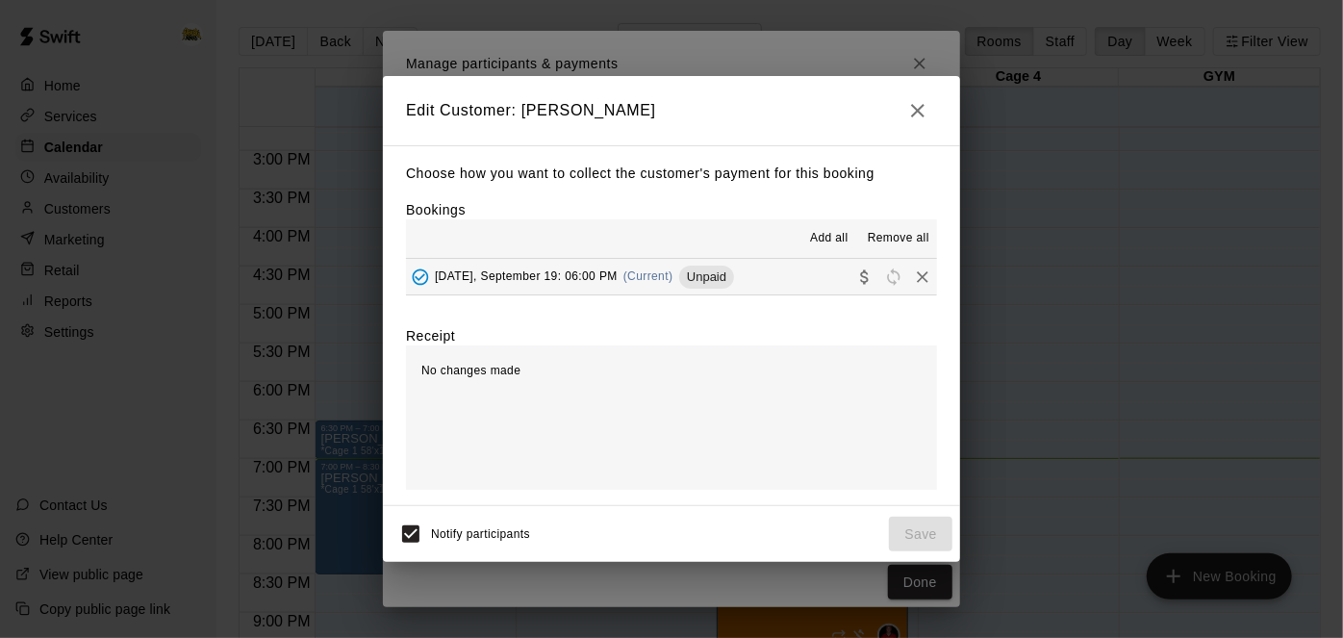
click at [775, 277] on button "Friday, September 19: 06:00 PM (Current) Unpaid" at bounding box center [671, 277] width 531 height 36
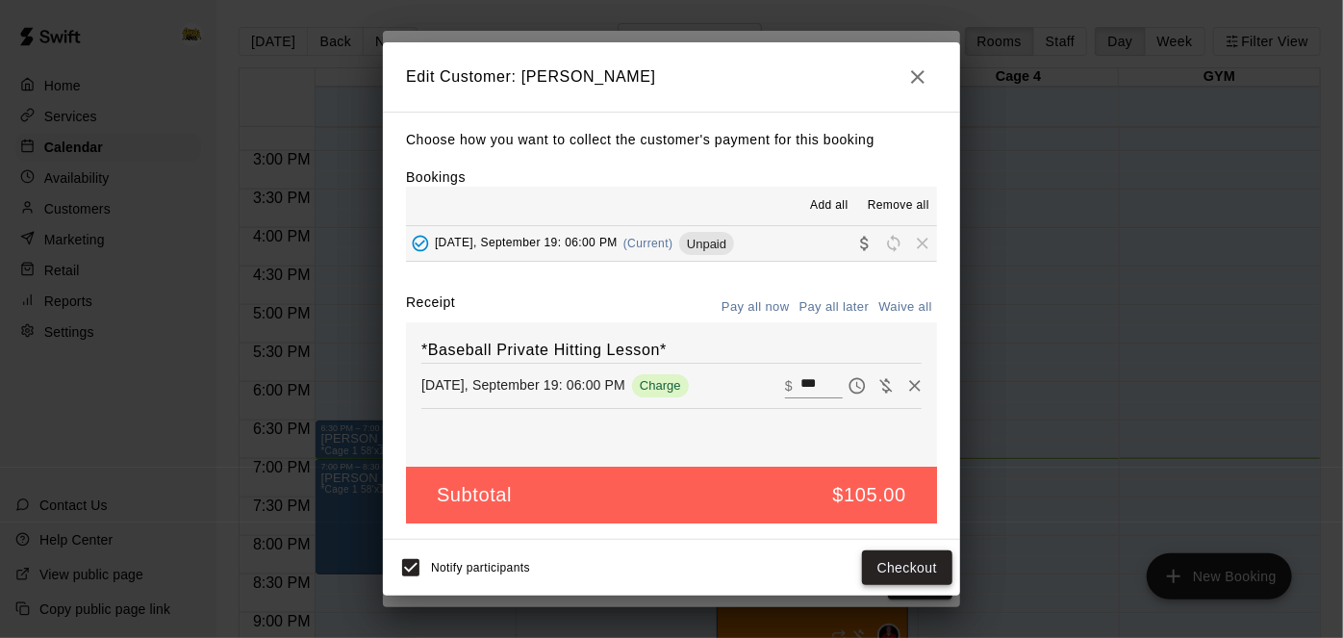
click at [912, 567] on button "Checkout" at bounding box center [907, 568] width 90 height 36
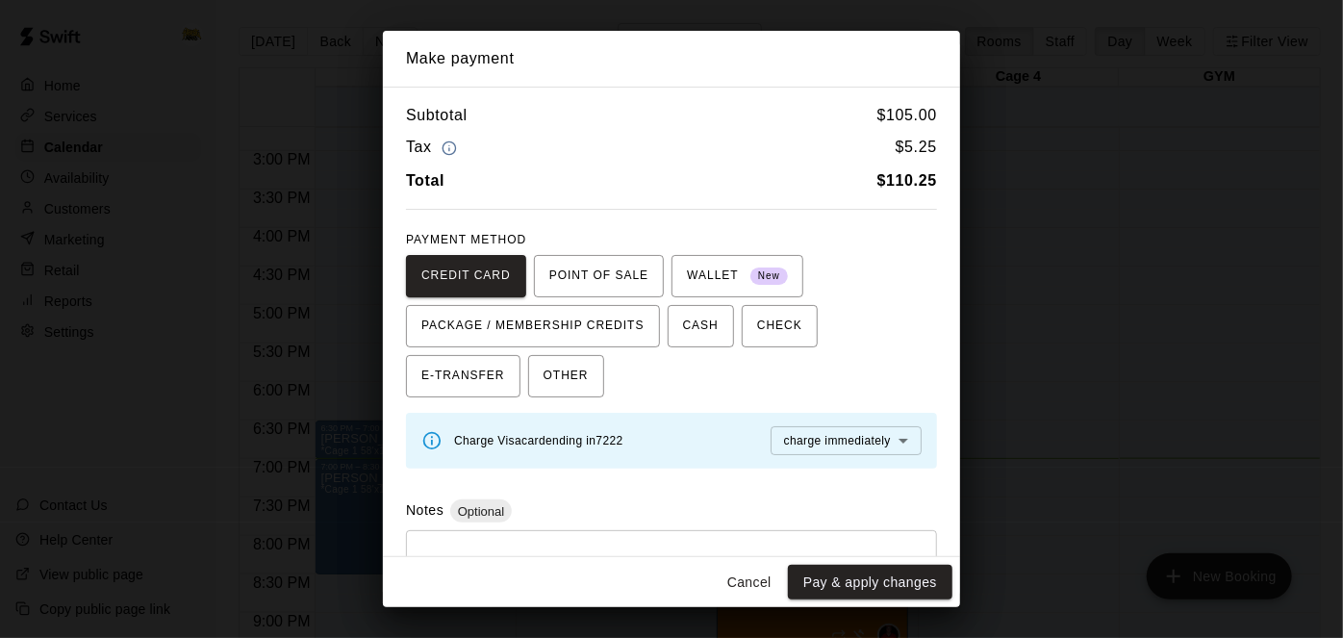
click at [751, 587] on button "Cancel" at bounding box center [750, 583] width 62 height 36
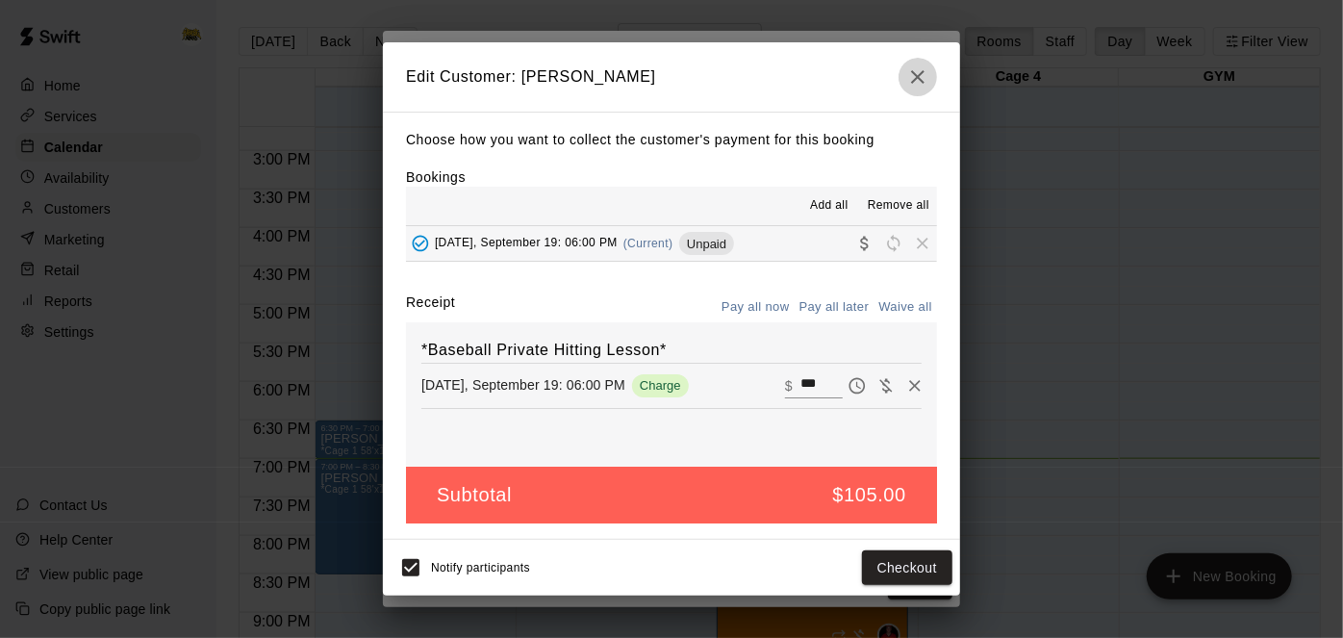
click at [920, 90] on button "button" at bounding box center [918, 77] width 38 height 38
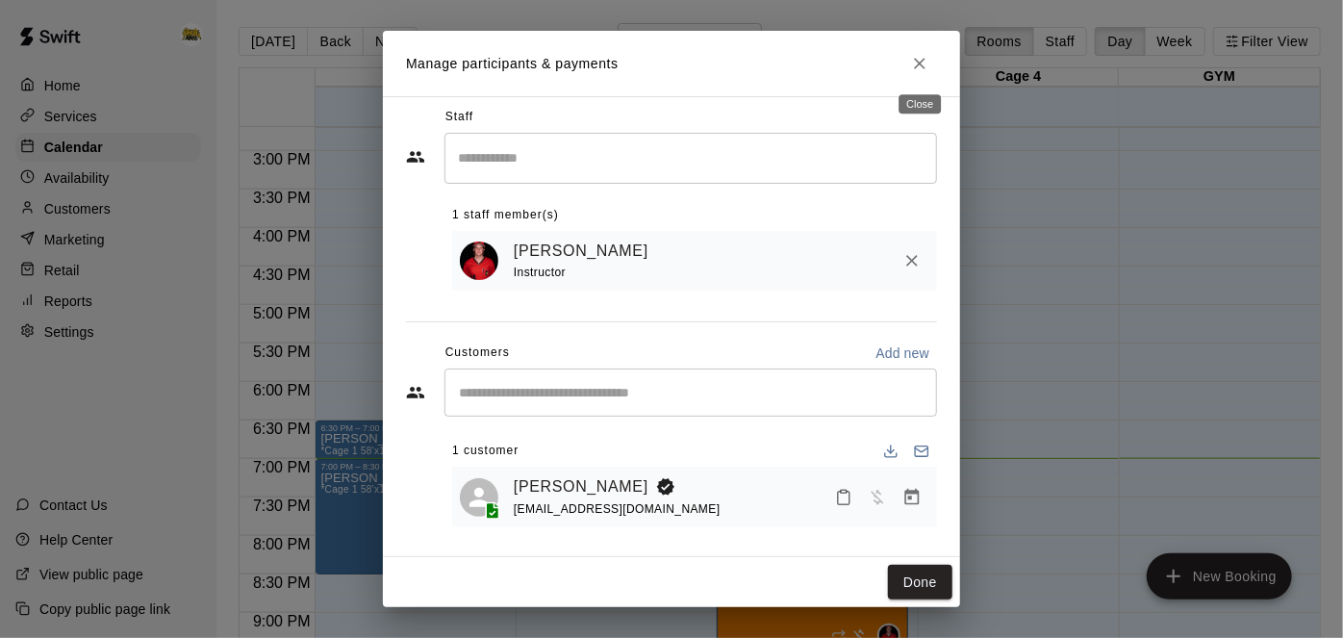
click at [920, 72] on icon "Close" at bounding box center [919, 63] width 19 height 19
